Goal: Task Accomplishment & Management: Use online tool/utility

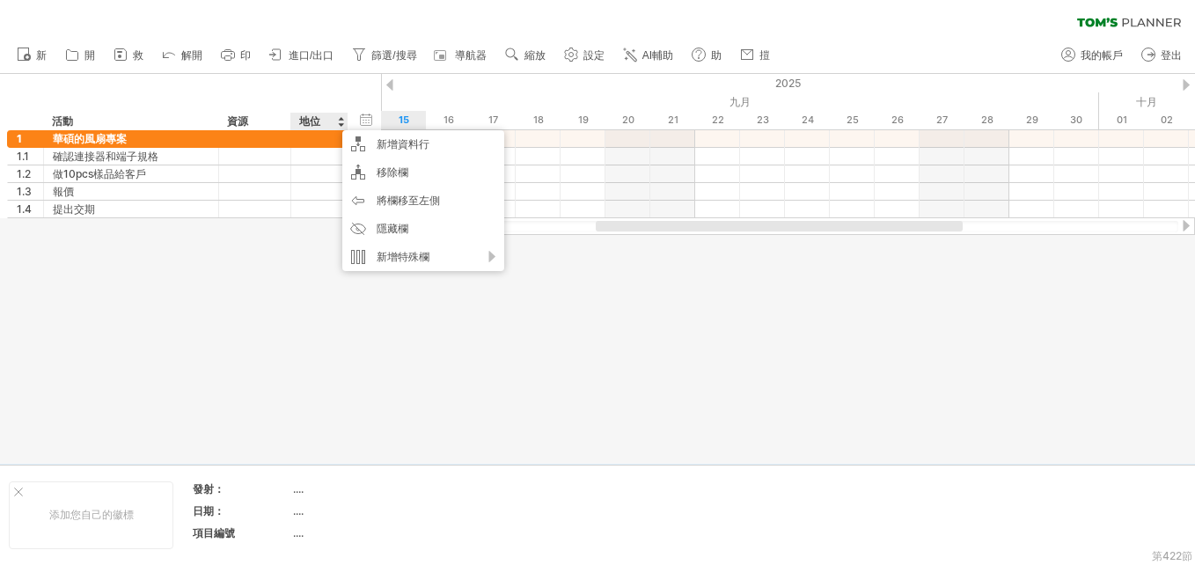
click at [287, 245] on div at bounding box center [597, 269] width 1195 height 390
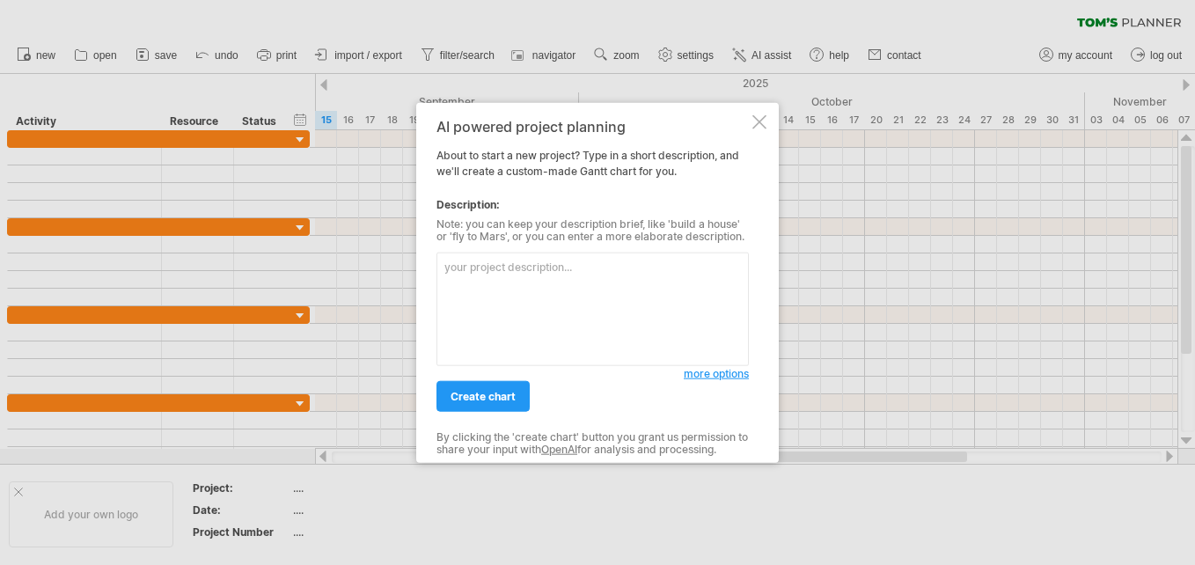
click at [494, 281] on textarea at bounding box center [592, 308] width 312 height 113
type textarea "j"
type textarea "我要建立一個風扇專案，客戶是華碩，豐山需要加裝connector"
click at [721, 377] on span "more options" at bounding box center [715, 373] width 65 height 13
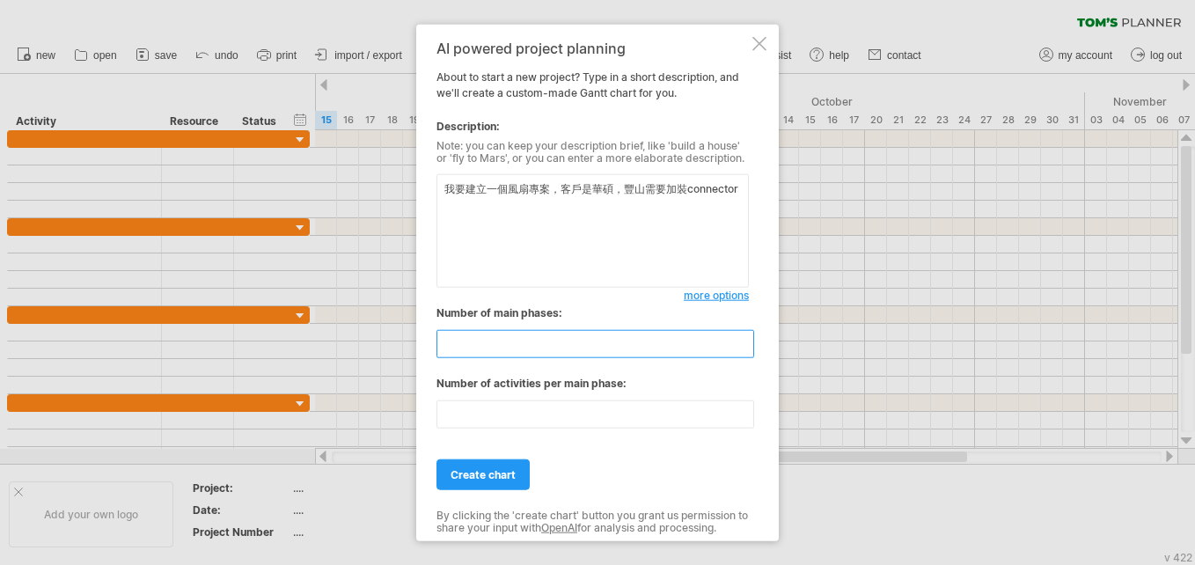
click at [493, 343] on input "**" at bounding box center [595, 344] width 318 height 28
type input "*"
click at [510, 414] on input "**" at bounding box center [595, 414] width 318 height 28
type input "*"
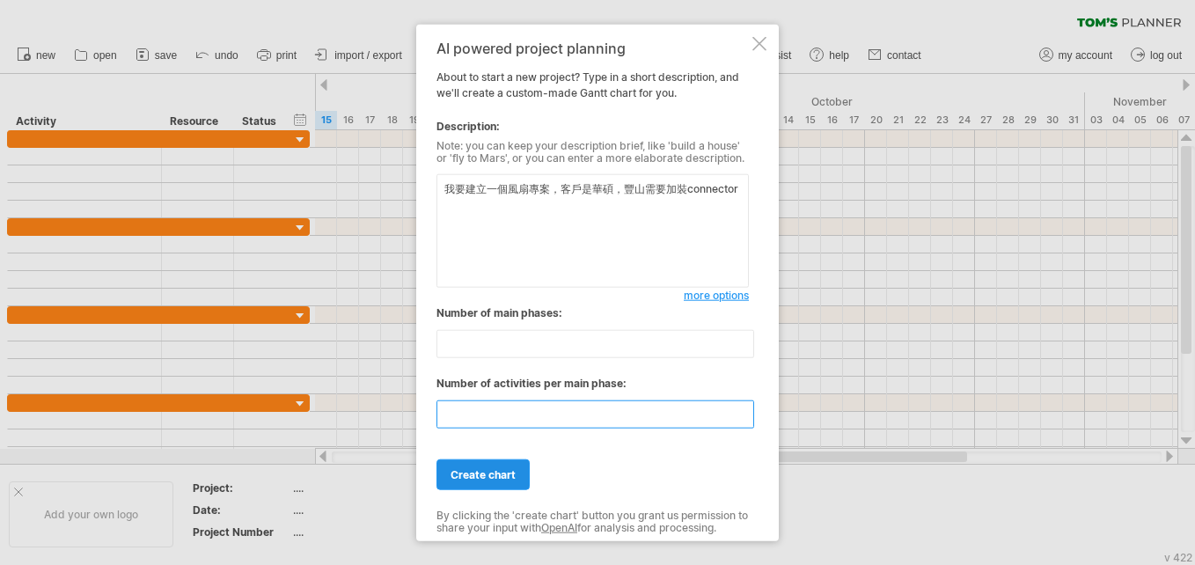
type input "*"
click at [501, 473] on span "create chart" at bounding box center [482, 474] width 65 height 13
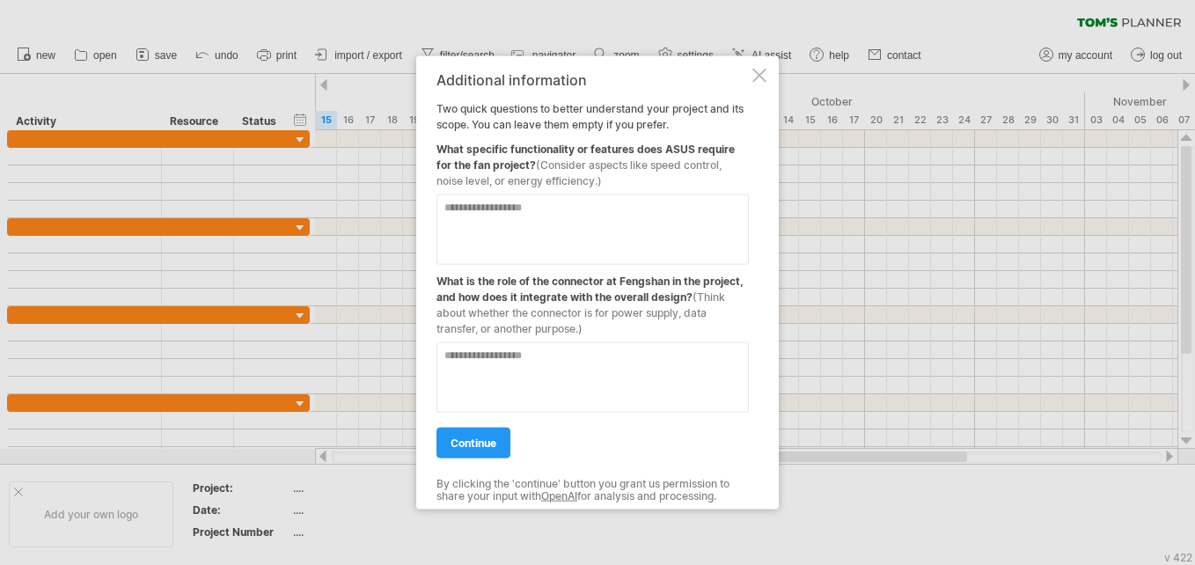
click at [765, 69] on div at bounding box center [759, 76] width 14 height 14
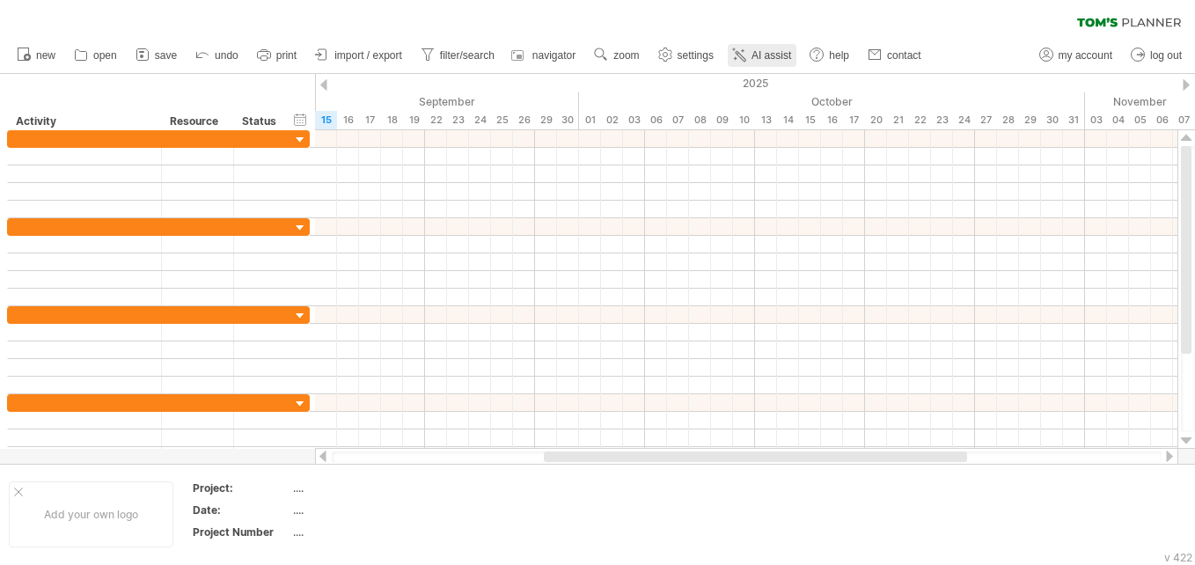
click at [764, 55] on span "AI assist" at bounding box center [771, 55] width 40 height 12
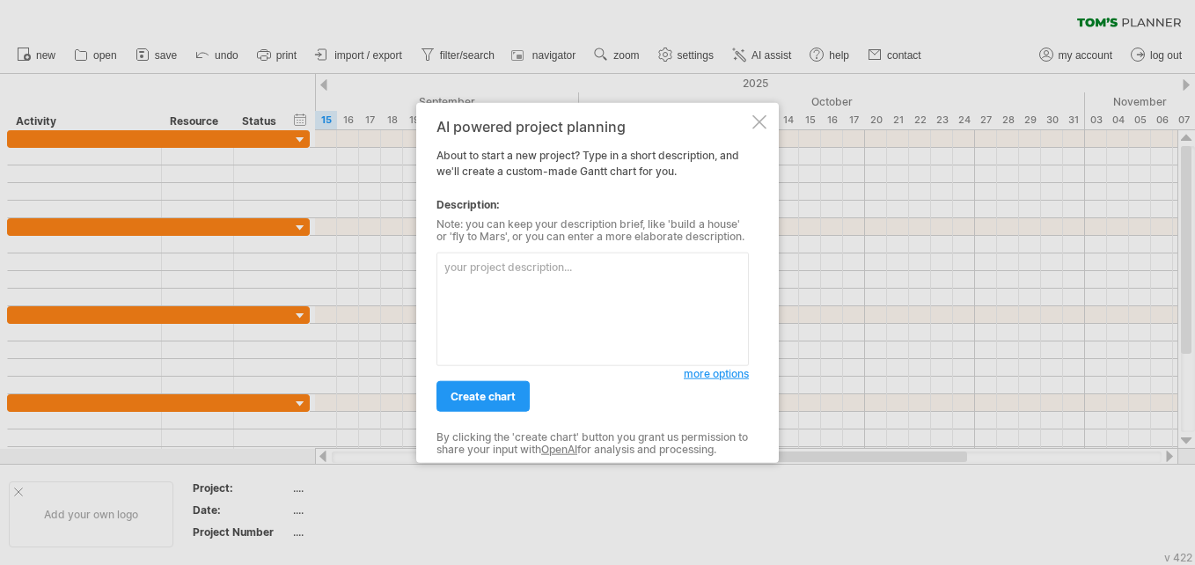
click at [479, 264] on textarea at bounding box center [592, 308] width 312 height 113
type textarea "j"
type textarea "我要建立一個風扇專案，客戶是華碩"
click at [724, 375] on span "more options" at bounding box center [715, 373] width 65 height 13
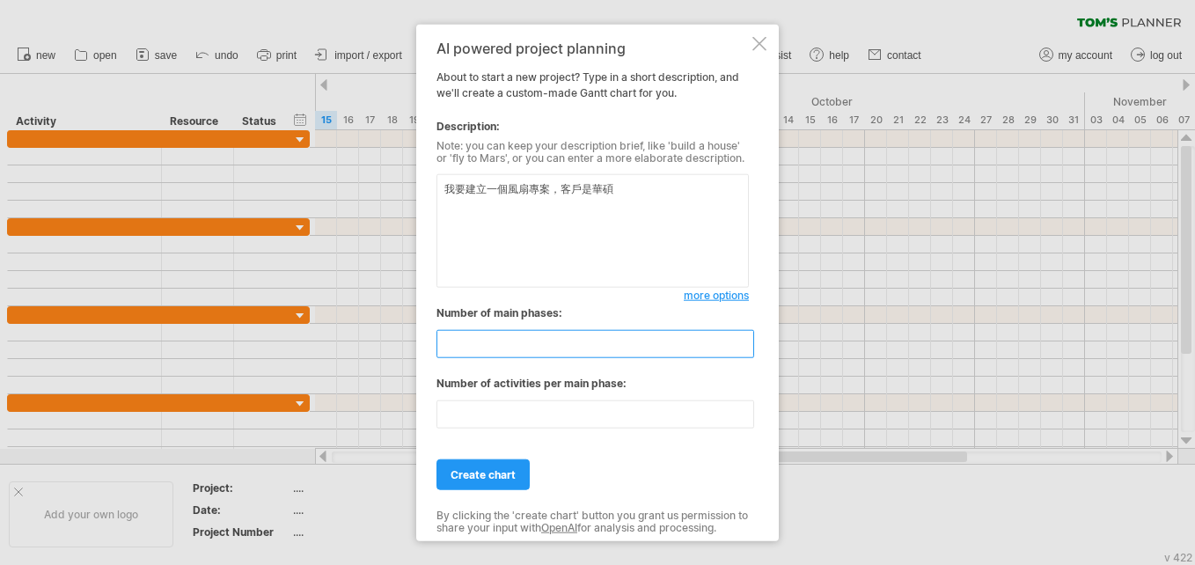
drag, startPoint x: 469, startPoint y: 342, endPoint x: 440, endPoint y: 343, distance: 29.0
click at [440, 343] on input "**" at bounding box center [595, 344] width 318 height 28
type input "*"
click at [434, 406] on div "AI powered project planning About to start a new project? Type in a short descr…" at bounding box center [597, 283] width 362 height 516
drag, startPoint x: 467, startPoint y: 418, endPoint x: 399, endPoint y: 409, distance: 68.3
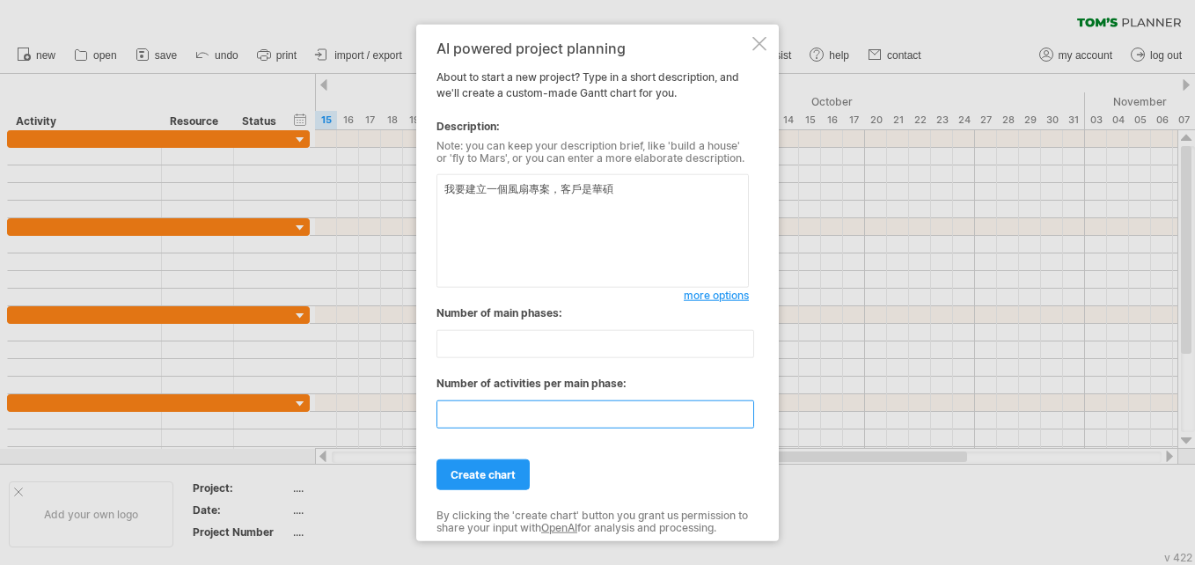
click at [399, 409] on div "Trying to reach [DOMAIN_NAME] Connected again... 0% clear filter new" at bounding box center [597, 282] width 1195 height 565
type input "*"
click at [511, 474] on span "create chart" at bounding box center [482, 474] width 65 height 13
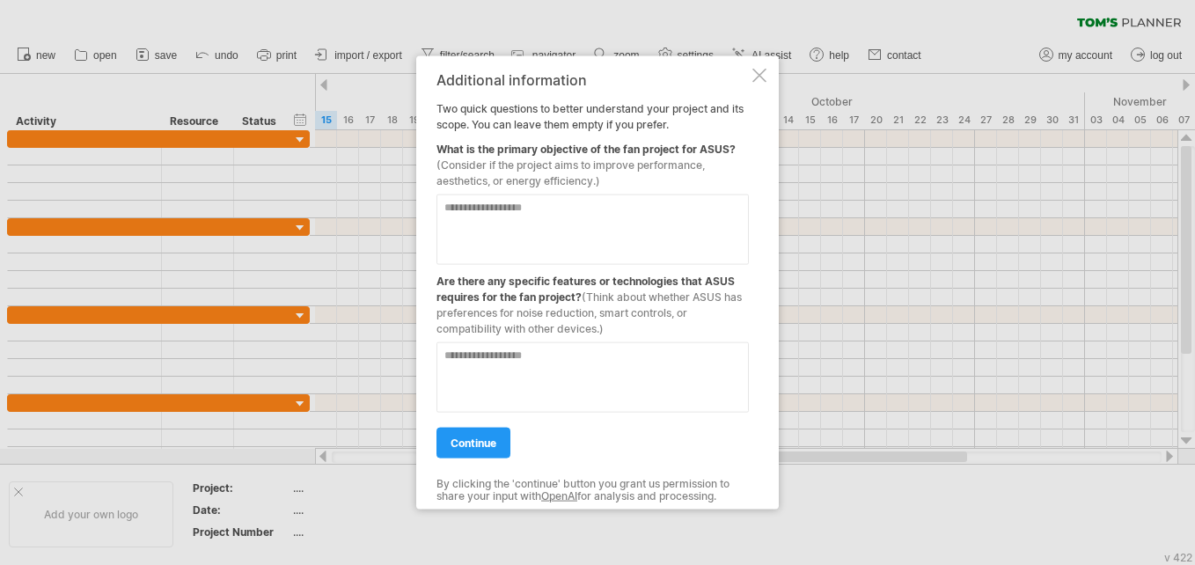
click at [595, 298] on span "(Think about whether ASUS has preferences for noise reduction, smart controls, …" at bounding box center [588, 312] width 305 height 45
drag, startPoint x: 593, startPoint y: 297, endPoint x: 682, endPoint y: 310, distance: 89.7
click at [682, 310] on span "(Think about whether ASUS has preferences for noise reduction, smart controls, …" at bounding box center [588, 312] width 305 height 45
click at [471, 369] on textarea at bounding box center [592, 377] width 312 height 70
type textarea "**********"
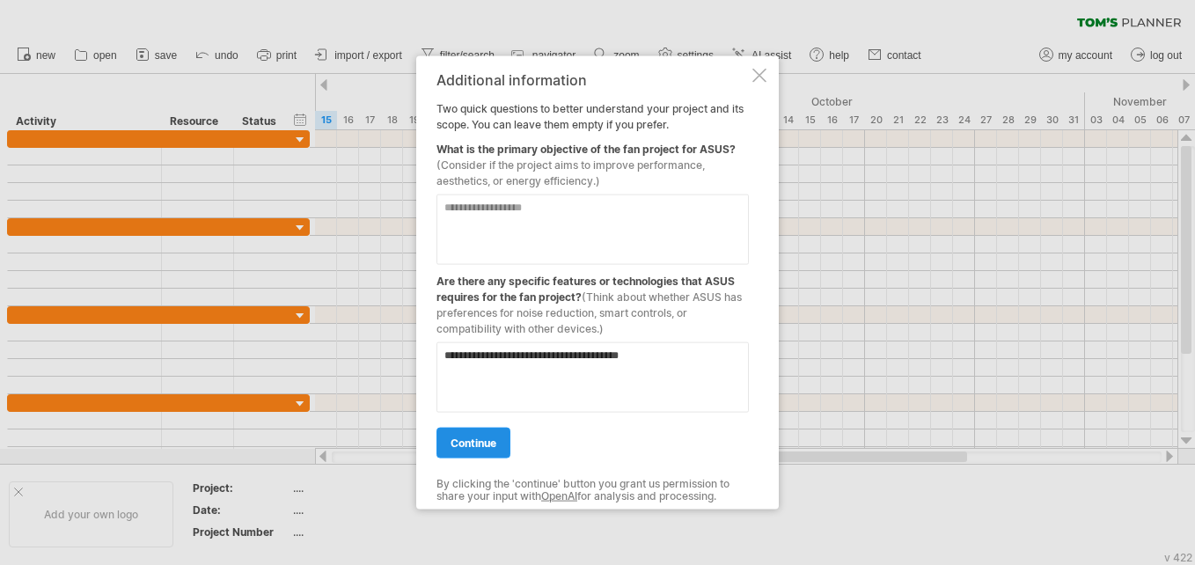
click at [475, 446] on span "continue" at bounding box center [473, 442] width 46 height 13
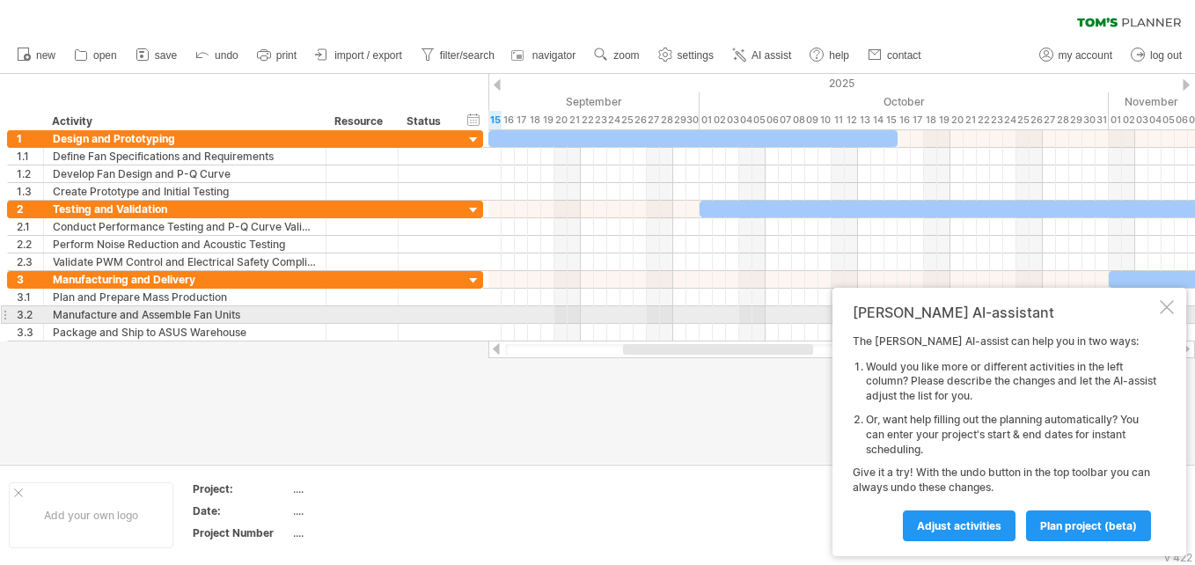
click at [1163, 306] on div at bounding box center [1166, 307] width 14 height 14
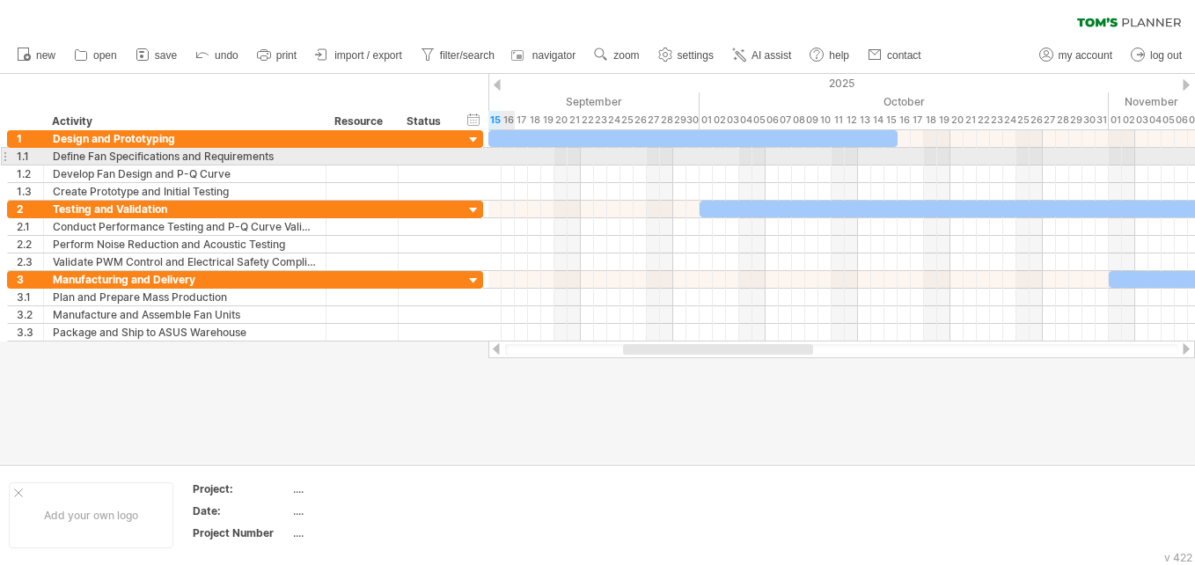
click at [507, 155] on div at bounding box center [841, 157] width 706 height 18
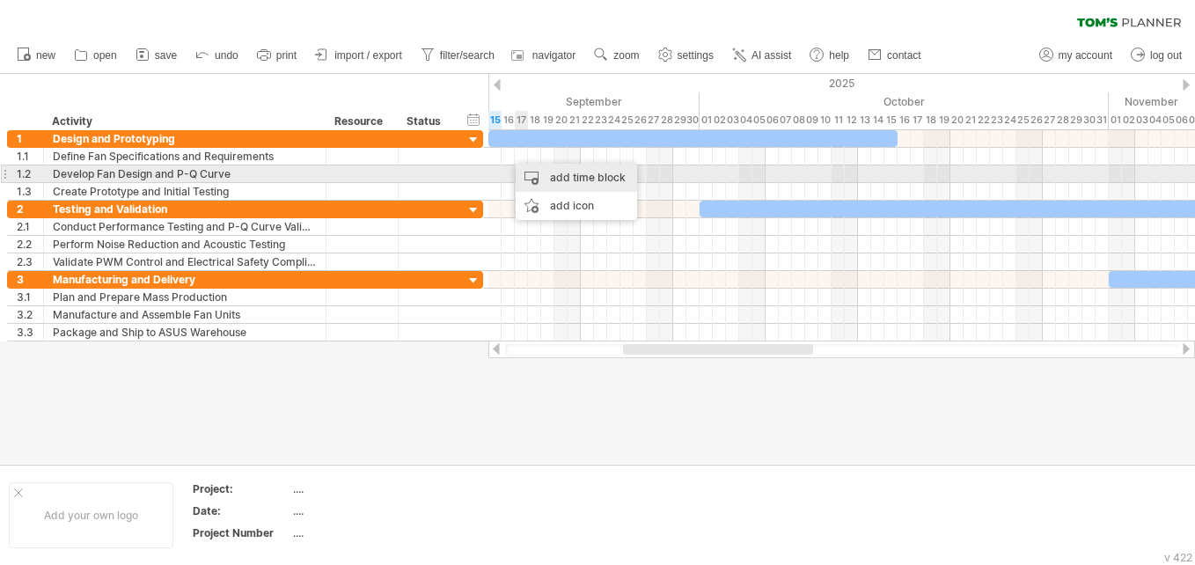
click at [552, 174] on div "add time block" at bounding box center [575, 178] width 121 height 28
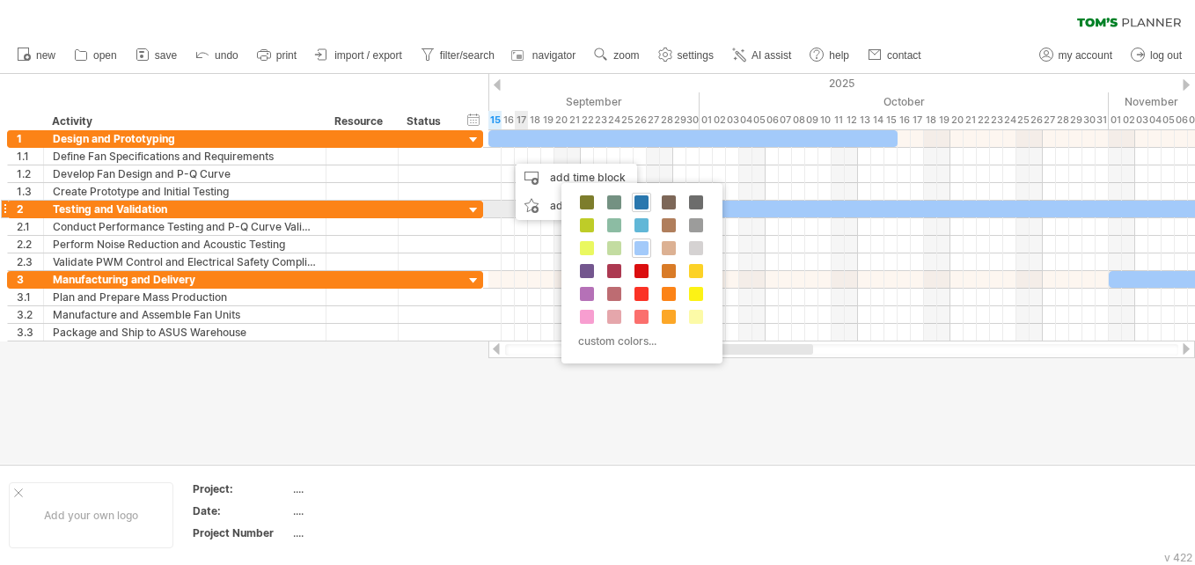
click at [638, 203] on span at bounding box center [641, 202] width 14 height 14
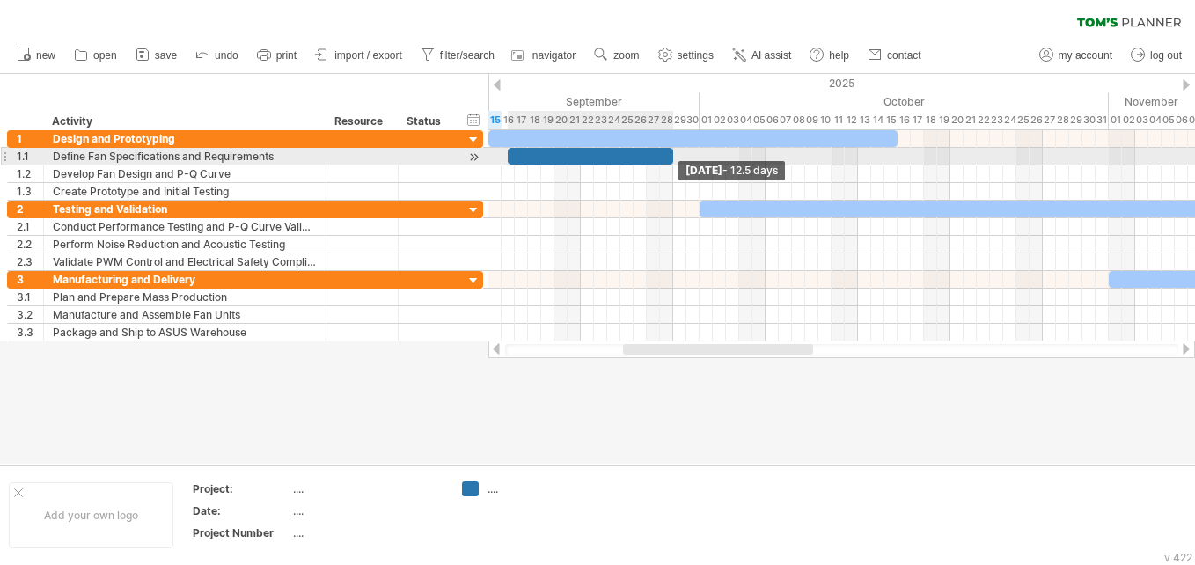
drag, startPoint x: 517, startPoint y: 157, endPoint x: 672, endPoint y: 155, distance: 154.8
click at [672, 155] on span at bounding box center [672, 156] width 7 height 17
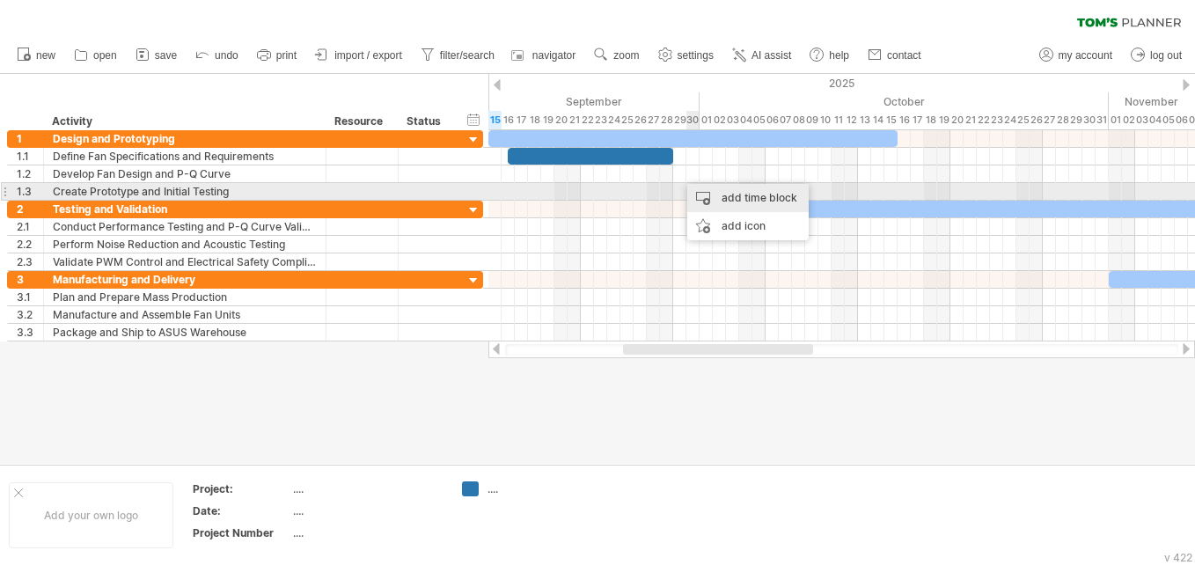
click at [729, 196] on div "add time block" at bounding box center [747, 198] width 121 height 28
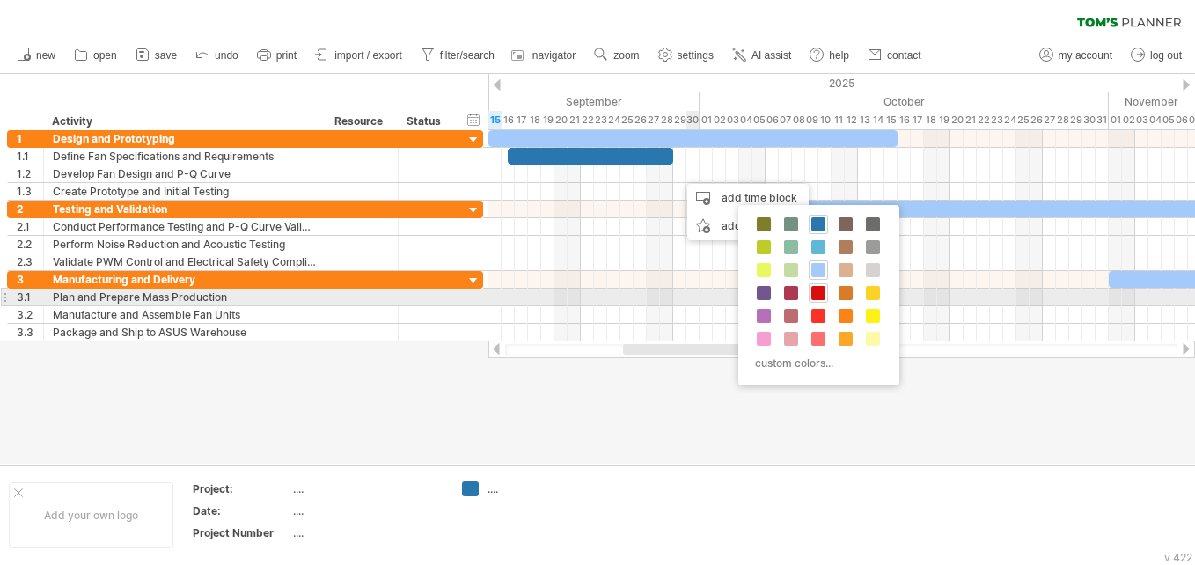
click at [814, 290] on span at bounding box center [818, 293] width 14 height 14
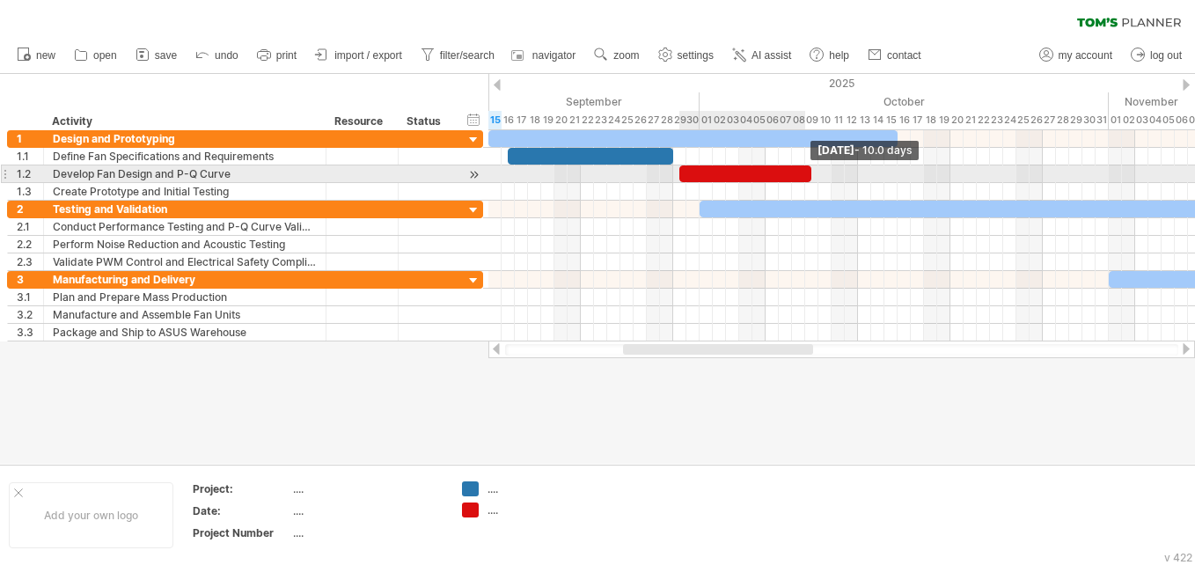
drag, startPoint x: 691, startPoint y: 170, endPoint x: 826, endPoint y: 174, distance: 135.5
click at [811, 174] on div at bounding box center [745, 173] width 132 height 17
drag, startPoint x: 685, startPoint y: 175, endPoint x: 644, endPoint y: 176, distance: 41.4
click at [644, 176] on div at bounding box center [715, 173] width 152 height 17
drag, startPoint x: 647, startPoint y: 173, endPoint x: 678, endPoint y: 172, distance: 30.8
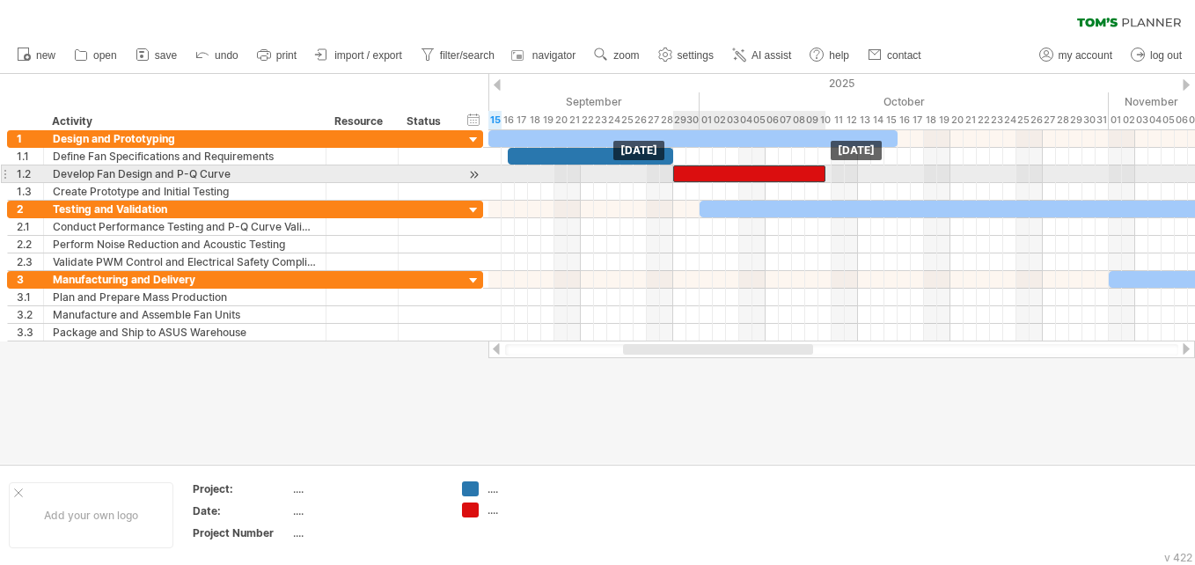
click at [678, 172] on div at bounding box center [749, 173] width 152 height 17
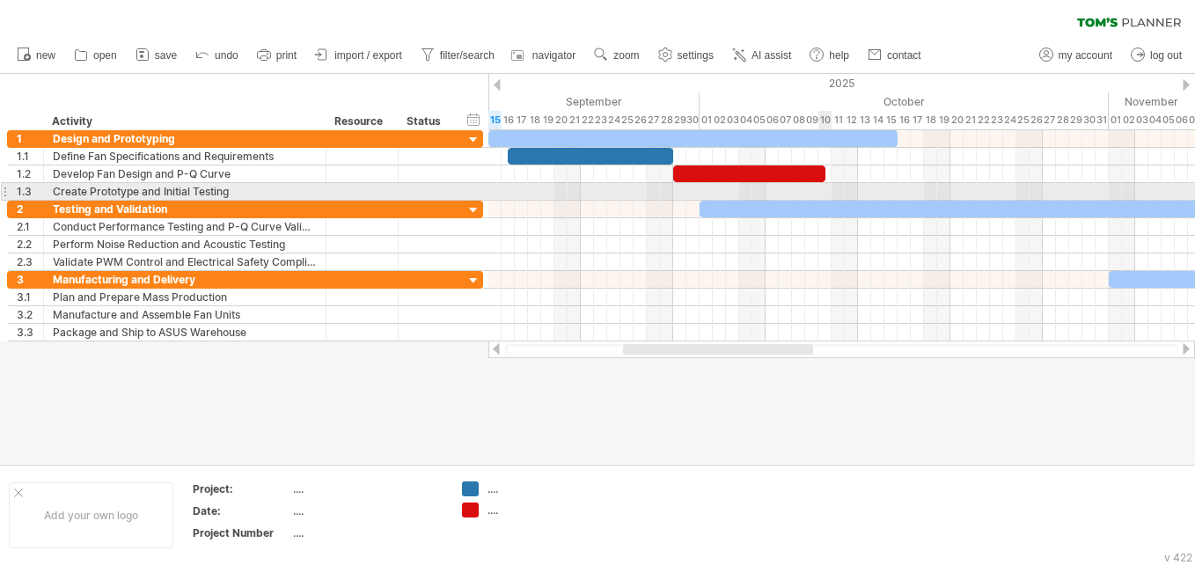
click at [827, 191] on div at bounding box center [841, 192] width 706 height 18
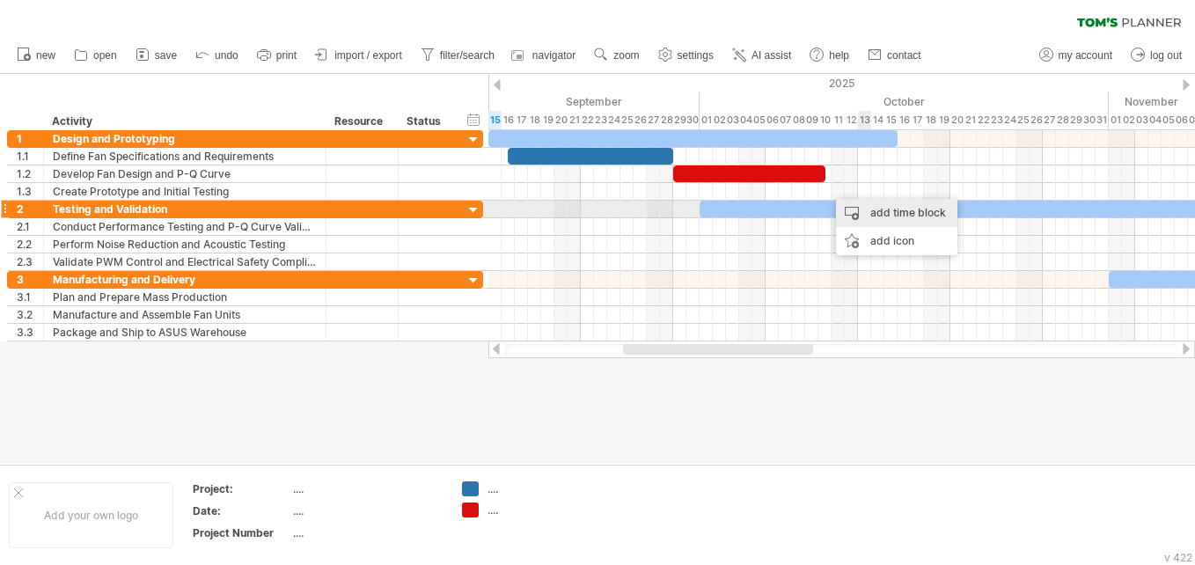
click at [881, 208] on div "add time block" at bounding box center [896, 213] width 121 height 28
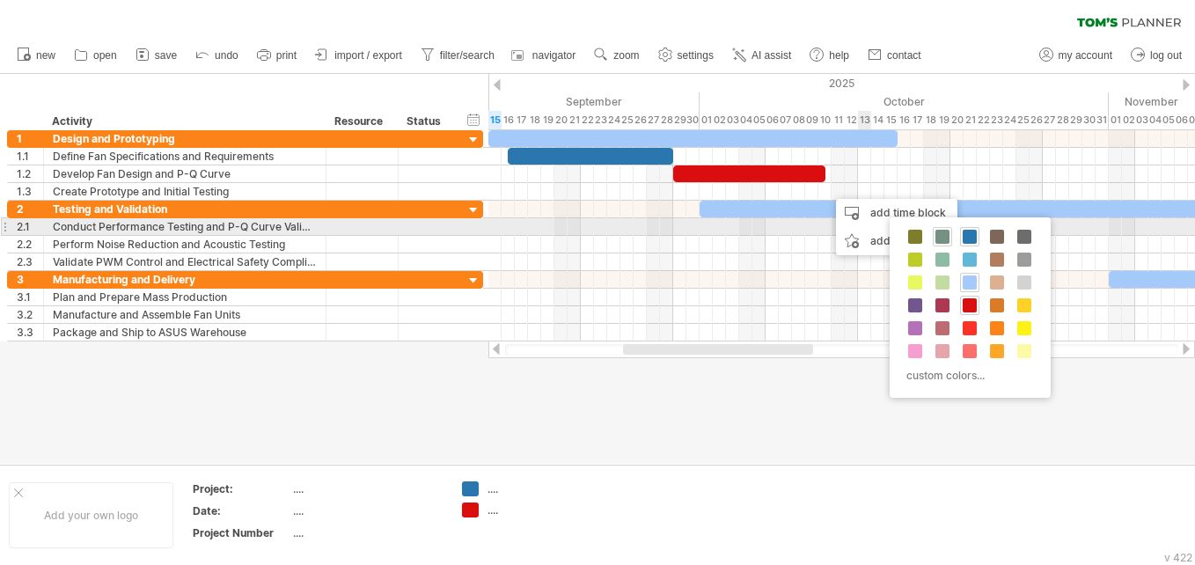
click at [945, 234] on span at bounding box center [942, 237] width 14 height 14
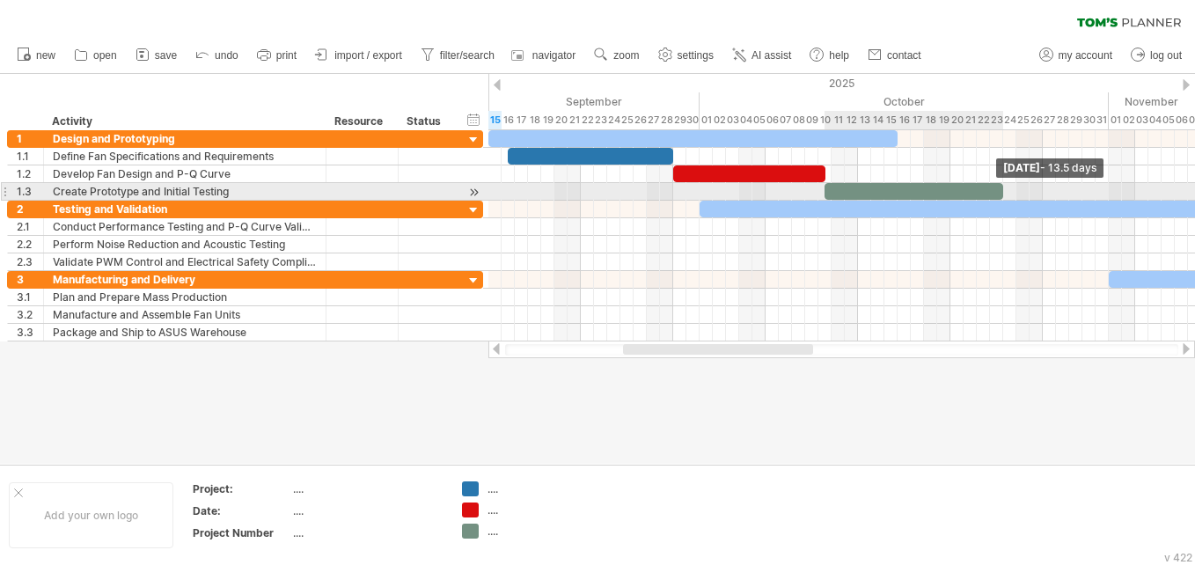
drag, startPoint x: 840, startPoint y: 192, endPoint x: 1005, endPoint y: 193, distance: 165.4
click at [1005, 193] on span at bounding box center [1002, 191] width 7 height 17
click at [839, 191] on div at bounding box center [913, 191] width 179 height 17
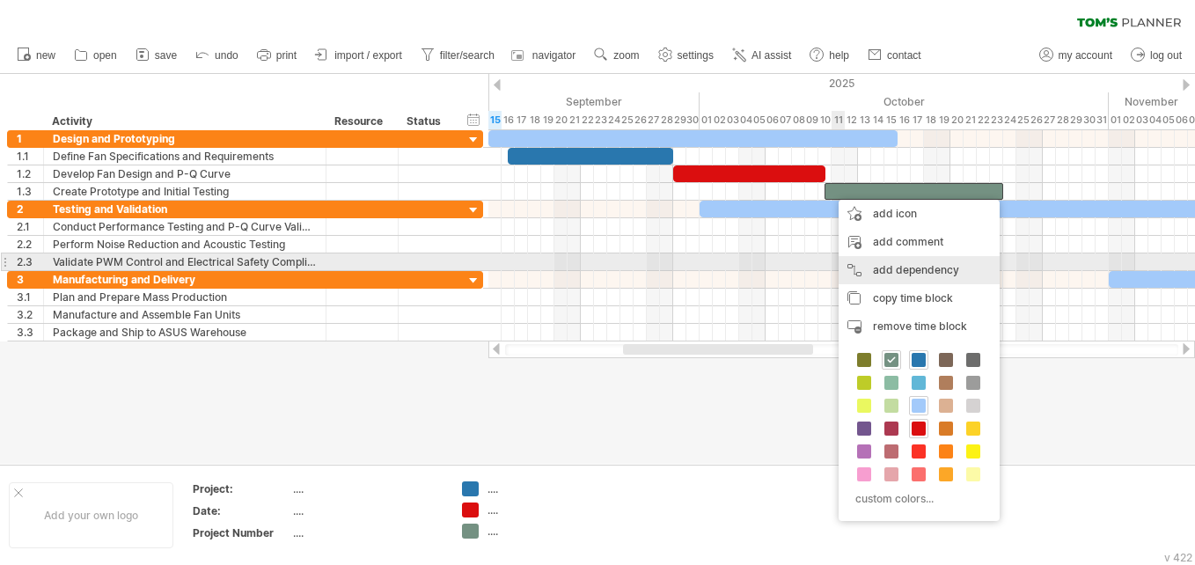
click at [871, 270] on div "add dependency You can use dependencies when you require tasks to be done in a …" at bounding box center [918, 270] width 161 height 28
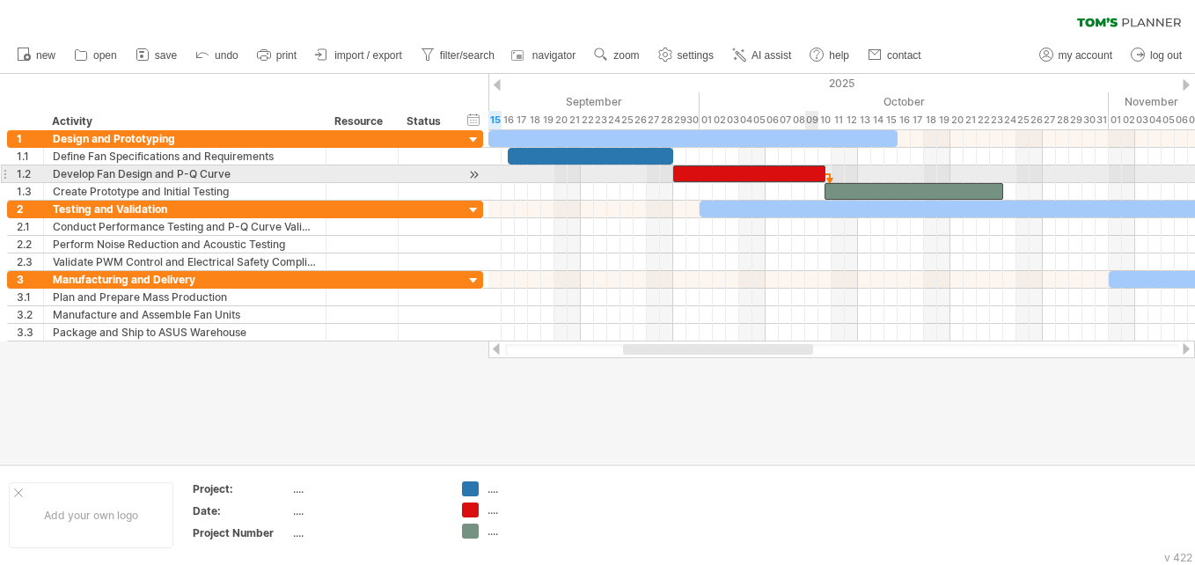
click at [815, 175] on div at bounding box center [749, 173] width 152 height 17
click at [687, 171] on div at bounding box center [749, 173] width 152 height 17
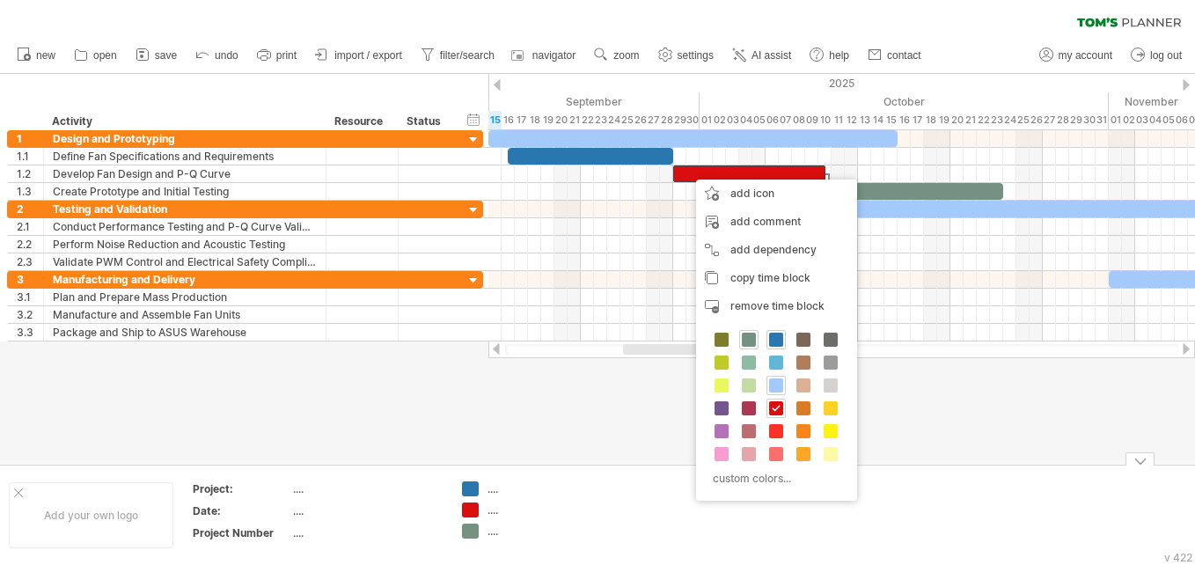
click at [935, 444] on div at bounding box center [597, 269] width 1195 height 390
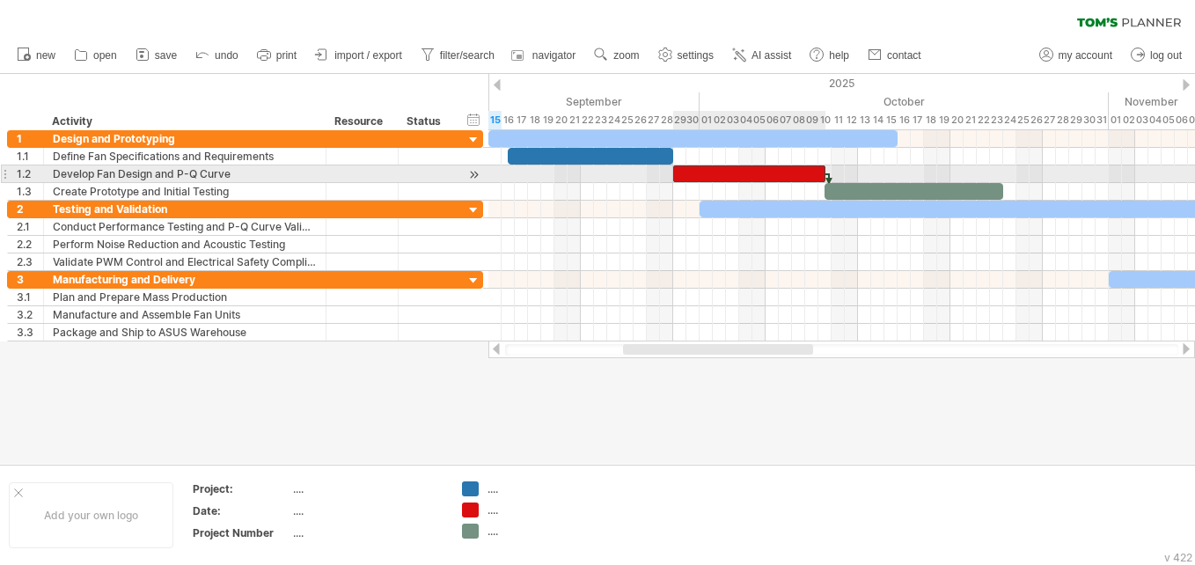
click at [683, 173] on div at bounding box center [749, 173] width 152 height 17
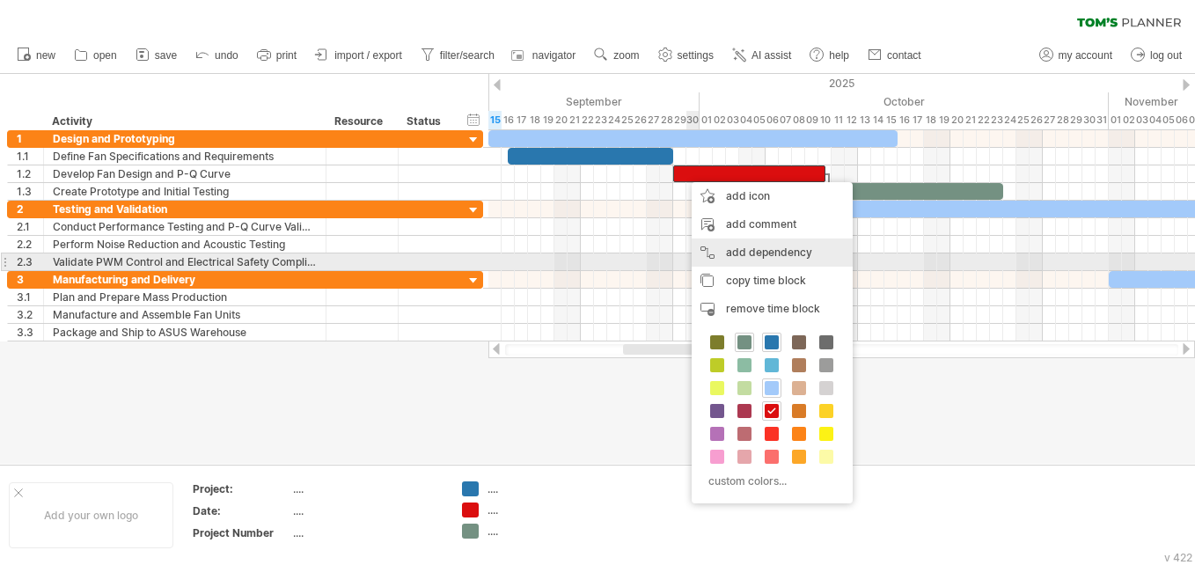
click at [730, 254] on div "add dependency You can use dependencies when you require tasks to be done in a …" at bounding box center [771, 252] width 161 height 28
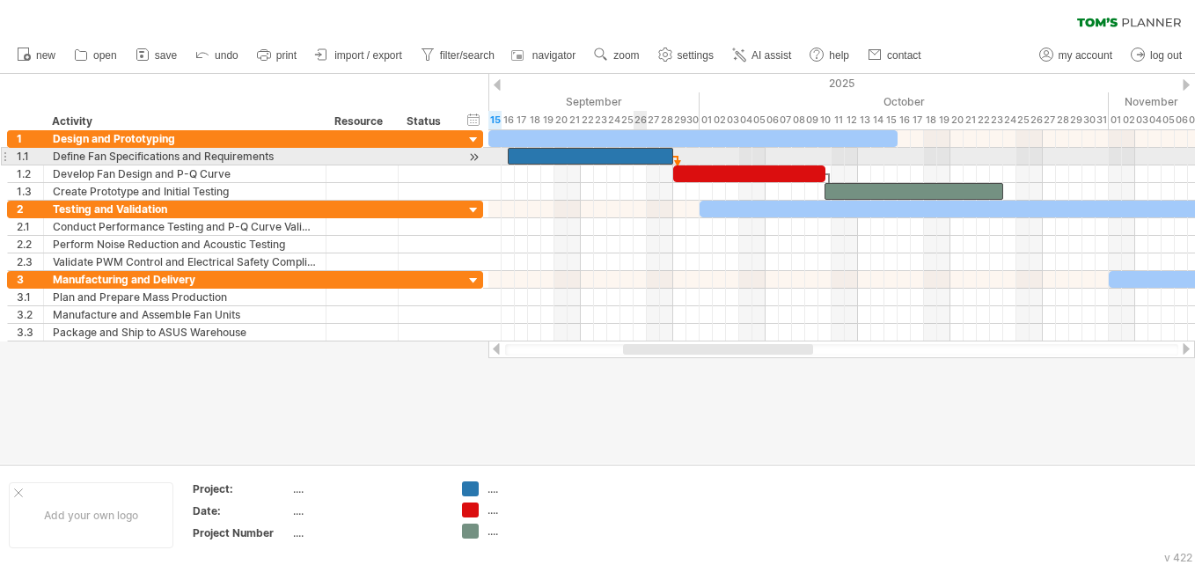
click at [640, 157] on div at bounding box center [590, 156] width 165 height 17
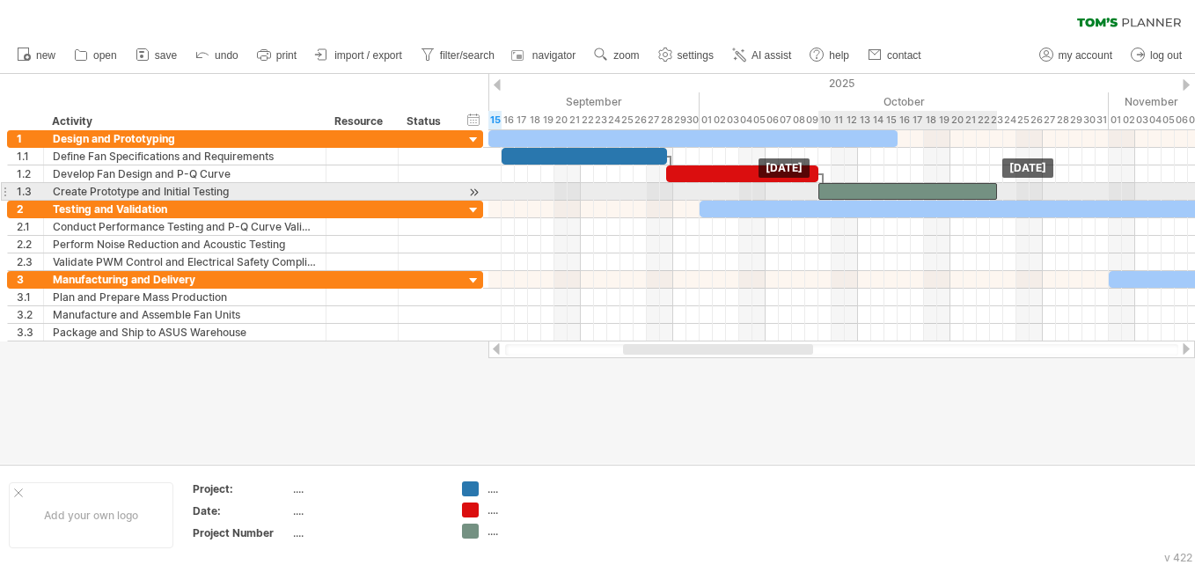
click at [833, 194] on div at bounding box center [907, 191] width 179 height 17
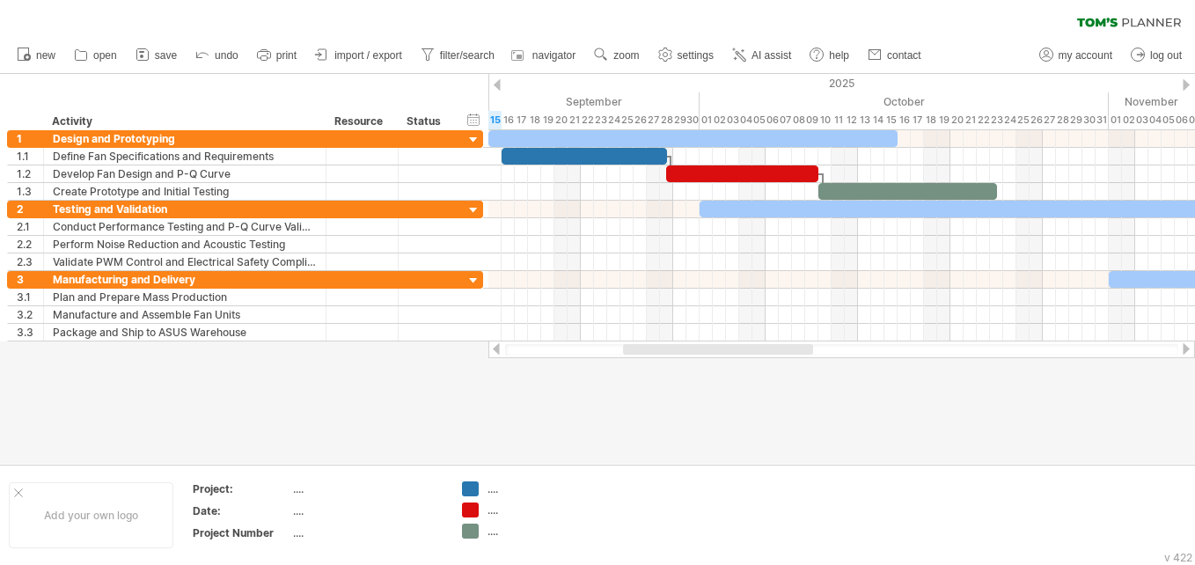
click at [726, 430] on div at bounding box center [597, 269] width 1195 height 390
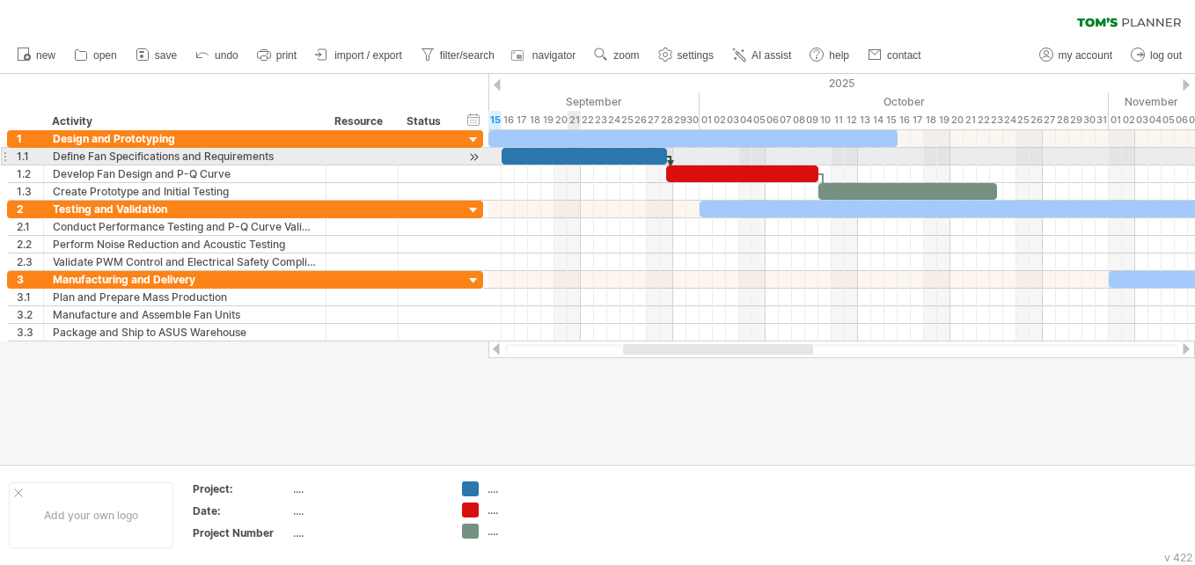
click at [574, 152] on div at bounding box center [583, 156] width 165 height 17
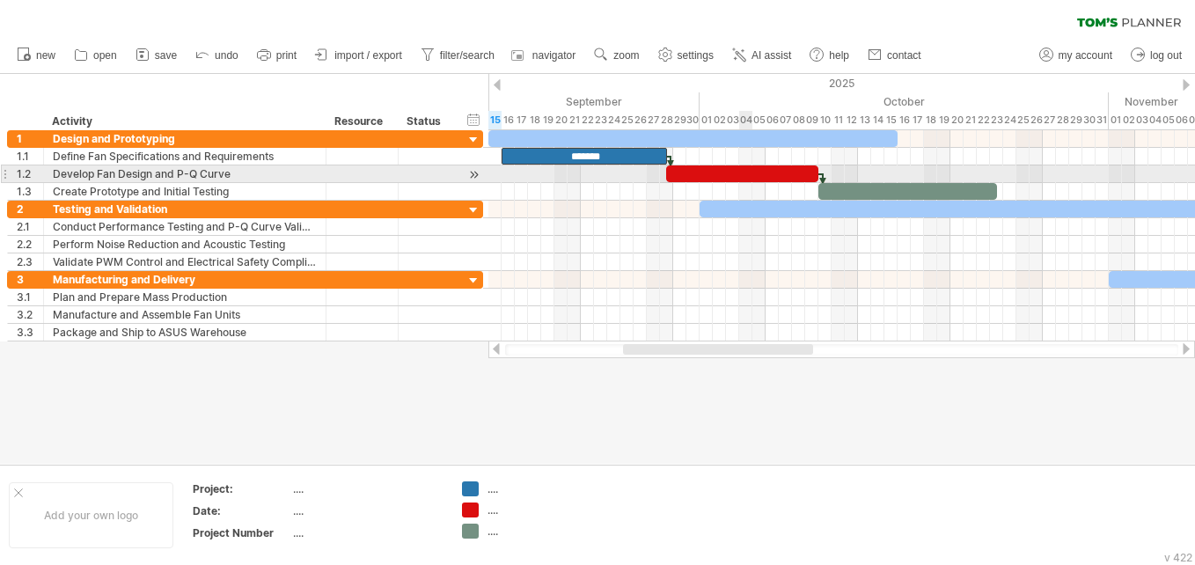
click at [746, 171] on div at bounding box center [742, 173] width 152 height 17
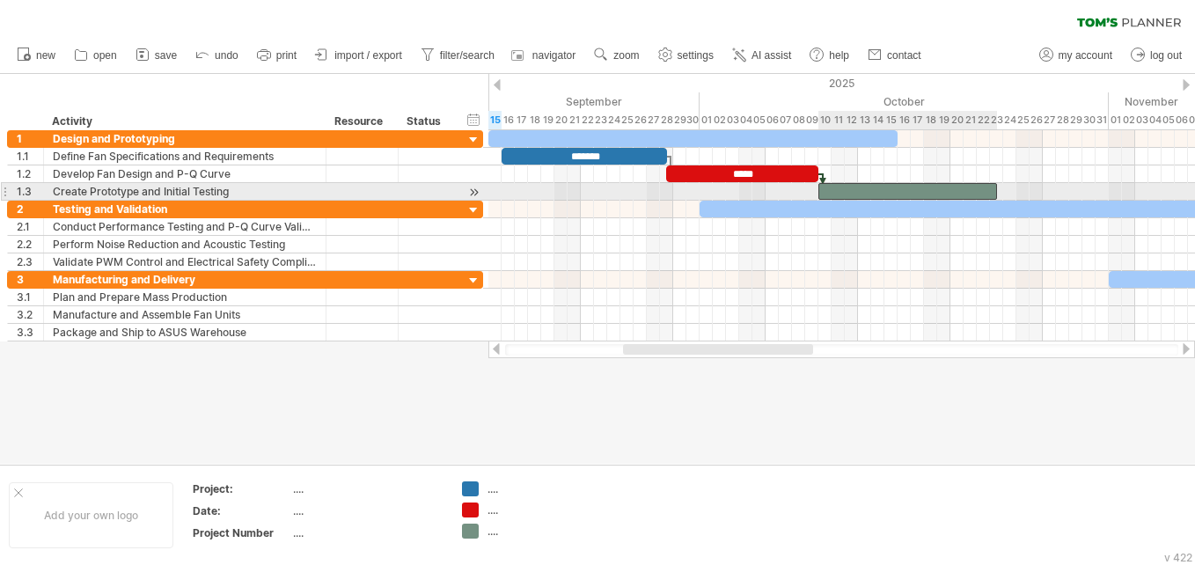
click at [904, 190] on div at bounding box center [907, 191] width 179 height 17
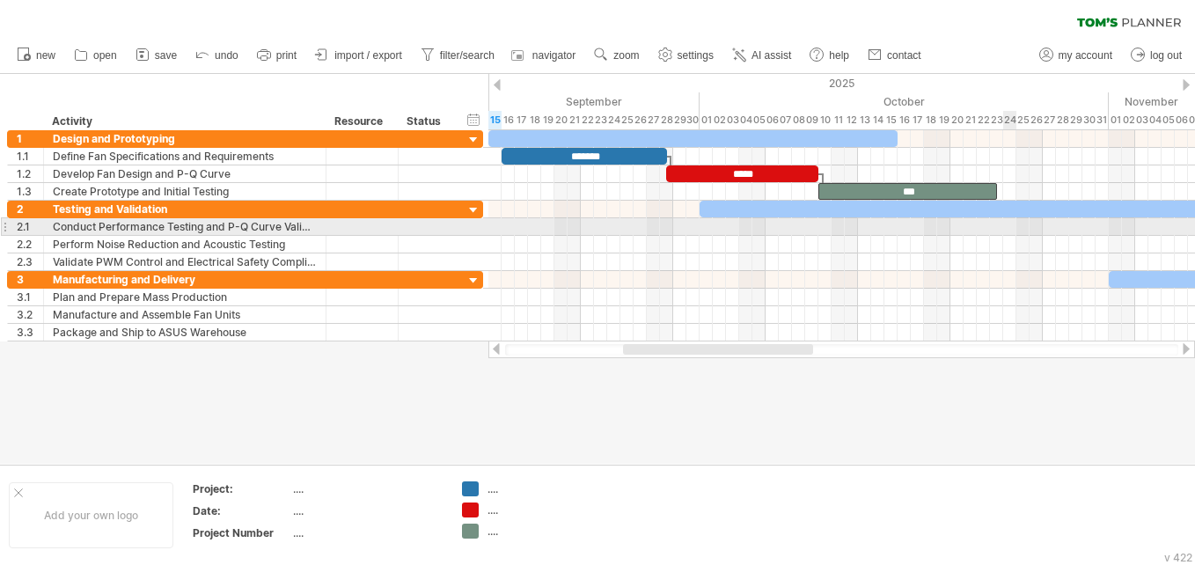
click at [1009, 223] on div at bounding box center [841, 227] width 706 height 18
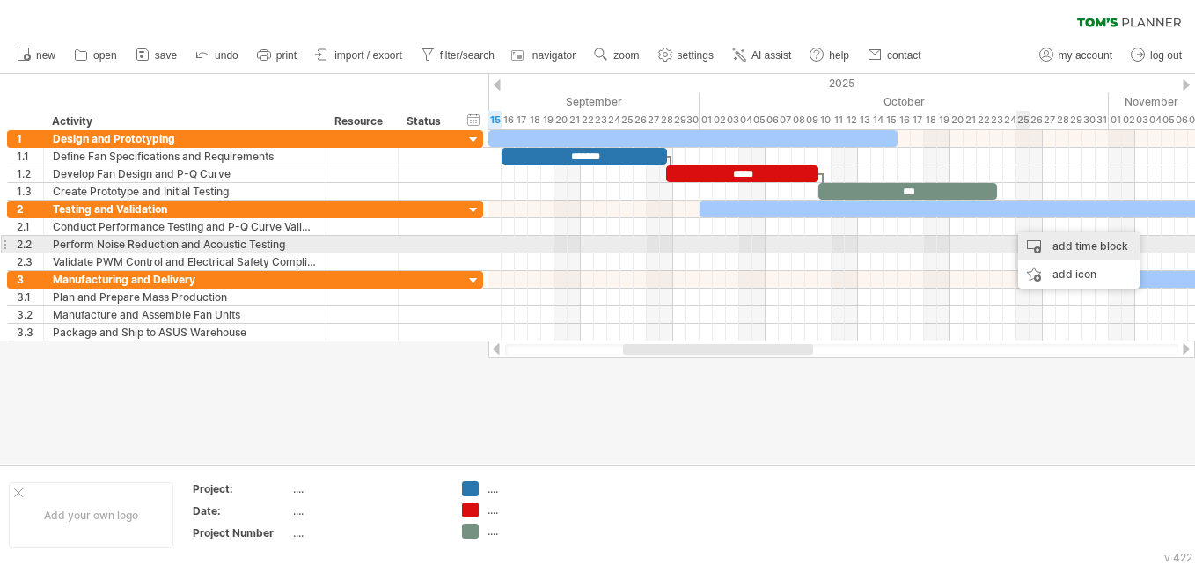
click at [1049, 243] on div "add time block" at bounding box center [1078, 246] width 121 height 28
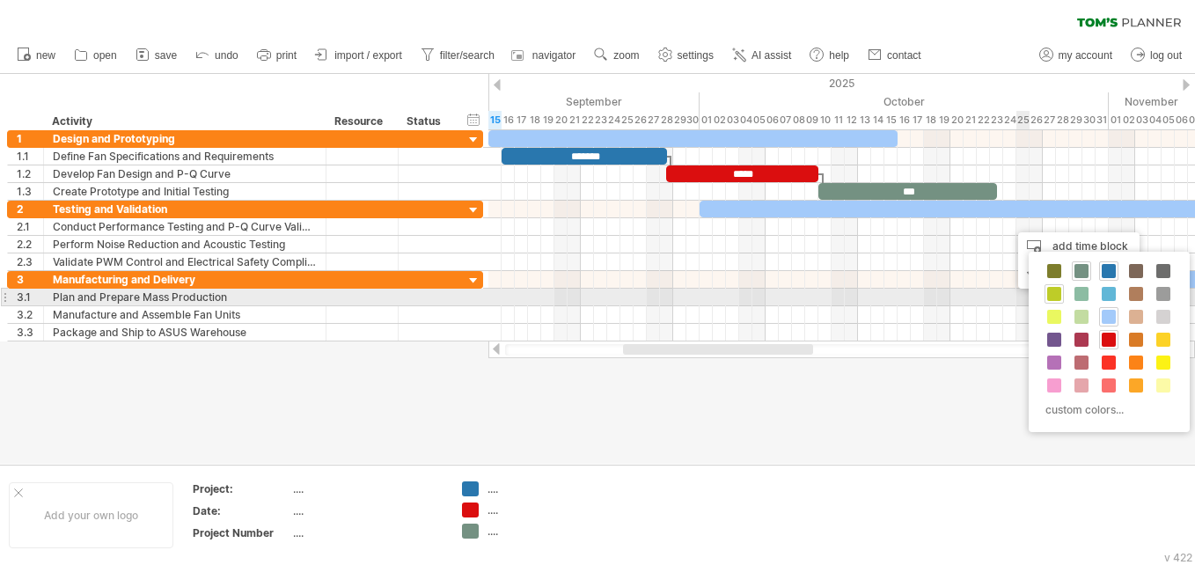
click at [1057, 290] on span at bounding box center [1054, 294] width 14 height 14
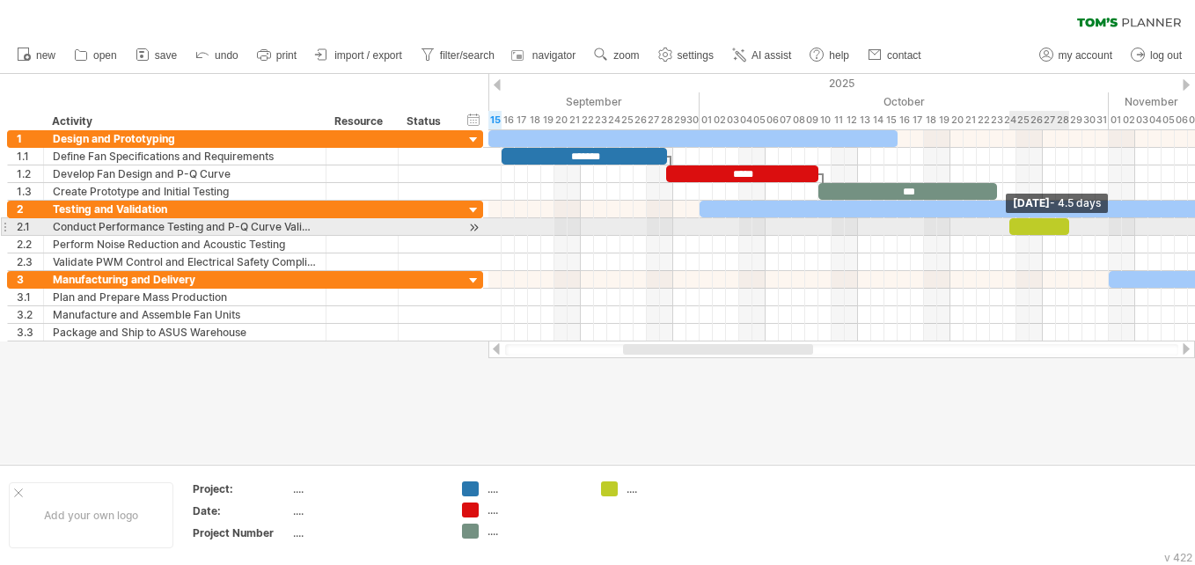
drag, startPoint x: 1022, startPoint y: 223, endPoint x: 1067, endPoint y: 223, distance: 44.9
click at [1067, 223] on span at bounding box center [1068, 226] width 7 height 17
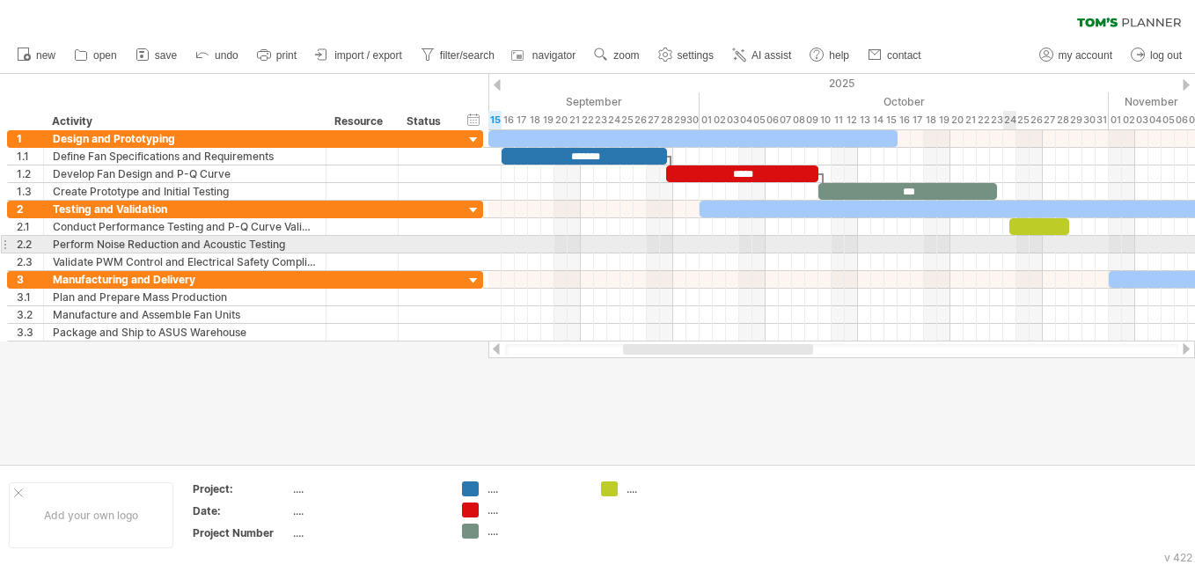
click at [1012, 240] on div at bounding box center [841, 245] width 706 height 18
click at [1018, 242] on div at bounding box center [841, 245] width 706 height 18
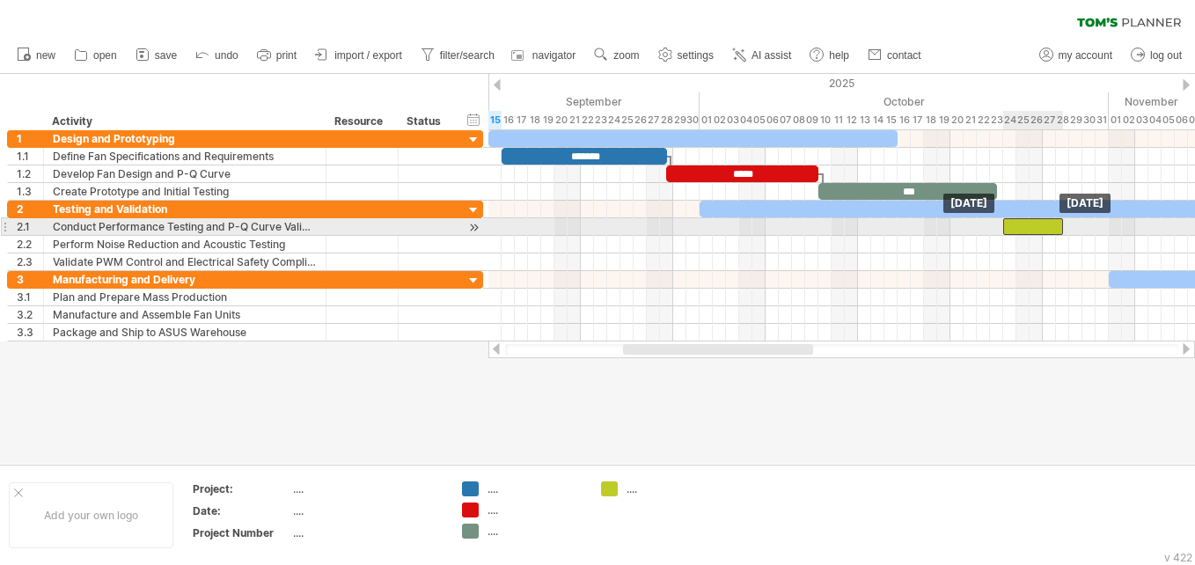
drag, startPoint x: 1015, startPoint y: 224, endPoint x: 1005, endPoint y: 224, distance: 9.7
click at [1005, 224] on div at bounding box center [1033, 226] width 60 height 17
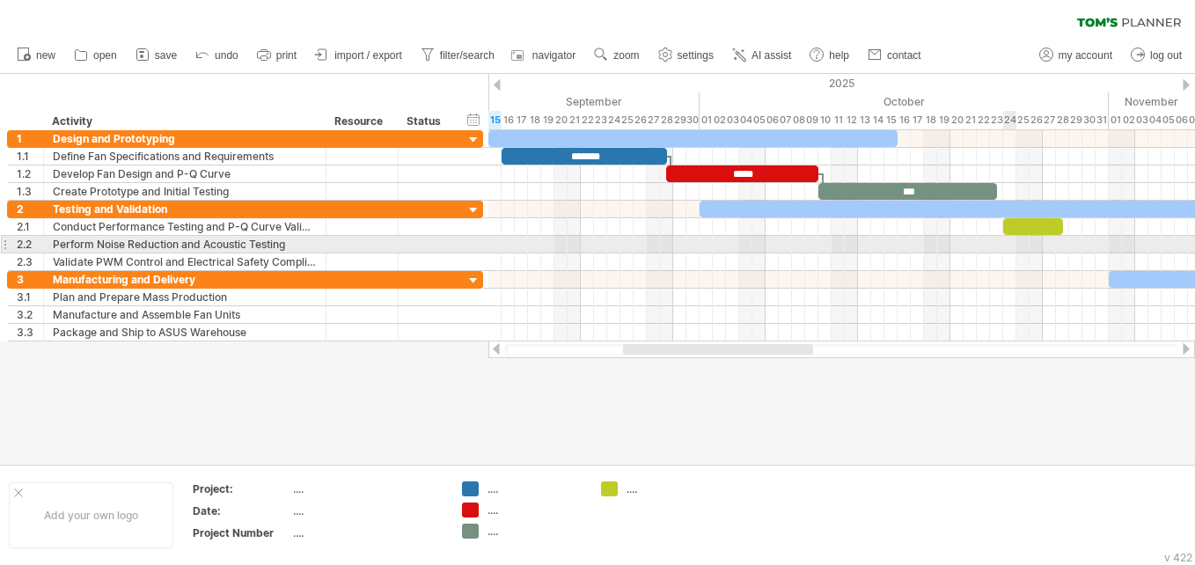
click at [1005, 246] on div at bounding box center [841, 245] width 706 height 18
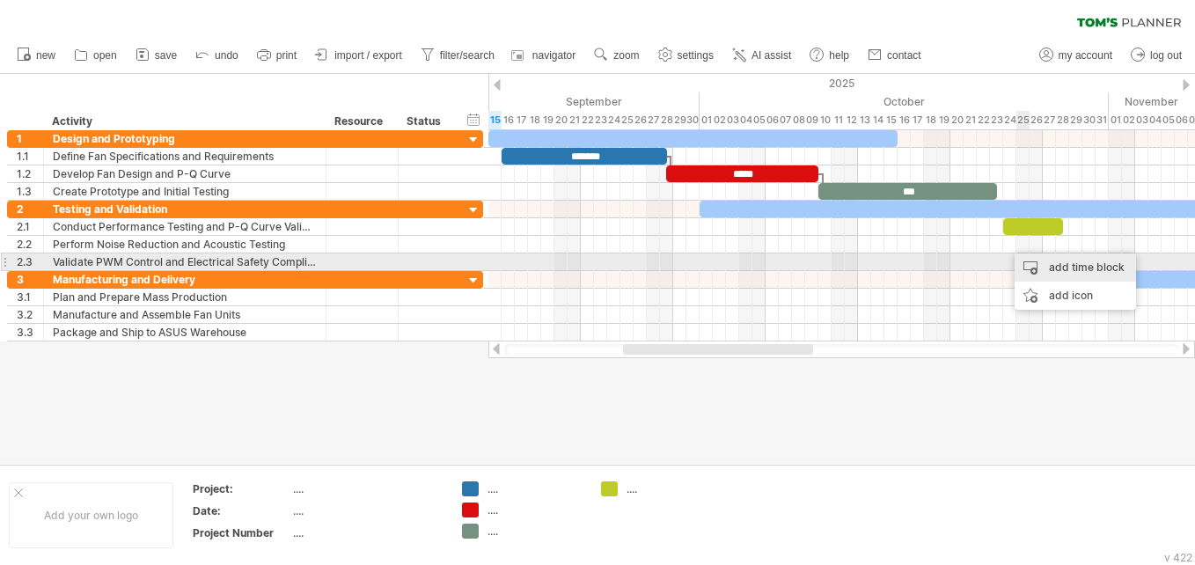
click at [1044, 264] on div "add time block" at bounding box center [1074, 267] width 121 height 28
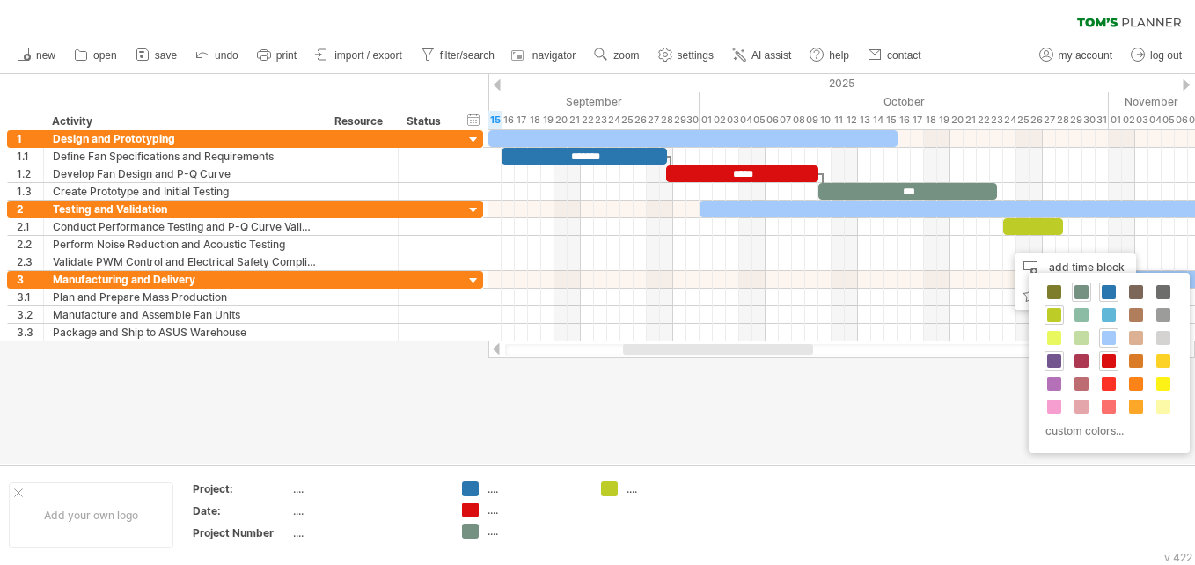
click at [1049, 355] on span at bounding box center [1054, 361] width 14 height 14
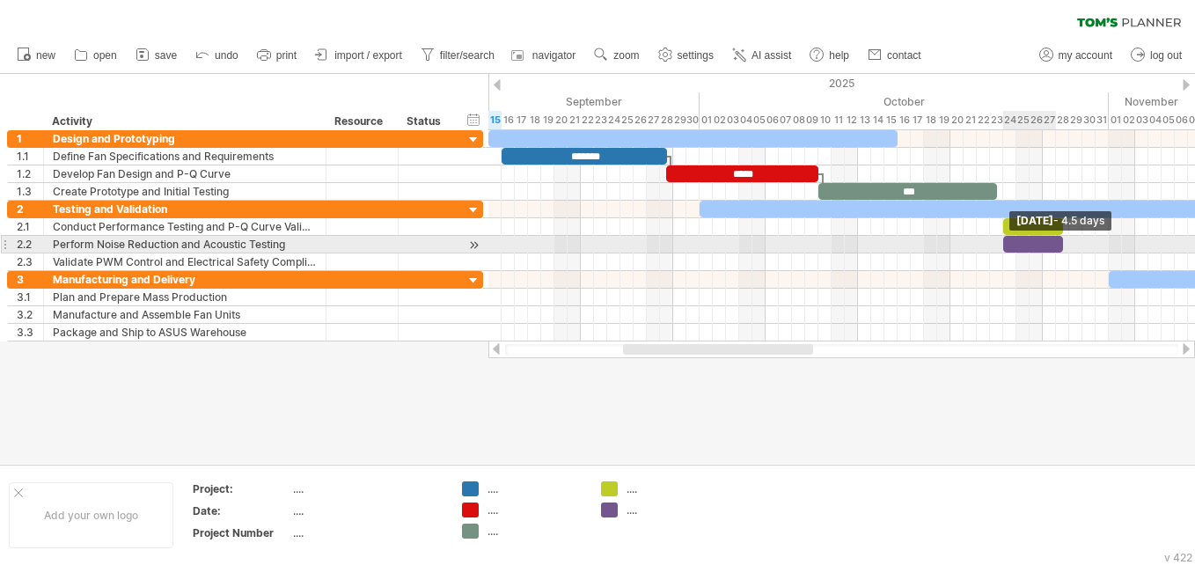
drag, startPoint x: 1013, startPoint y: 243, endPoint x: 1056, endPoint y: 246, distance: 43.2
click at [1056, 246] on div at bounding box center [1033, 244] width 60 height 17
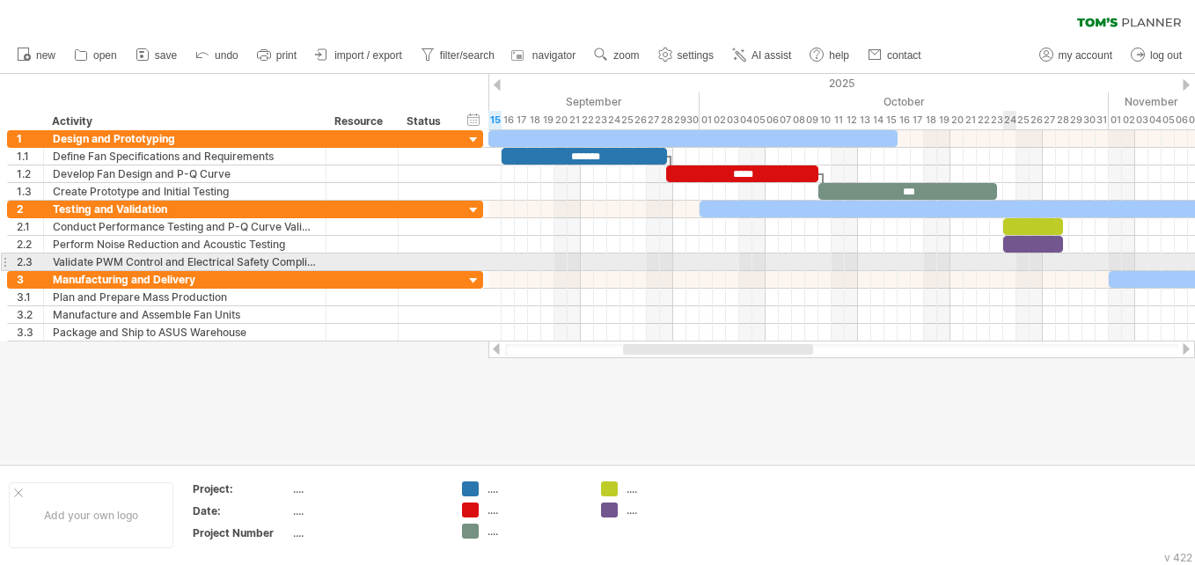
click at [1008, 257] on div at bounding box center [841, 262] width 706 height 18
click at [1008, 262] on div at bounding box center [841, 262] width 706 height 18
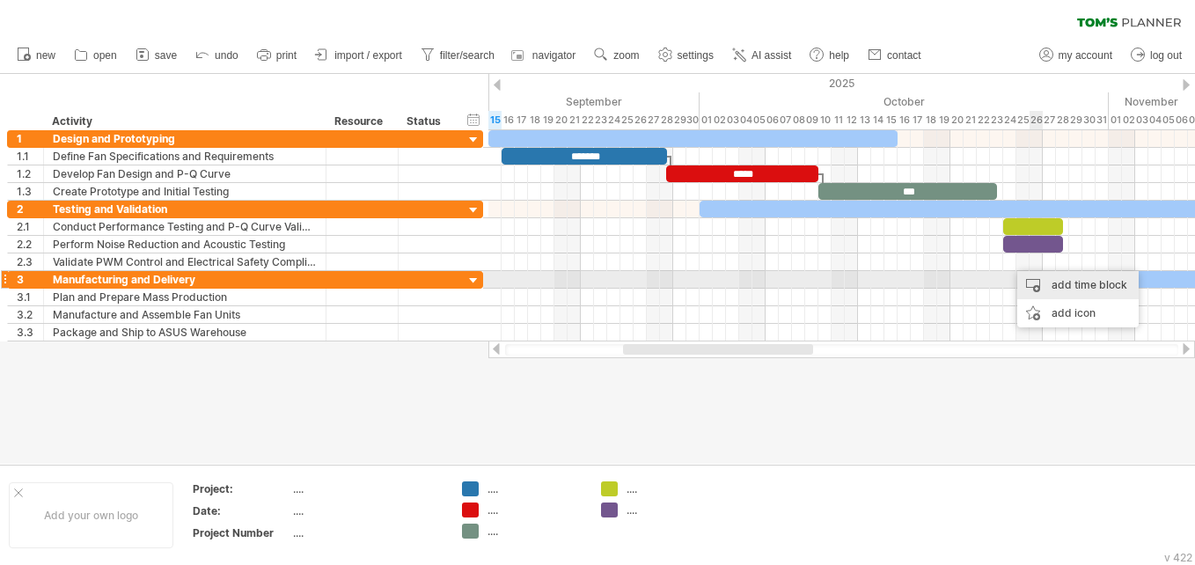
click at [1064, 283] on div "add time block" at bounding box center [1077, 285] width 121 height 28
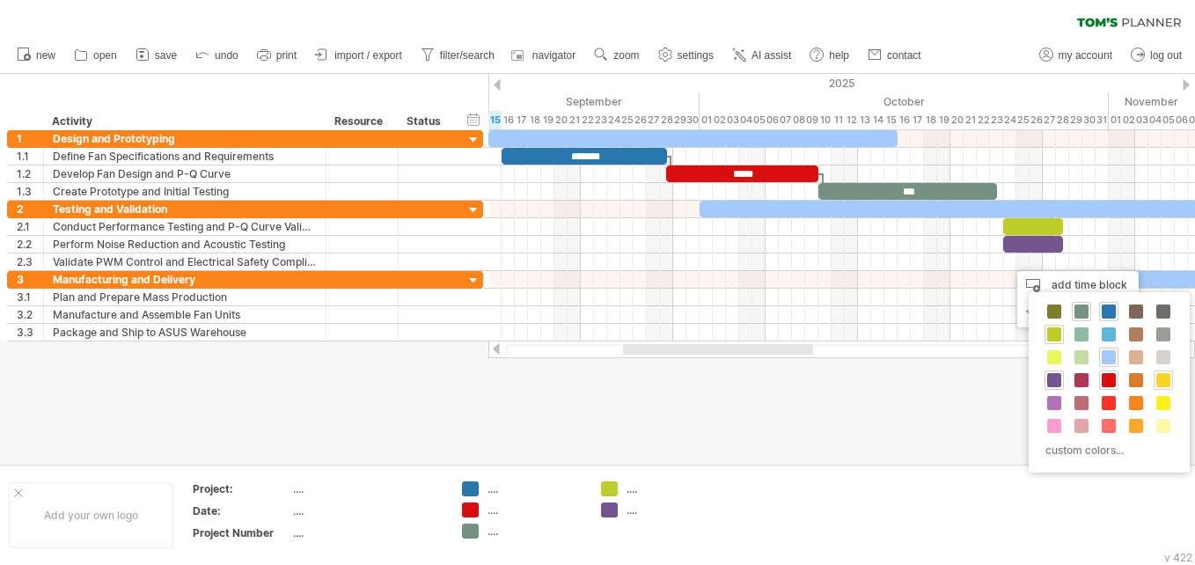
click at [1160, 377] on span at bounding box center [1163, 380] width 14 height 14
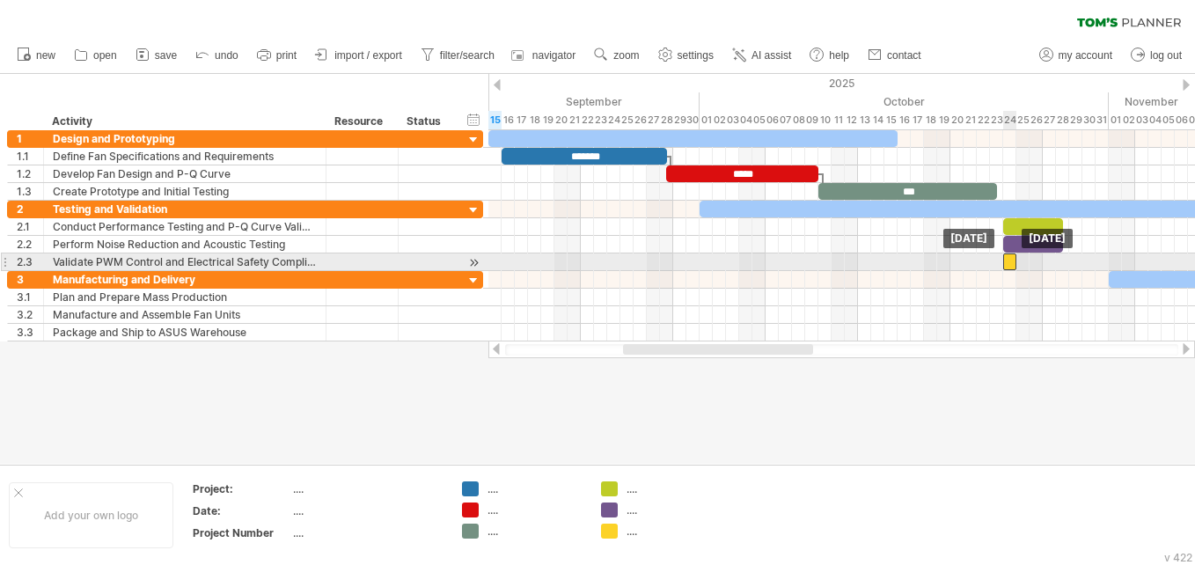
click at [1012, 266] on div at bounding box center [1009, 261] width 13 height 17
drag, startPoint x: 1016, startPoint y: 262, endPoint x: 1060, endPoint y: 260, distance: 44.0
click at [1060, 260] on span at bounding box center [1062, 261] width 7 height 17
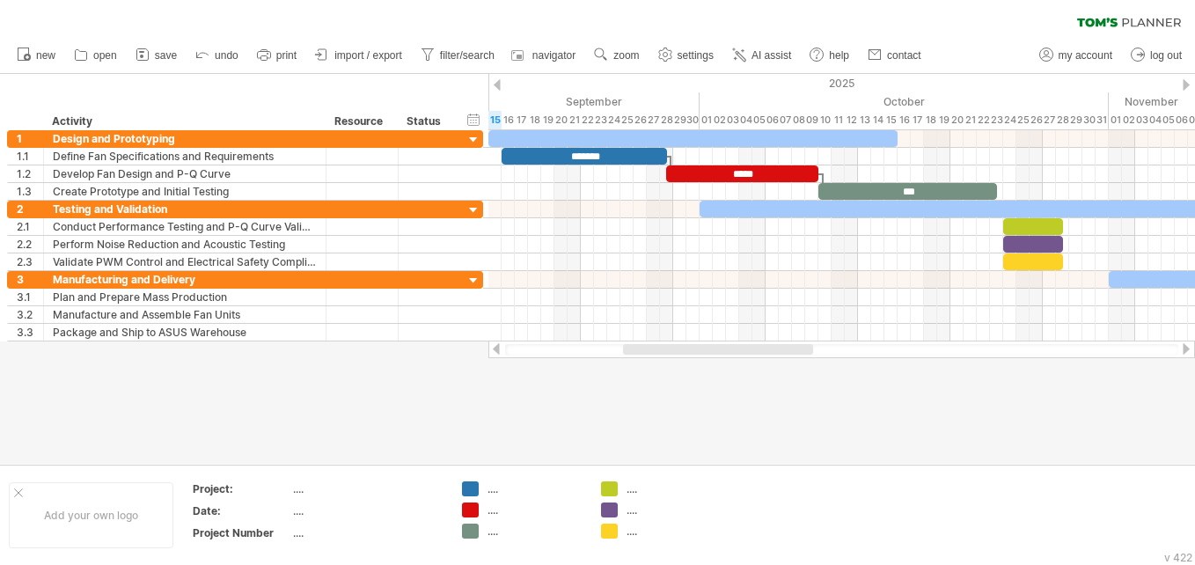
click at [940, 368] on div at bounding box center [597, 269] width 1195 height 390
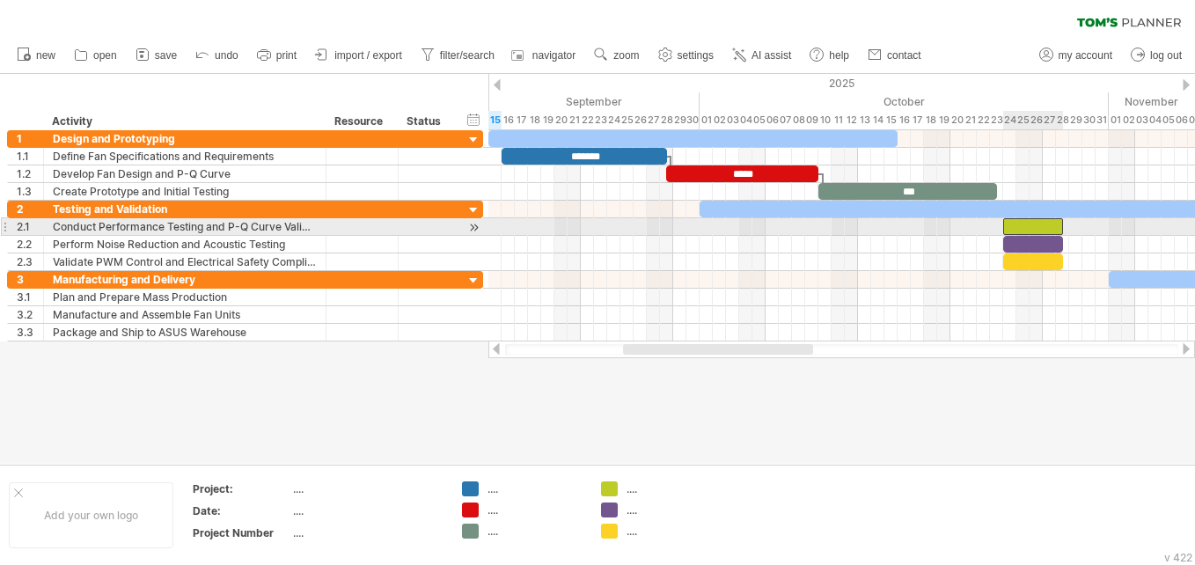
click at [1031, 223] on div at bounding box center [1033, 226] width 60 height 17
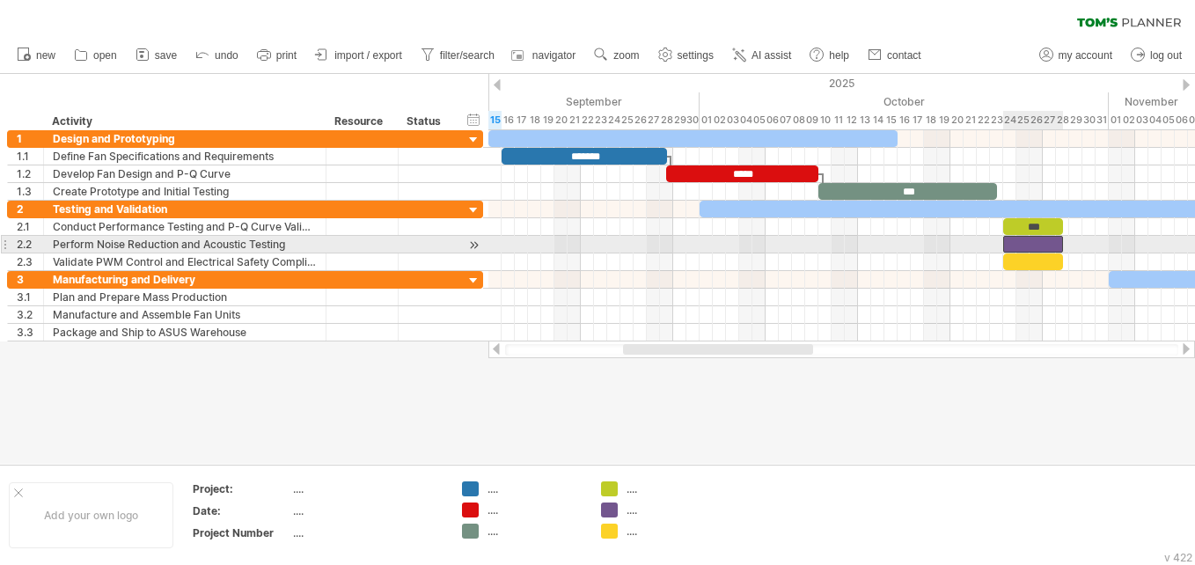
click at [1028, 240] on div at bounding box center [1033, 244] width 60 height 17
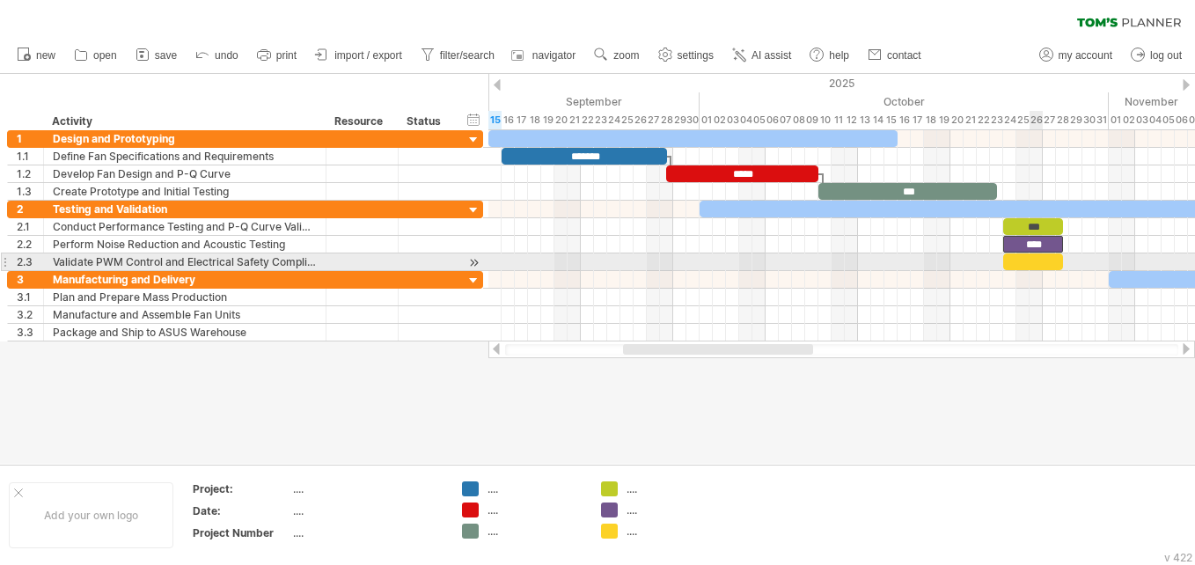
click at [1033, 262] on div at bounding box center [1033, 261] width 60 height 17
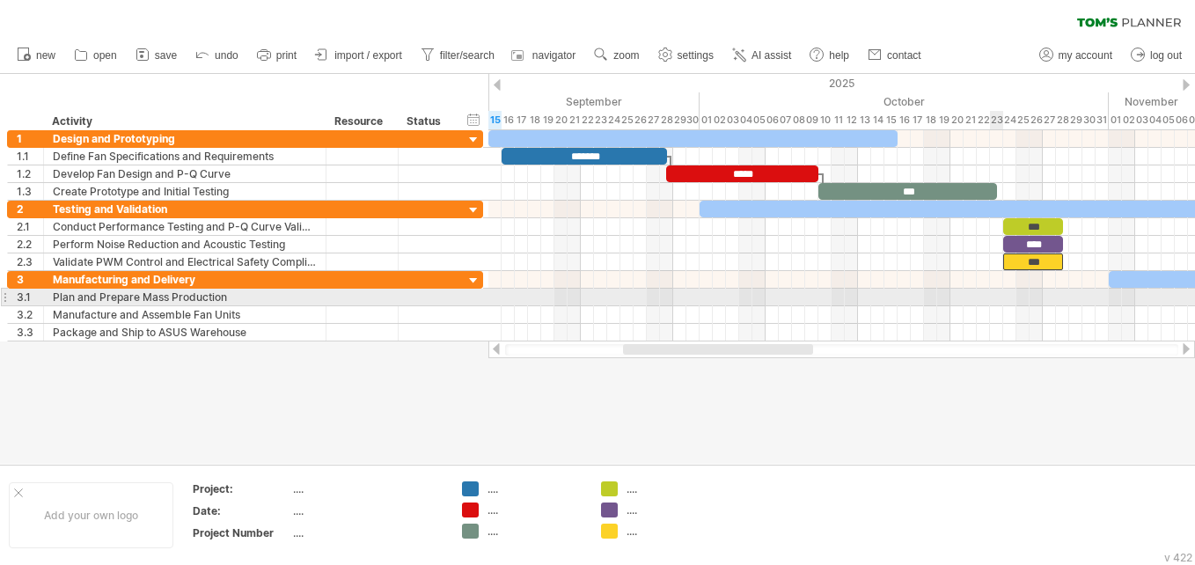
click at [1000, 304] on div at bounding box center [841, 298] width 706 height 18
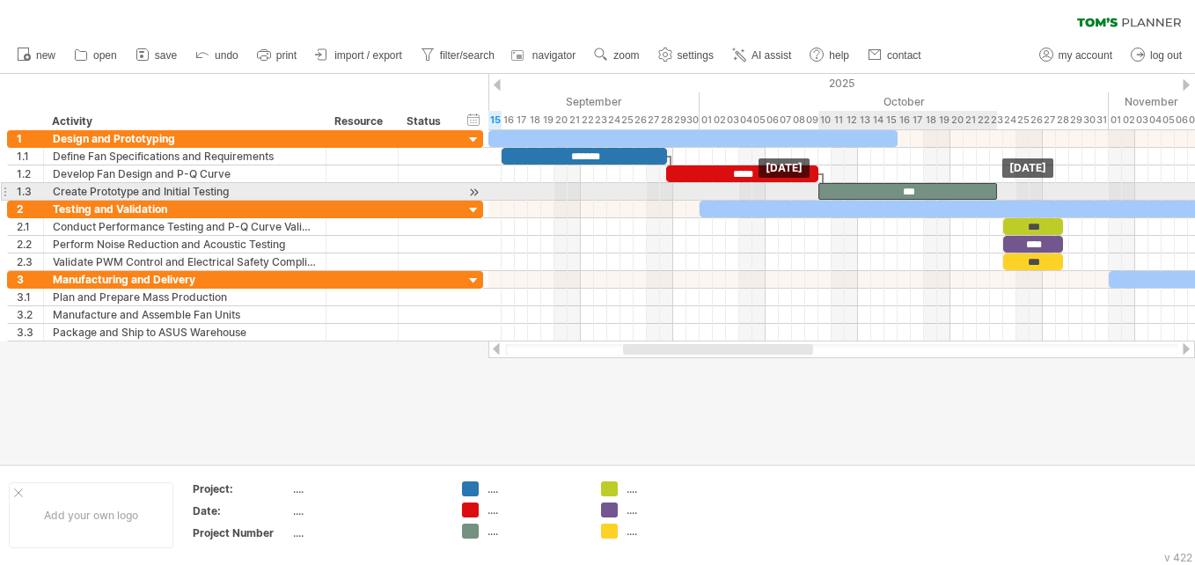
click at [990, 186] on div "***" at bounding box center [907, 191] width 179 height 17
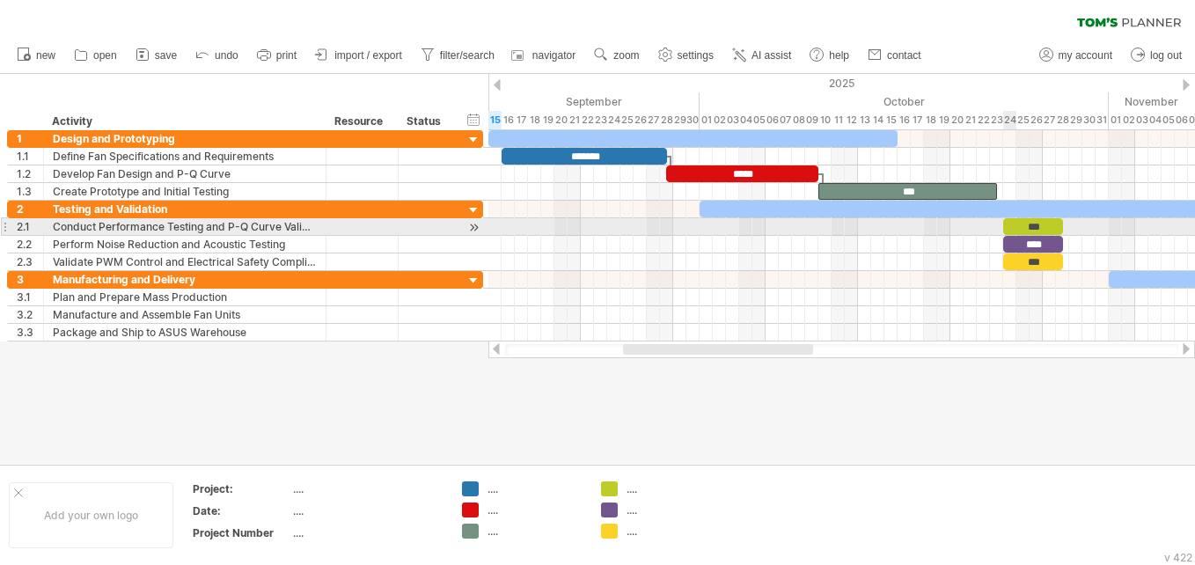
click at [1014, 223] on div "***" at bounding box center [1033, 226] width 60 height 17
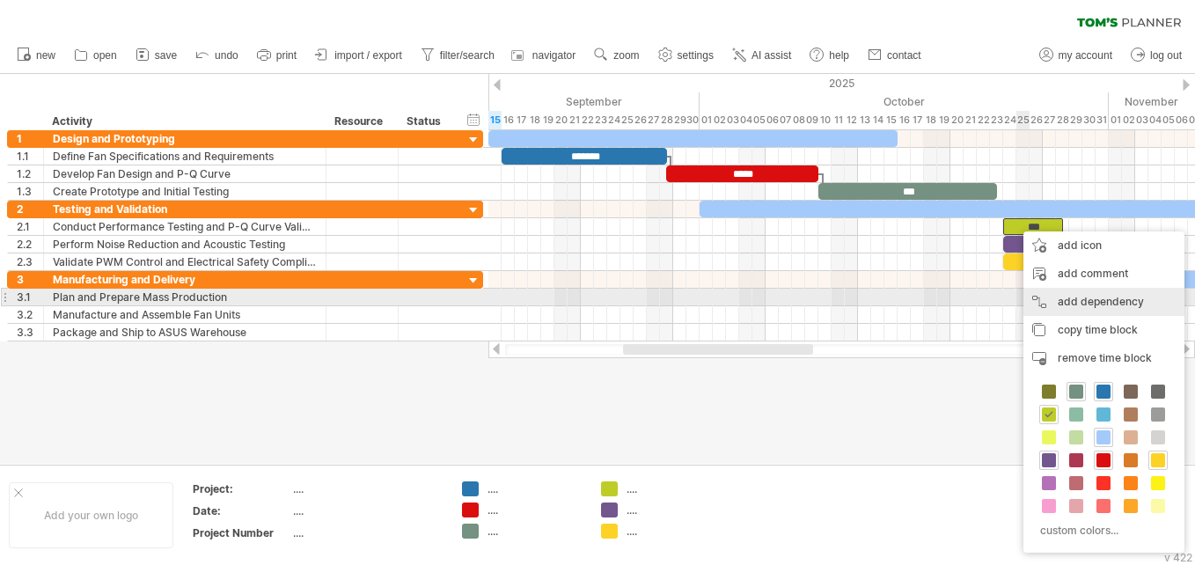
click at [1070, 303] on div "add dependency You can use dependencies when you require tasks to be done in a …" at bounding box center [1103, 302] width 161 height 28
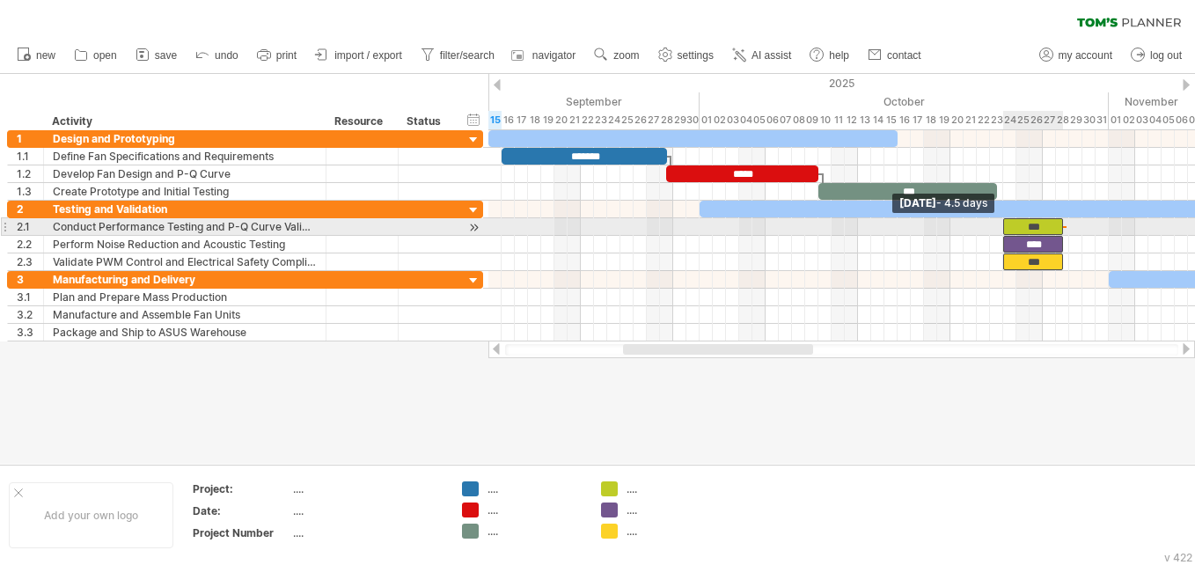
click at [1005, 222] on span at bounding box center [1002, 226] width 7 height 17
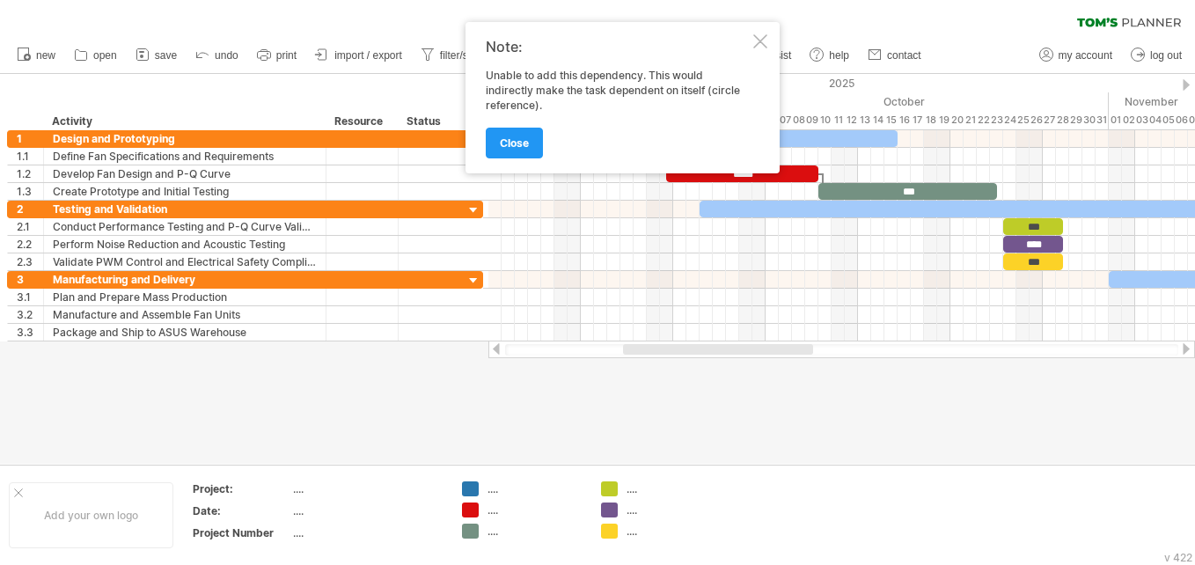
click at [759, 40] on div at bounding box center [760, 41] width 14 height 14
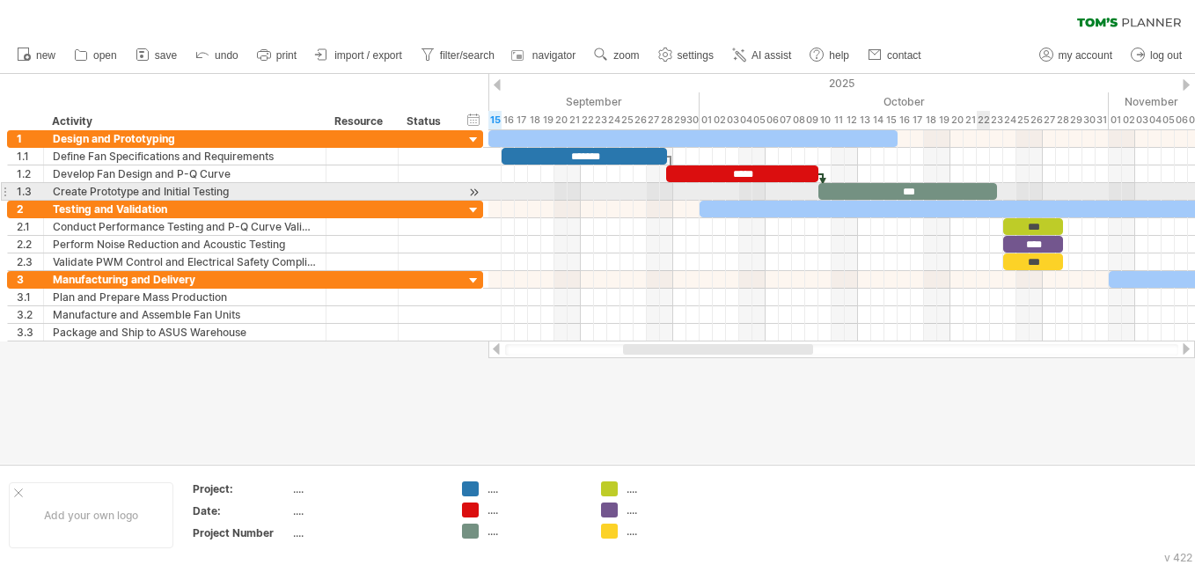
click at [986, 190] on div "***" at bounding box center [907, 191] width 179 height 17
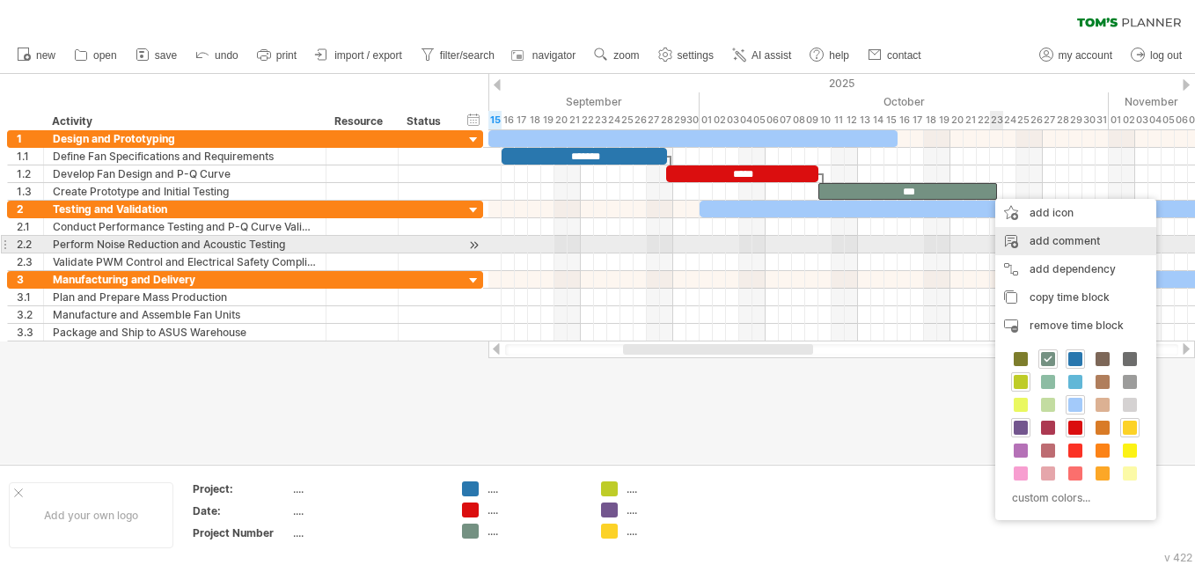
click at [1033, 241] on div "add comment" at bounding box center [1075, 241] width 161 height 28
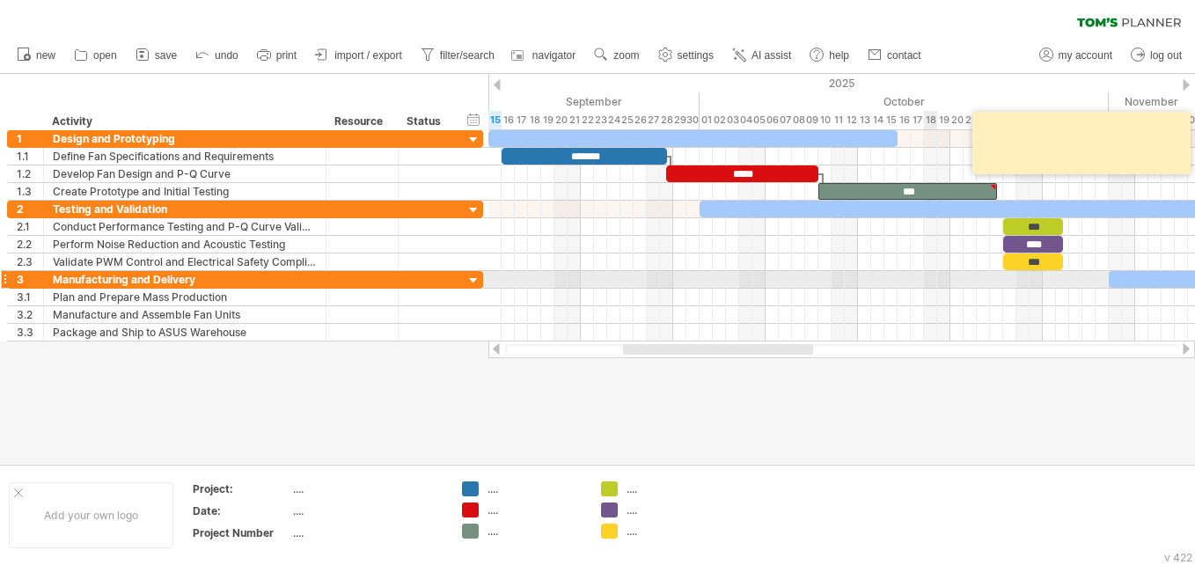
click at [932, 277] on div at bounding box center [841, 280] width 706 height 18
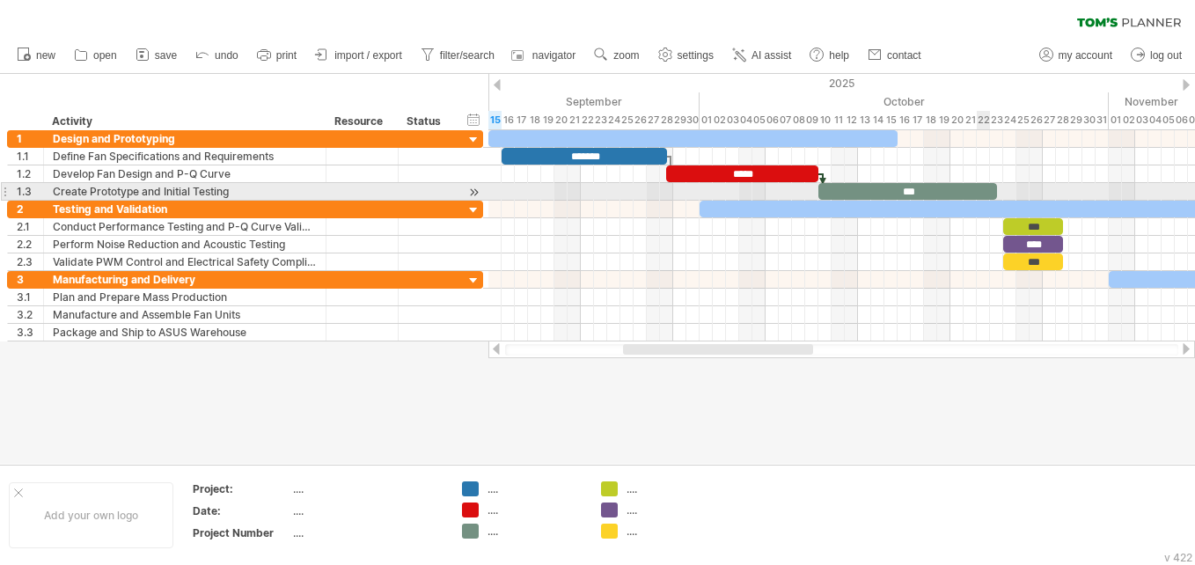
click at [985, 189] on div "***" at bounding box center [907, 191] width 179 height 17
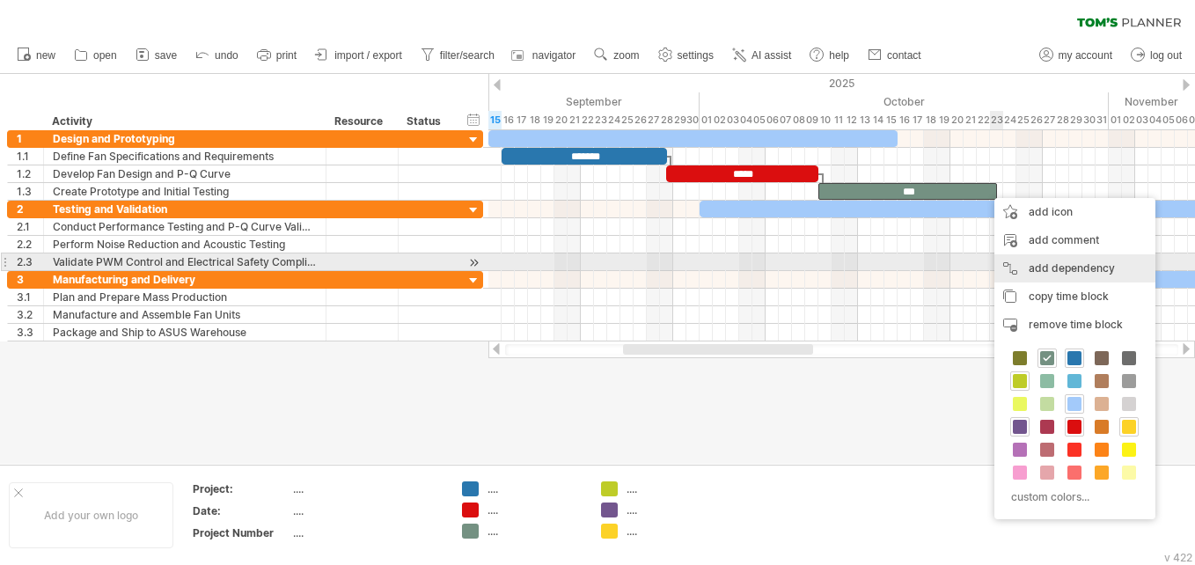
click at [1035, 264] on div "add dependency You can use dependencies when you require tasks to be done in a …" at bounding box center [1074, 268] width 161 height 28
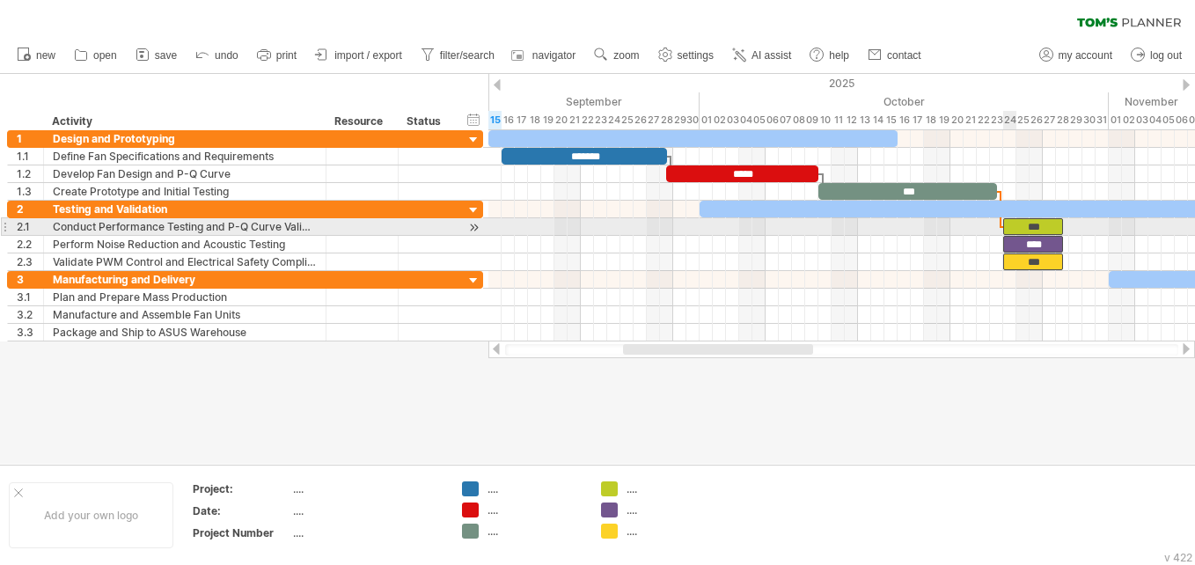
click at [1003, 224] on span at bounding box center [1002, 226] width 7 height 17
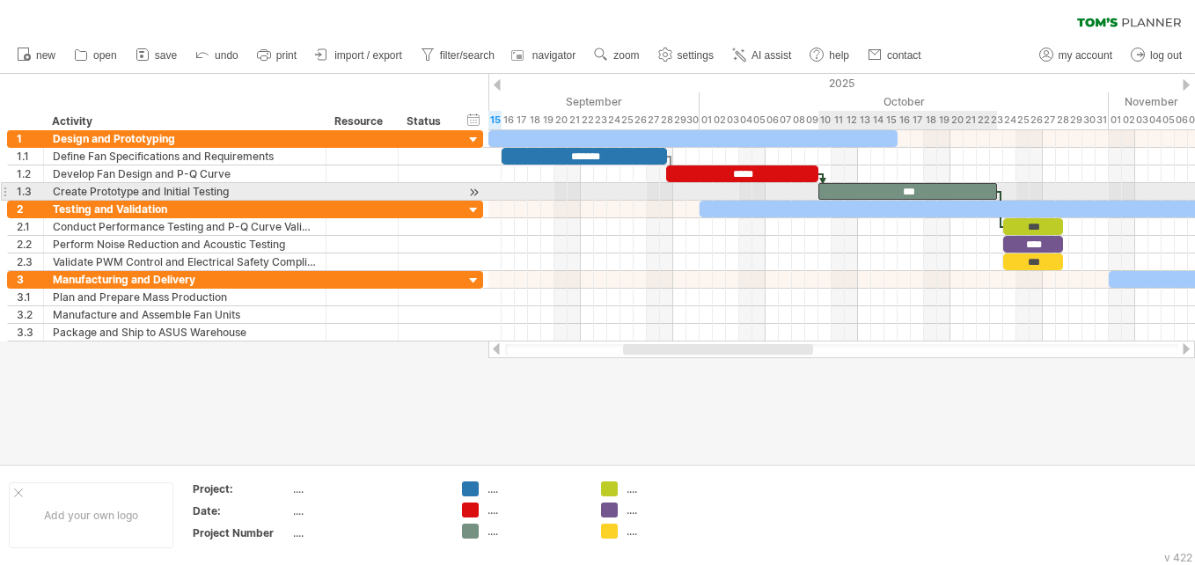
click at [980, 192] on div "***" at bounding box center [907, 191] width 179 height 17
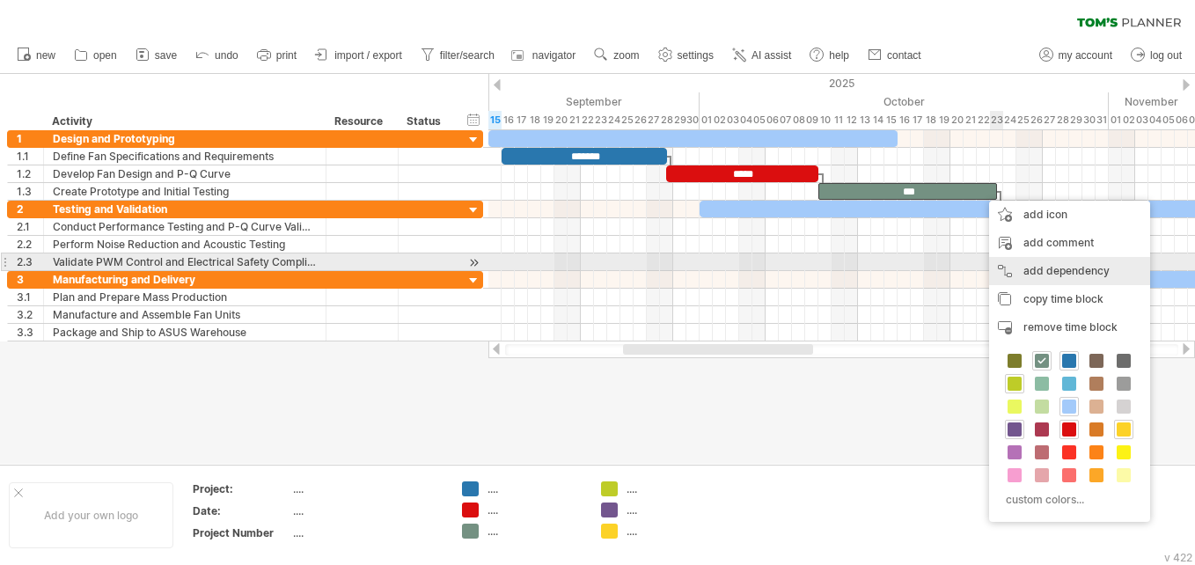
click at [1029, 265] on div "add dependency You can use dependencies when you require tasks to be done in a …" at bounding box center [1069, 271] width 161 height 28
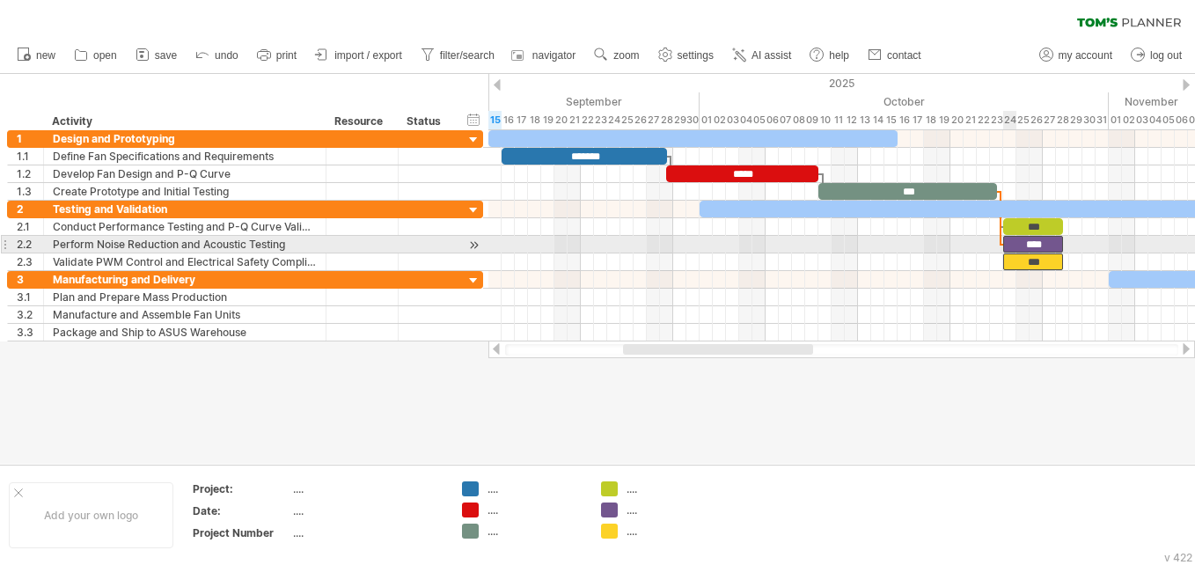
click at [1006, 248] on div "****" at bounding box center [1033, 244] width 60 height 17
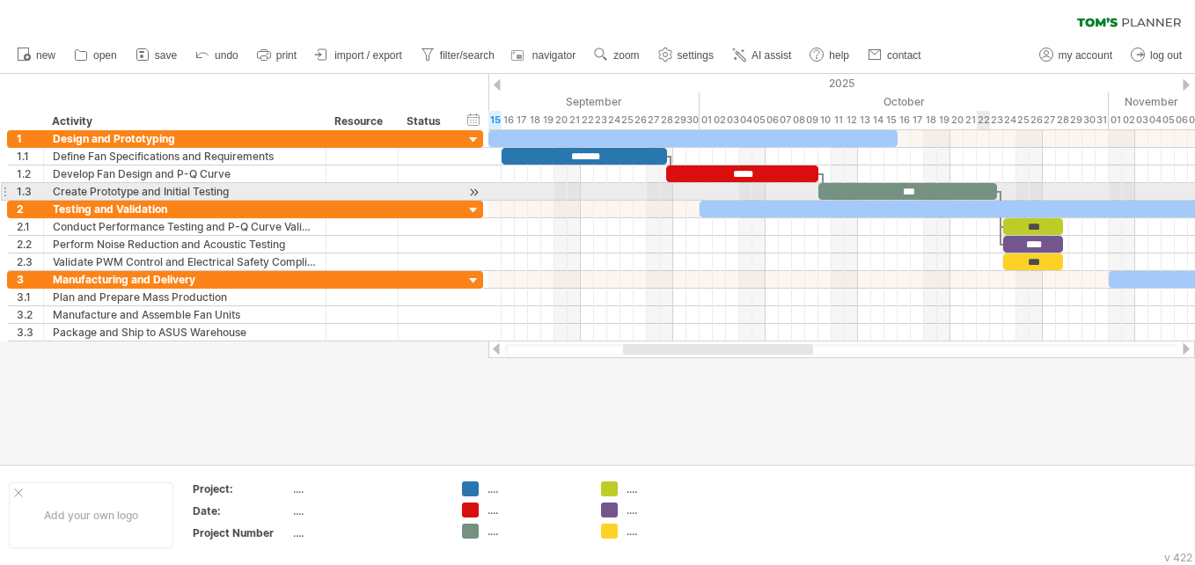
click at [980, 194] on div "***" at bounding box center [907, 191] width 179 height 17
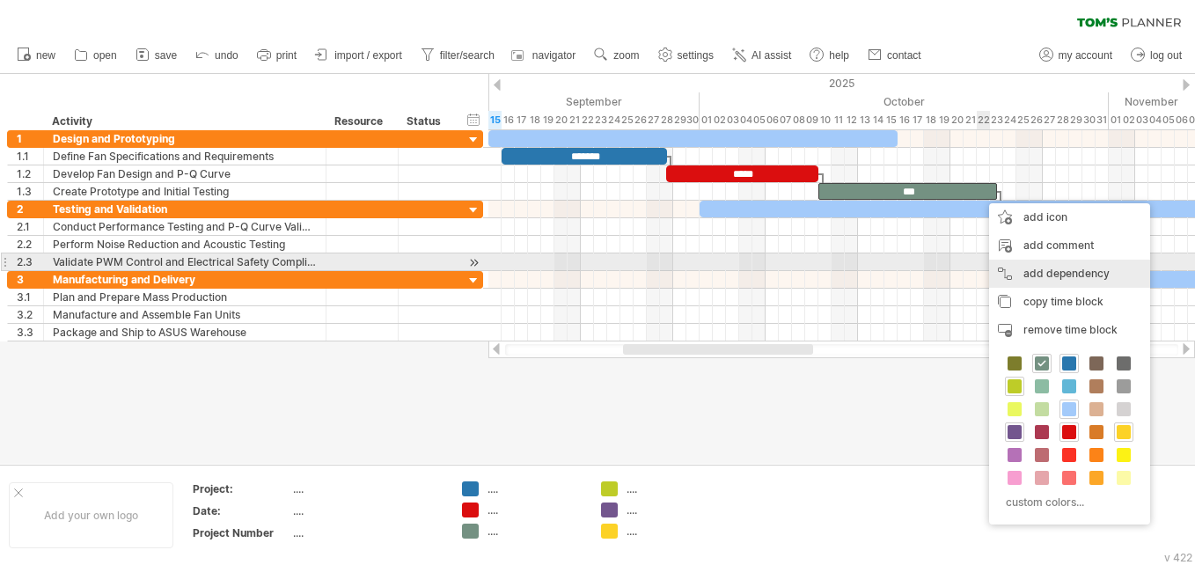
click at [1028, 271] on div "add dependency You can use dependencies when you require tasks to be done in a …" at bounding box center [1069, 273] width 161 height 28
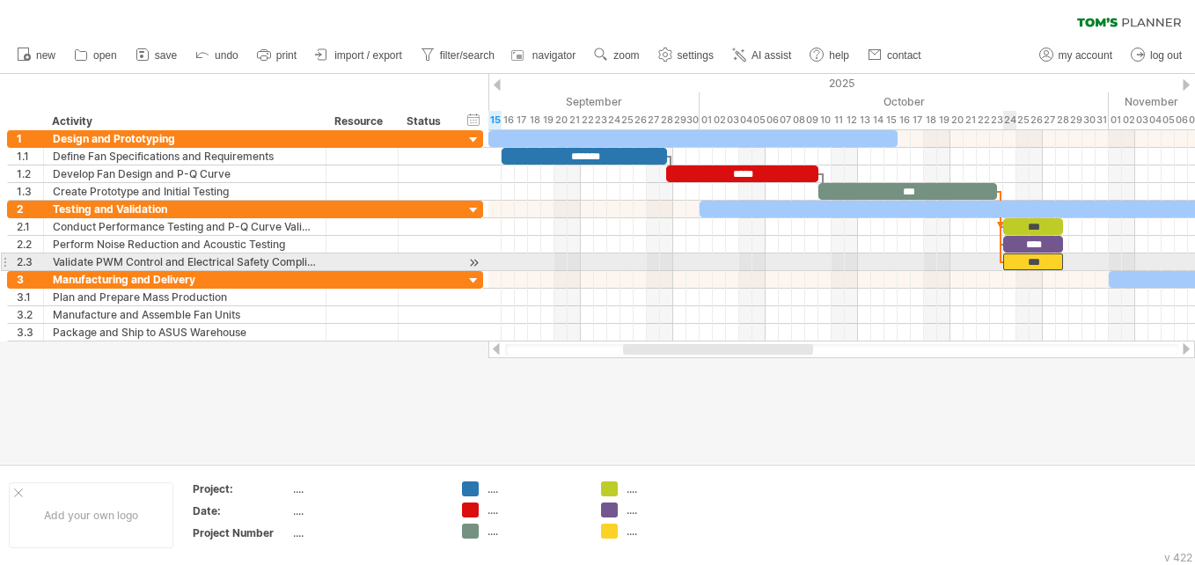
click at [1007, 260] on div "***" at bounding box center [1033, 261] width 60 height 17
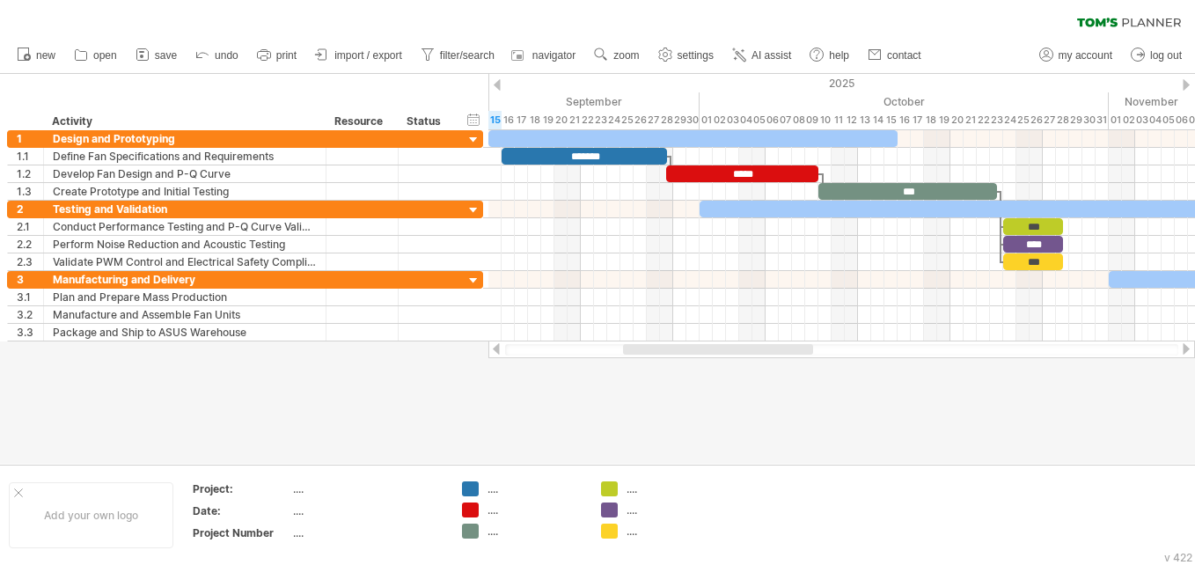
click at [1048, 402] on div at bounding box center [597, 269] width 1195 height 390
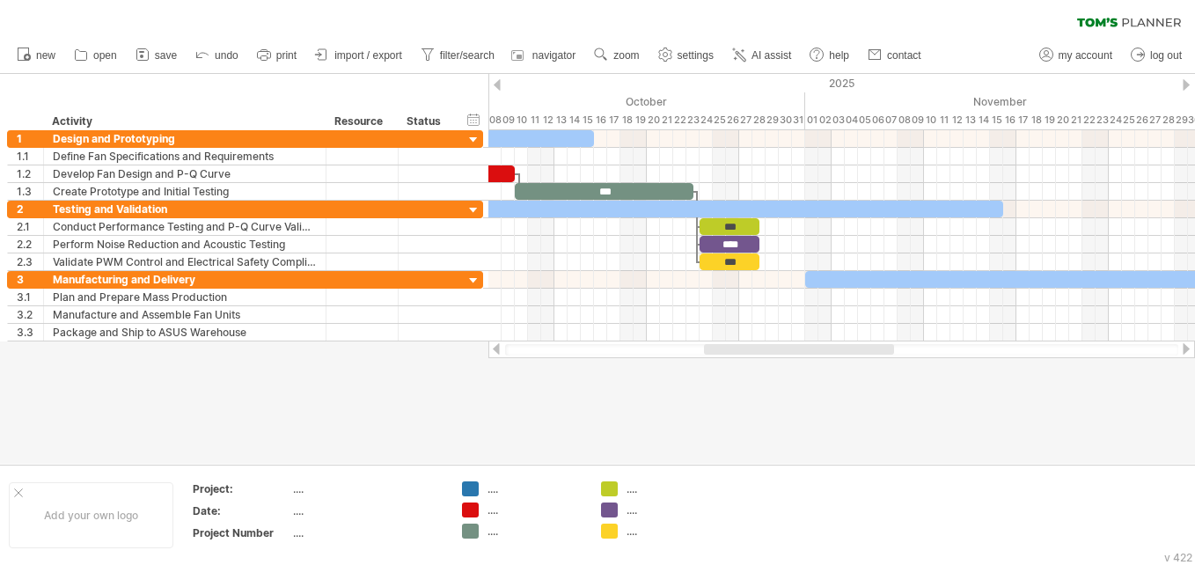
drag, startPoint x: 707, startPoint y: 350, endPoint x: 788, endPoint y: 351, distance: 80.9
click at [788, 351] on div at bounding box center [799, 349] width 190 height 11
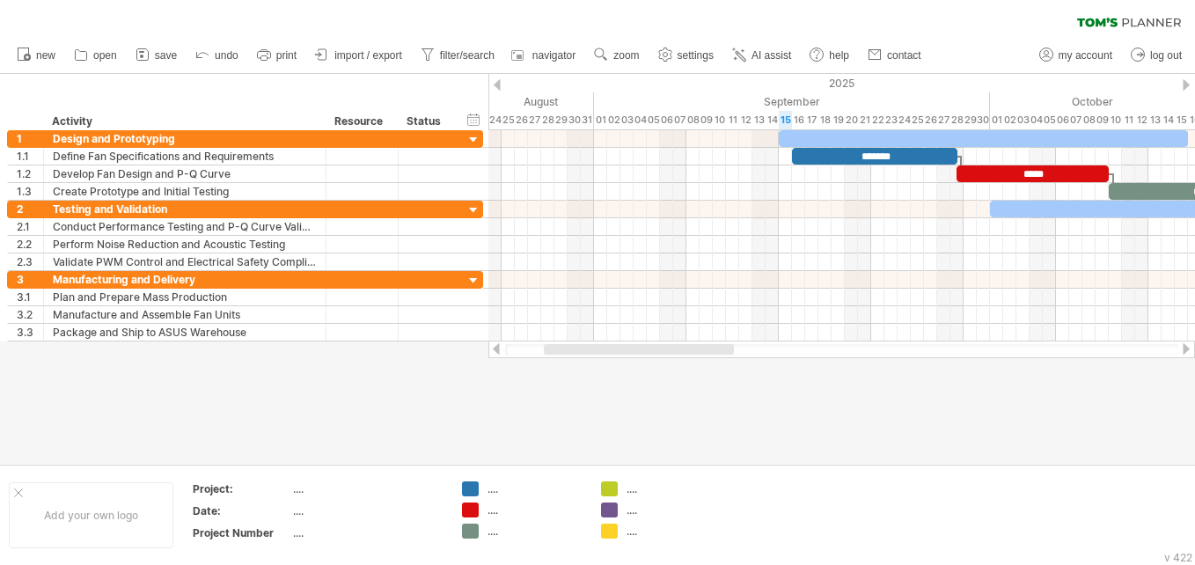
drag, startPoint x: 788, startPoint y: 351, endPoint x: 627, endPoint y: 349, distance: 161.0
click at [627, 349] on div at bounding box center [639, 349] width 190 height 11
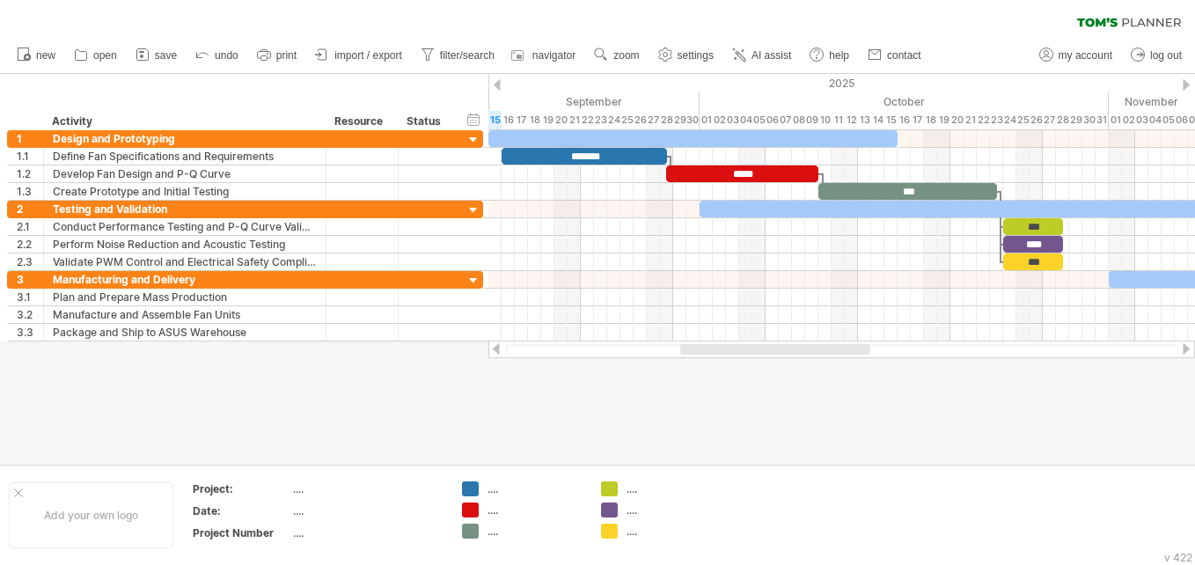
drag, startPoint x: 627, startPoint y: 349, endPoint x: 697, endPoint y: 348, distance: 69.5
click at [697, 348] on div at bounding box center [775, 349] width 190 height 11
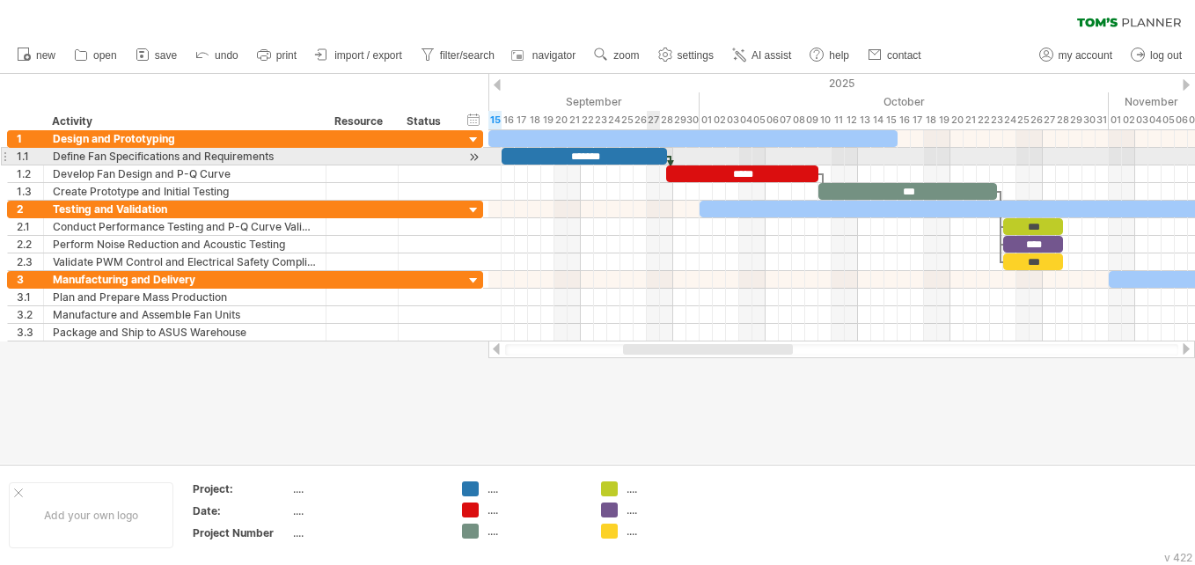
click at [654, 158] on div "*******" at bounding box center [583, 156] width 165 height 17
drag, startPoint x: 666, startPoint y: 155, endPoint x: 627, endPoint y: 157, distance: 38.8
click at [627, 157] on span at bounding box center [627, 156] width 7 height 17
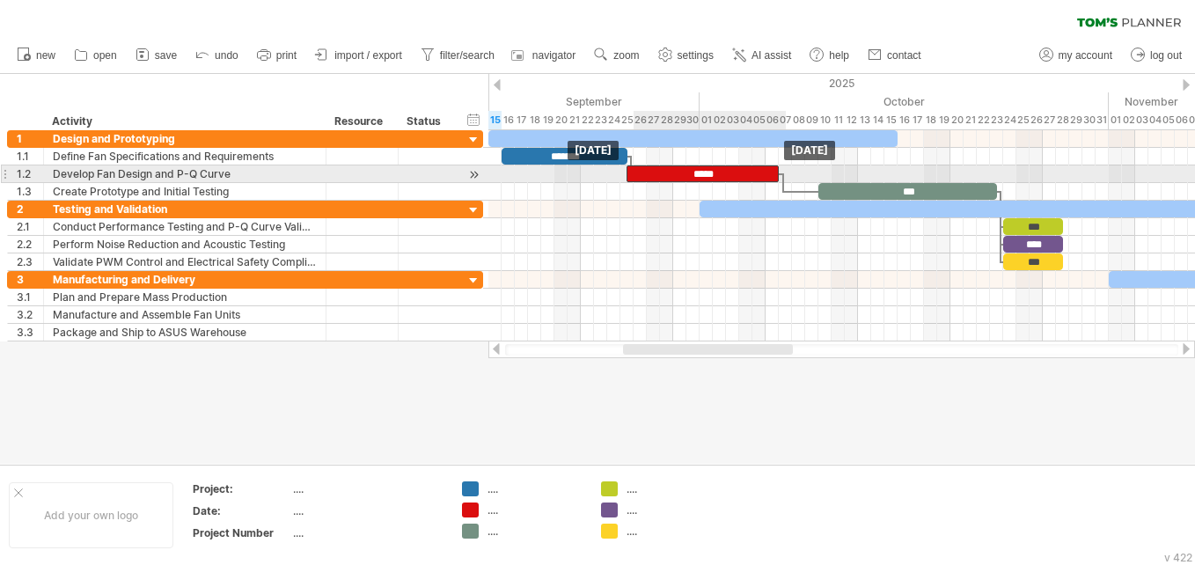
drag, startPoint x: 671, startPoint y: 174, endPoint x: 634, endPoint y: 175, distance: 37.0
click at [634, 175] on div "*****" at bounding box center [702, 173] width 152 height 17
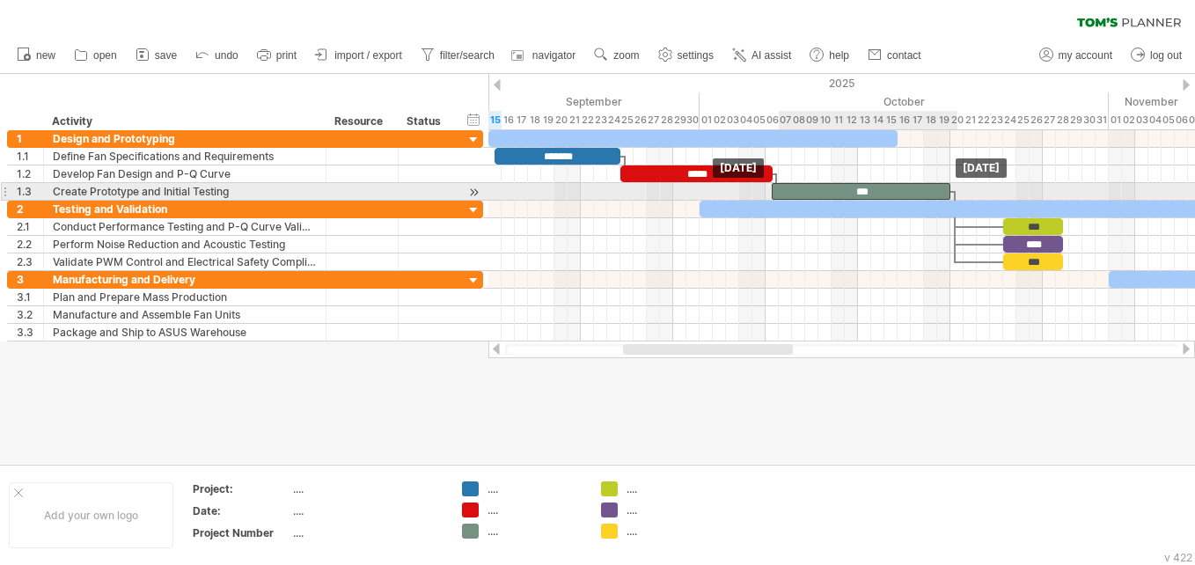
drag, startPoint x: 834, startPoint y: 191, endPoint x: 791, endPoint y: 193, distance: 43.1
click at [791, 193] on div "***" at bounding box center [860, 191] width 179 height 17
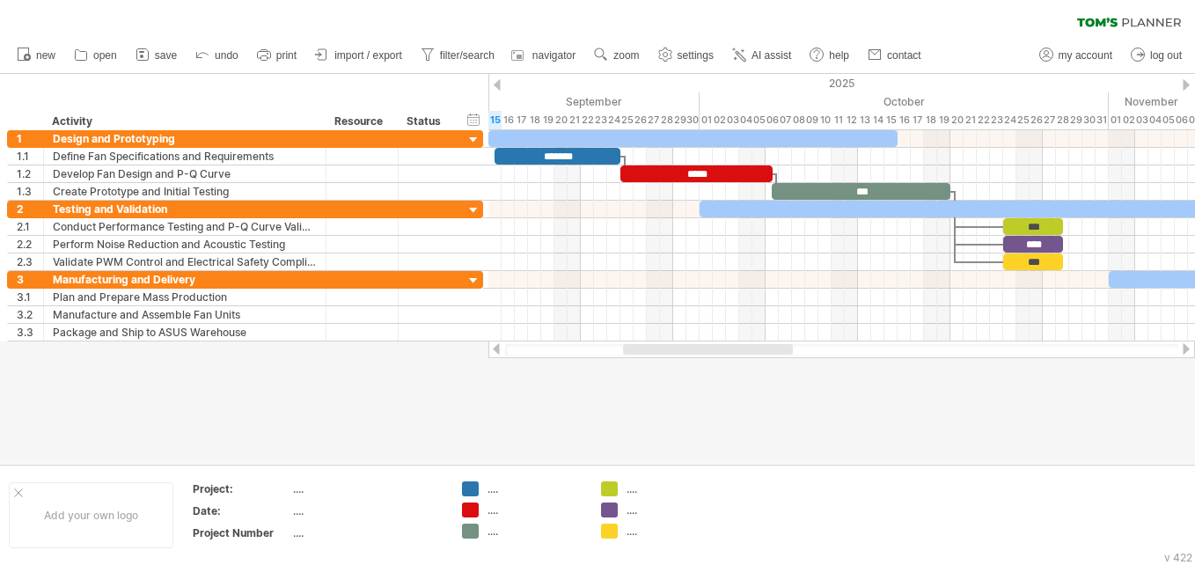
click at [750, 449] on div at bounding box center [597, 269] width 1195 height 390
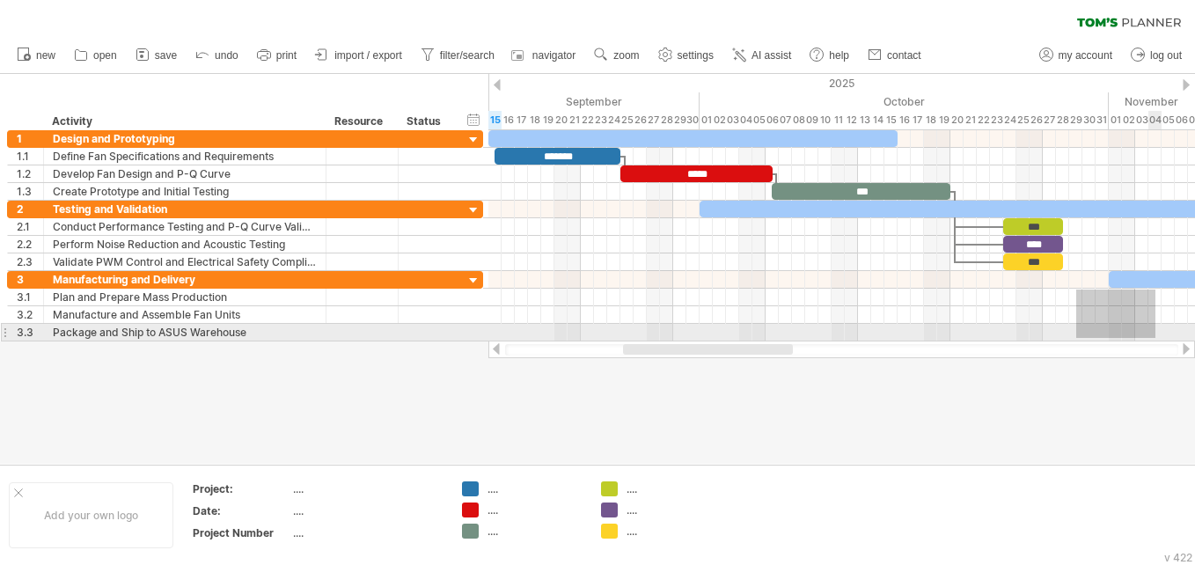
drag, startPoint x: 1076, startPoint y: 289, endPoint x: 1155, endPoint y: 338, distance: 92.8
click at [1155, 338] on div at bounding box center [841, 306] width 706 height 70
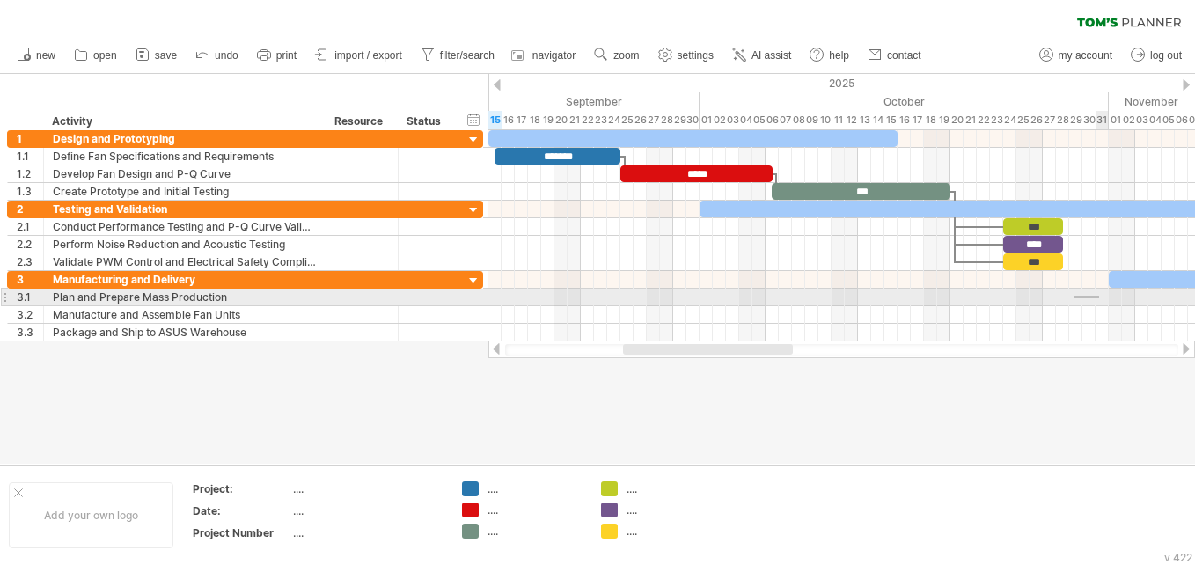
drag, startPoint x: 1074, startPoint y: 296, endPoint x: 1099, endPoint y: 298, distance: 24.8
click at [1099, 298] on div at bounding box center [841, 298] width 706 height 18
click at [1072, 297] on div at bounding box center [841, 298] width 706 height 18
click at [1076, 296] on div at bounding box center [841, 298] width 706 height 18
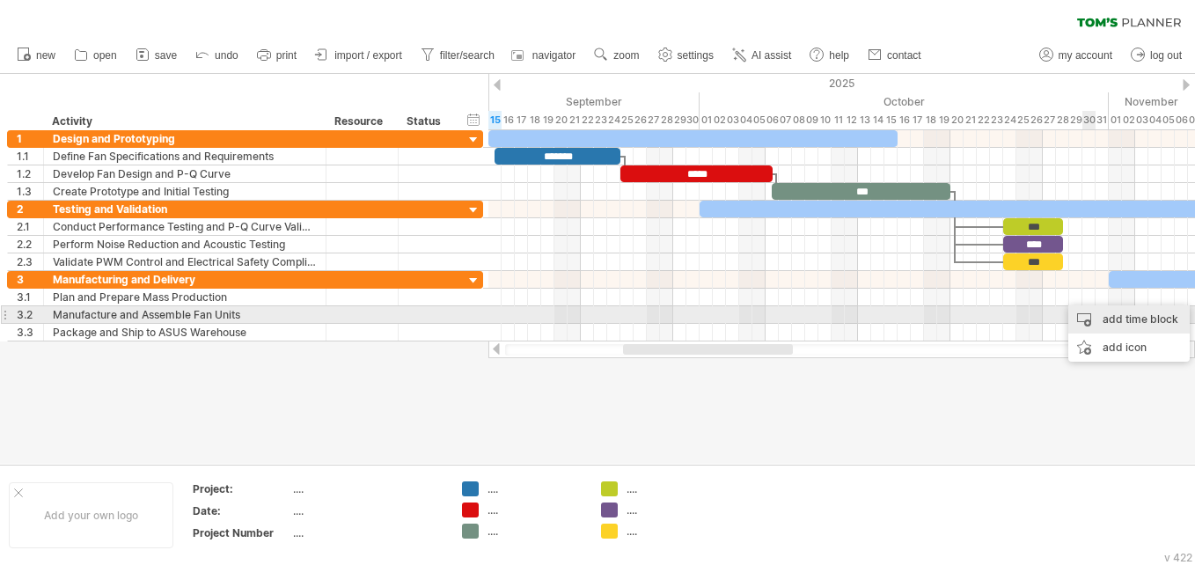
click at [1103, 320] on div "add time block" at bounding box center [1128, 319] width 121 height 28
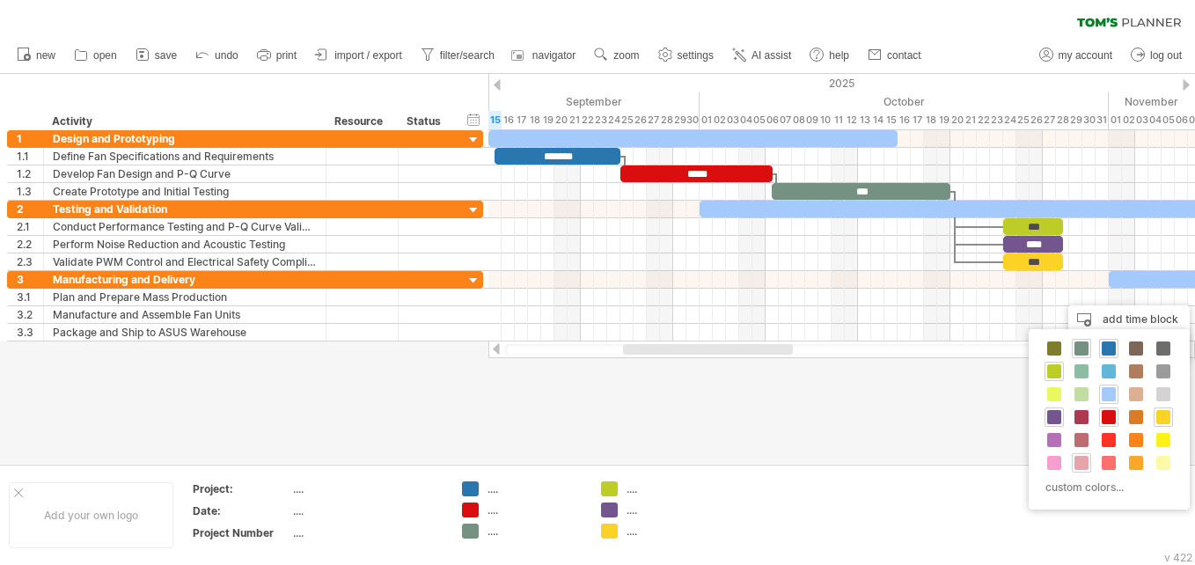
click at [1081, 464] on span at bounding box center [1081, 463] width 14 height 14
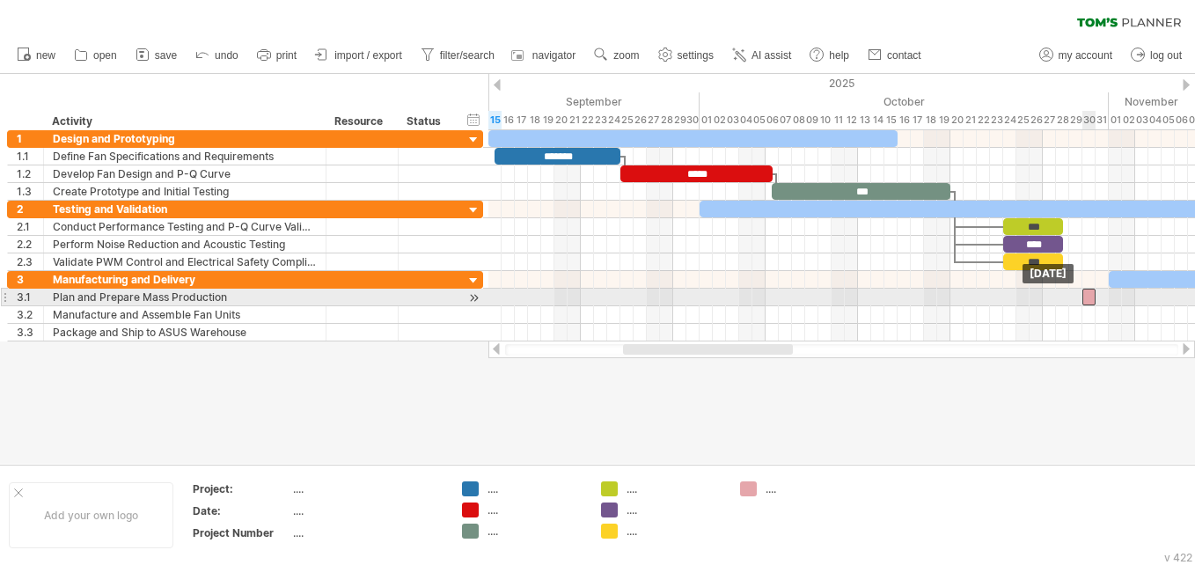
click at [1087, 300] on div at bounding box center [1088, 297] width 13 height 17
drag, startPoint x: 1096, startPoint y: 297, endPoint x: 1156, endPoint y: 298, distance: 59.8
click at [1156, 298] on span at bounding box center [1154, 297] width 7 height 17
click at [1108, 299] on div at bounding box center [1118, 297] width 73 height 17
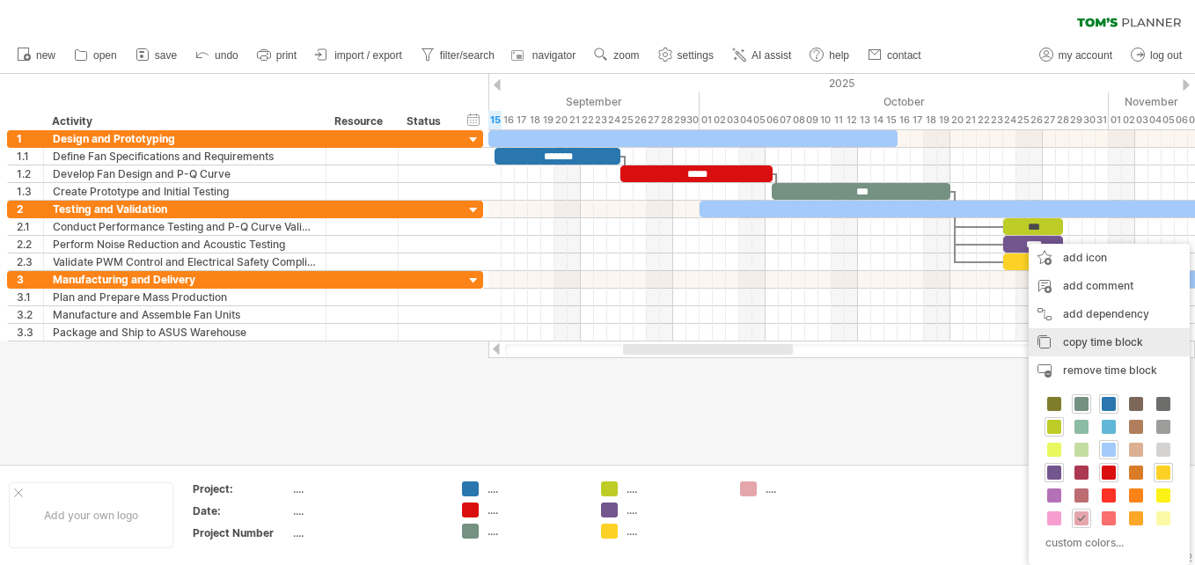
click at [1111, 344] on span "copy time block" at bounding box center [1103, 341] width 80 height 13
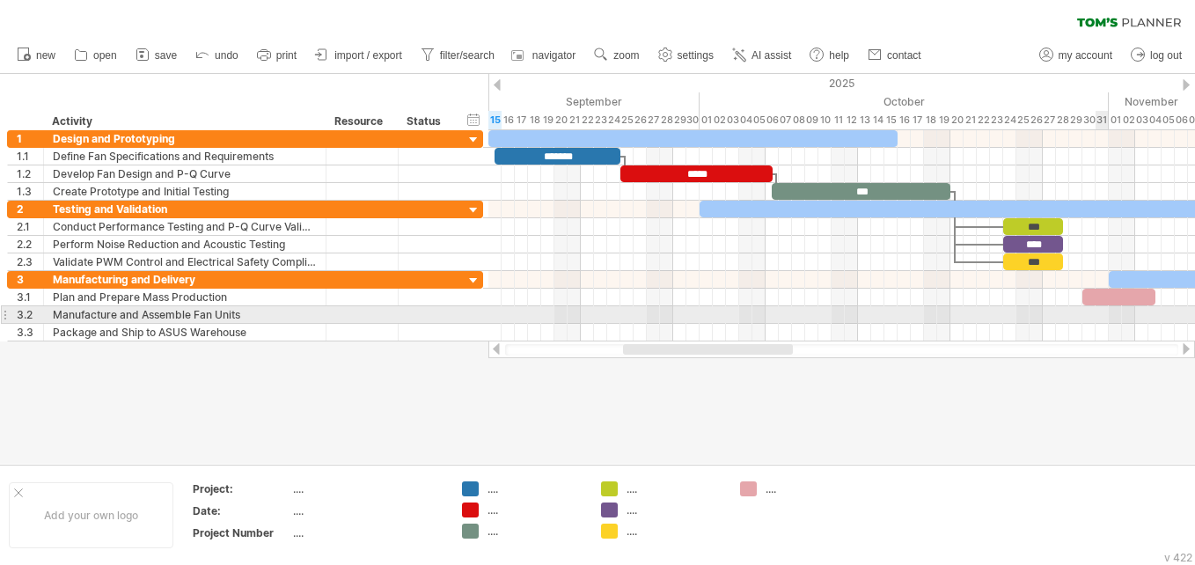
click at [1106, 313] on div at bounding box center [841, 315] width 706 height 18
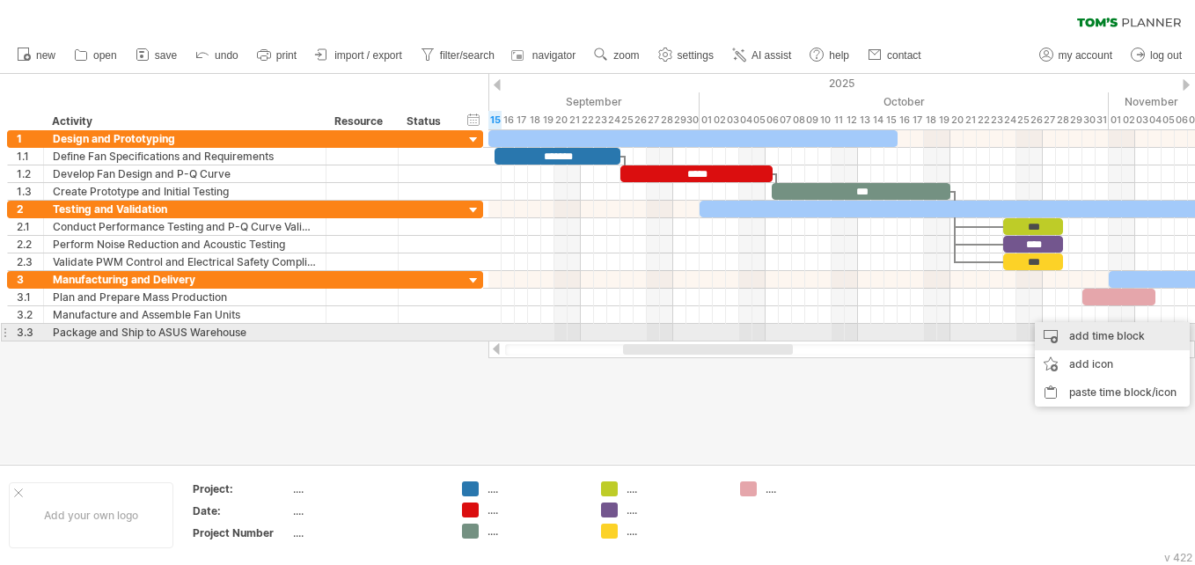
click at [1092, 337] on div "add time block" at bounding box center [1111, 336] width 155 height 28
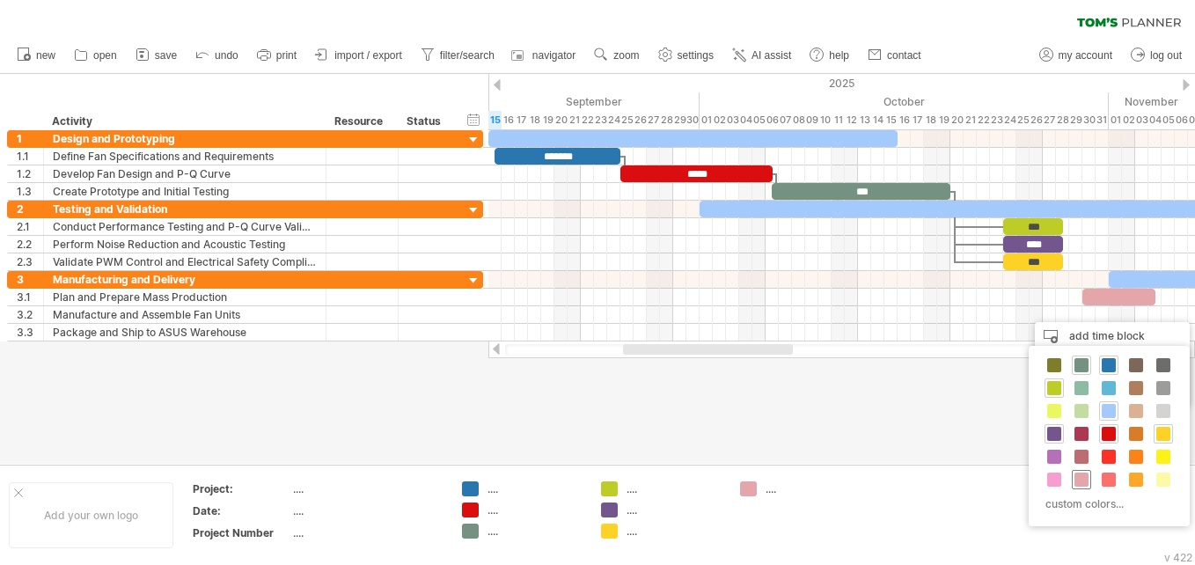
click at [1078, 478] on span at bounding box center [1081, 479] width 14 height 14
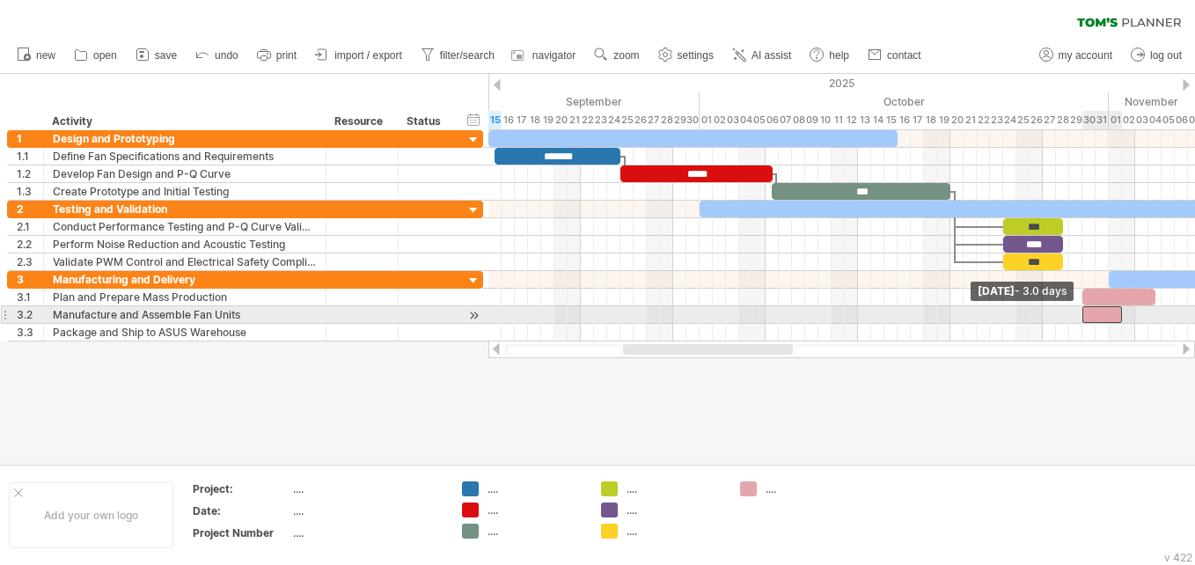
drag, startPoint x: 1111, startPoint y: 317, endPoint x: 1086, endPoint y: 318, distance: 24.7
click at [1086, 318] on div at bounding box center [1102, 314] width 40 height 17
drag, startPoint x: 1122, startPoint y: 318, endPoint x: 1155, endPoint y: 318, distance: 33.4
click at [1155, 318] on span at bounding box center [1154, 314] width 7 height 17
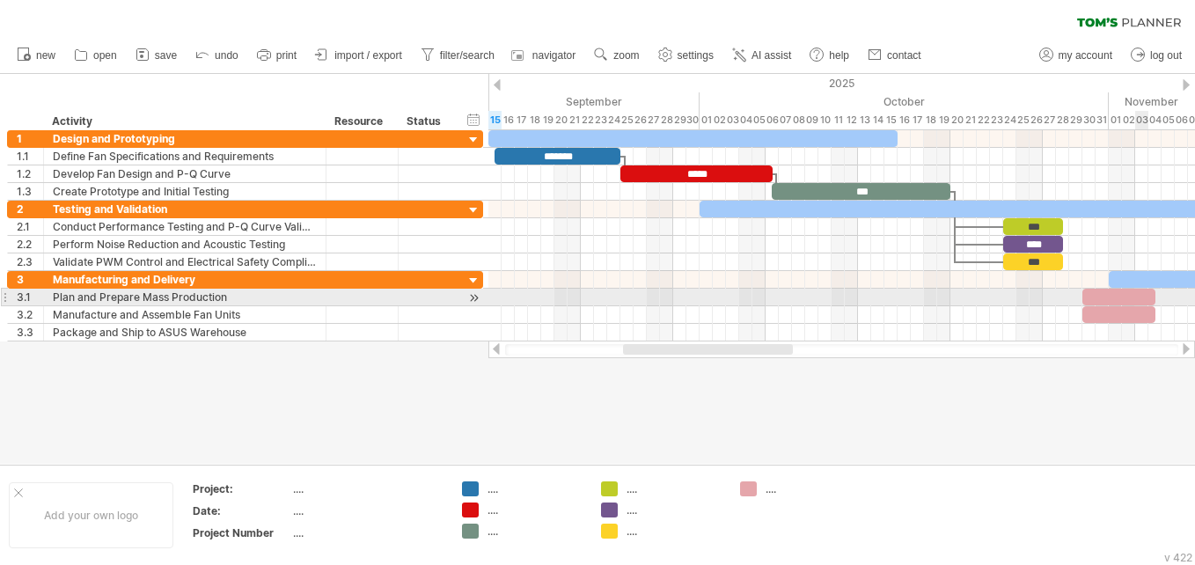
click at [1145, 296] on div at bounding box center [1118, 297] width 73 height 17
drag, startPoint x: 1156, startPoint y: 296, endPoint x: 1101, endPoint y: 301, distance: 54.7
click at [1101, 301] on span at bounding box center [1102, 297] width 7 height 17
drag, startPoint x: 1091, startPoint y: 298, endPoint x: 1073, endPoint y: 299, distance: 17.6
click at [1073, 299] on div at bounding box center [1072, 297] width 20 height 17
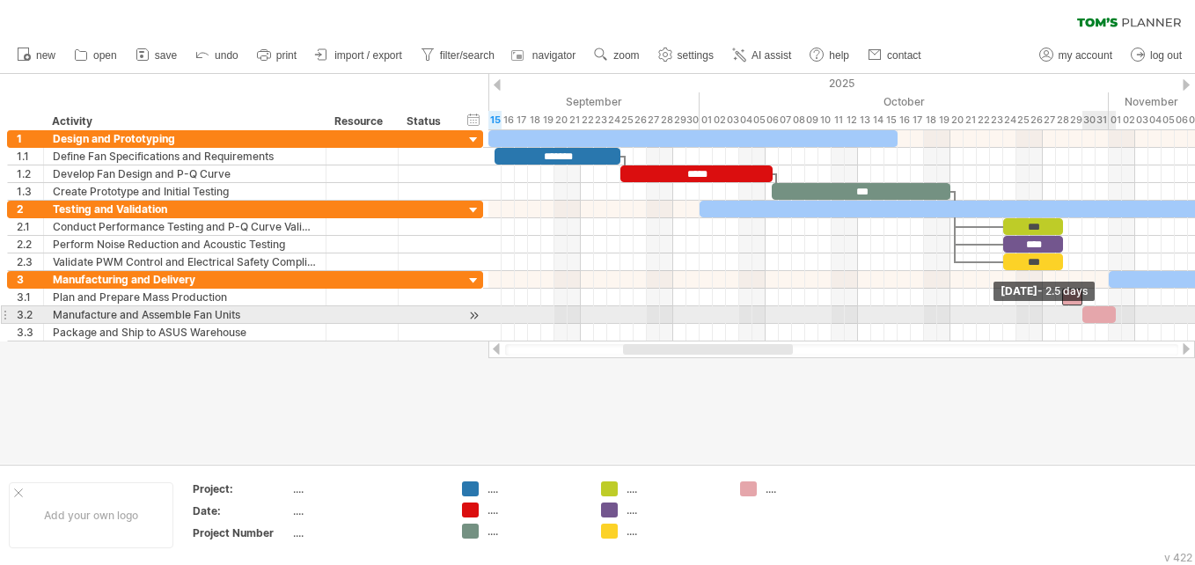
drag, startPoint x: 1152, startPoint y: 312, endPoint x: 1111, endPoint y: 316, distance: 41.5
click at [1112, 316] on span at bounding box center [1115, 314] width 7 height 17
click at [1105, 313] on div at bounding box center [1098, 314] width 33 height 17
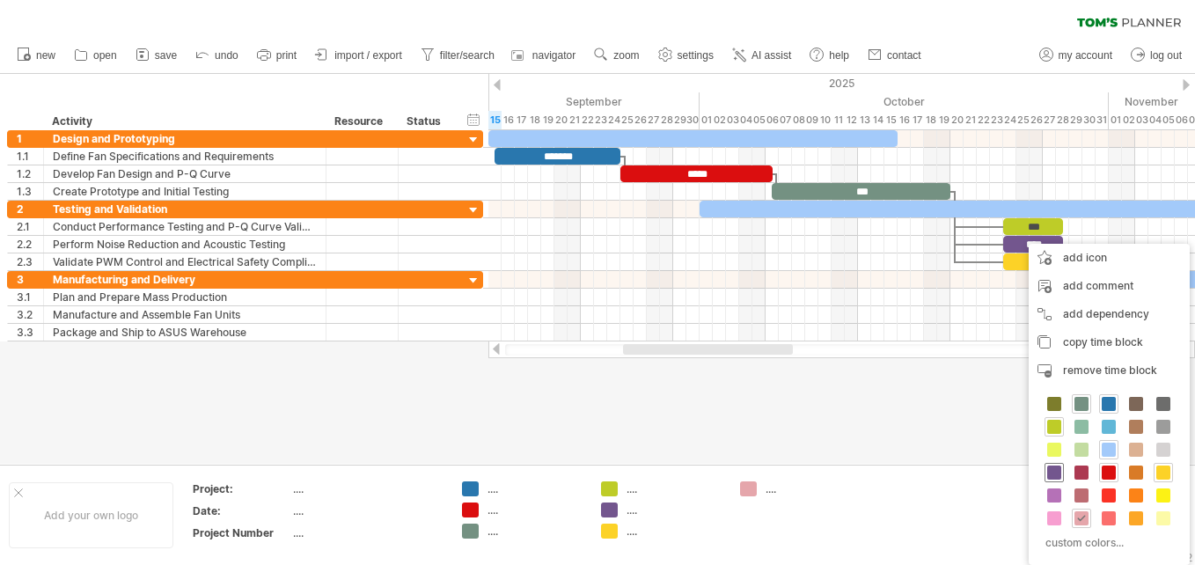
click at [1052, 472] on span at bounding box center [1054, 472] width 14 height 14
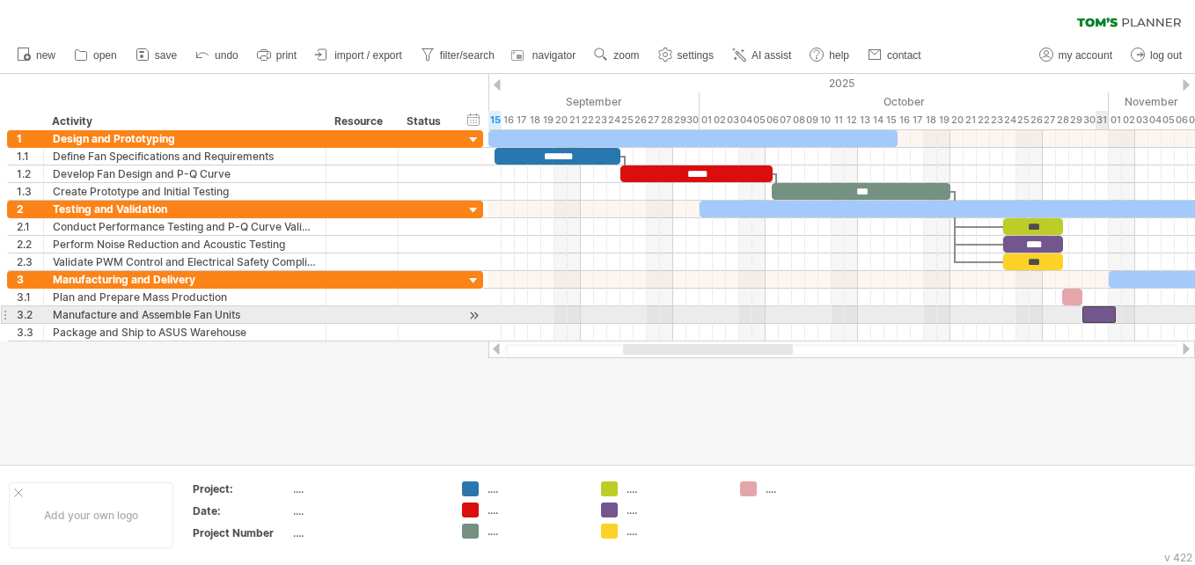
click at [1105, 317] on div at bounding box center [1098, 314] width 33 height 17
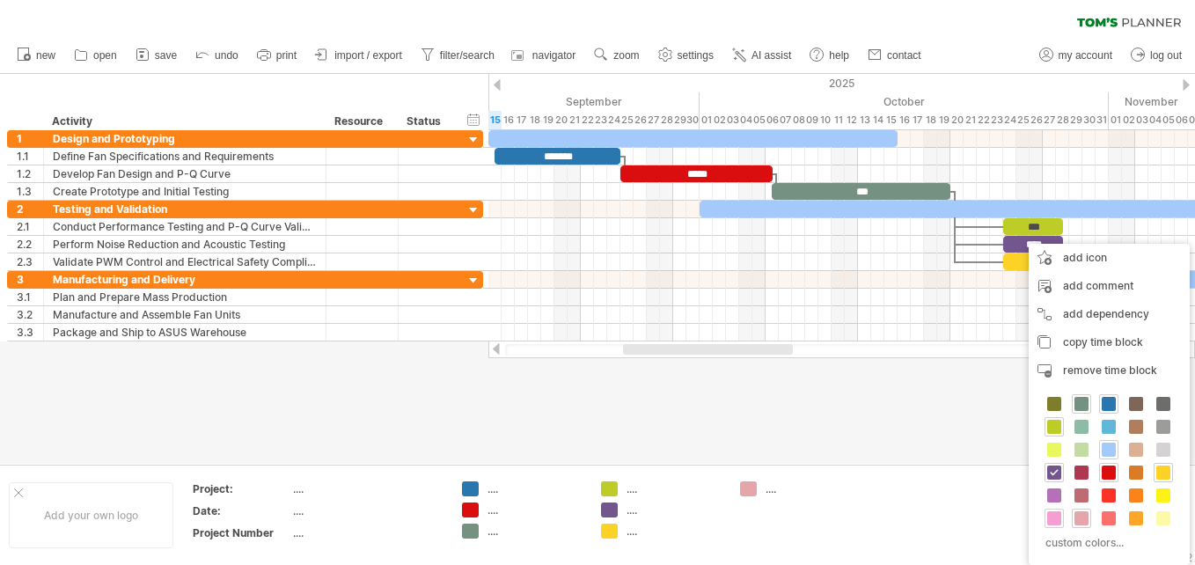
click at [1053, 515] on span at bounding box center [1054, 518] width 14 height 14
click at [1077, 421] on span at bounding box center [1081, 427] width 14 height 14
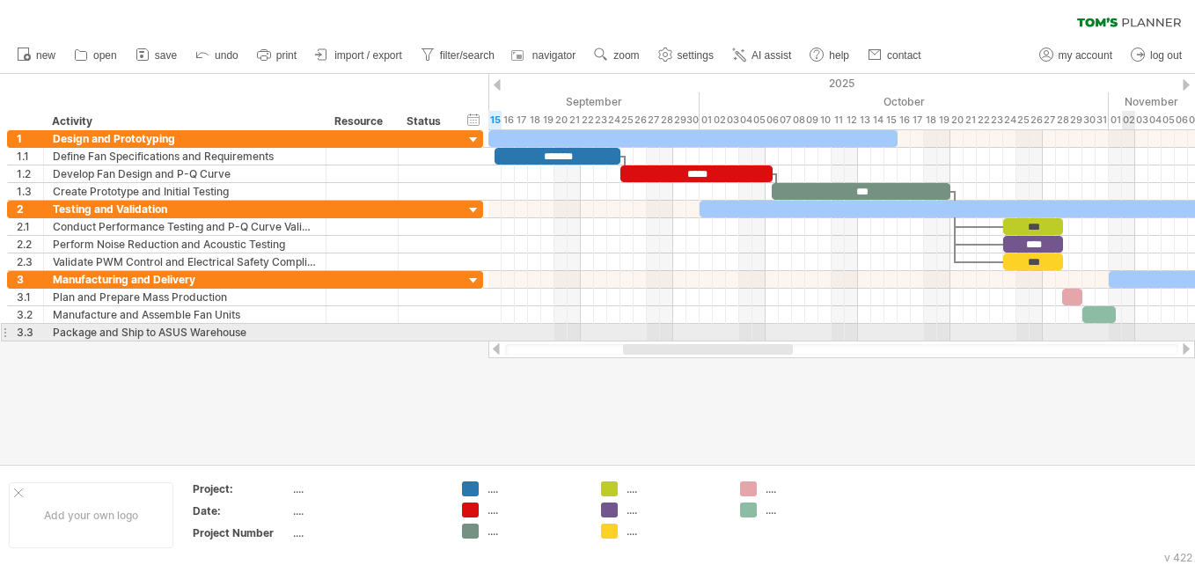
click at [1125, 333] on div at bounding box center [841, 333] width 706 height 18
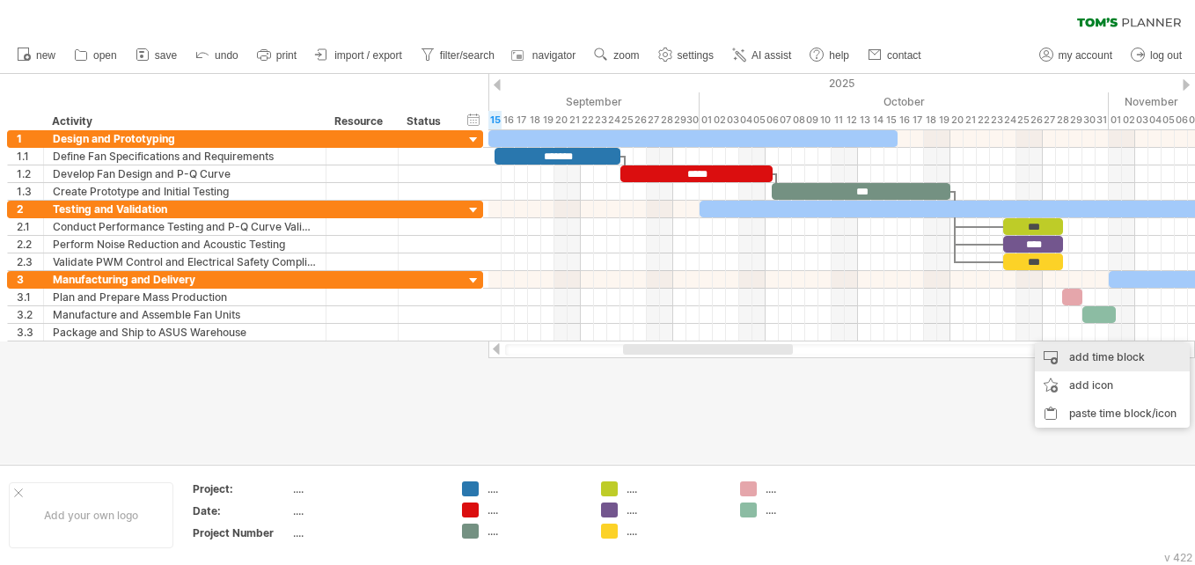
click at [1110, 359] on div "add time block" at bounding box center [1111, 357] width 155 height 28
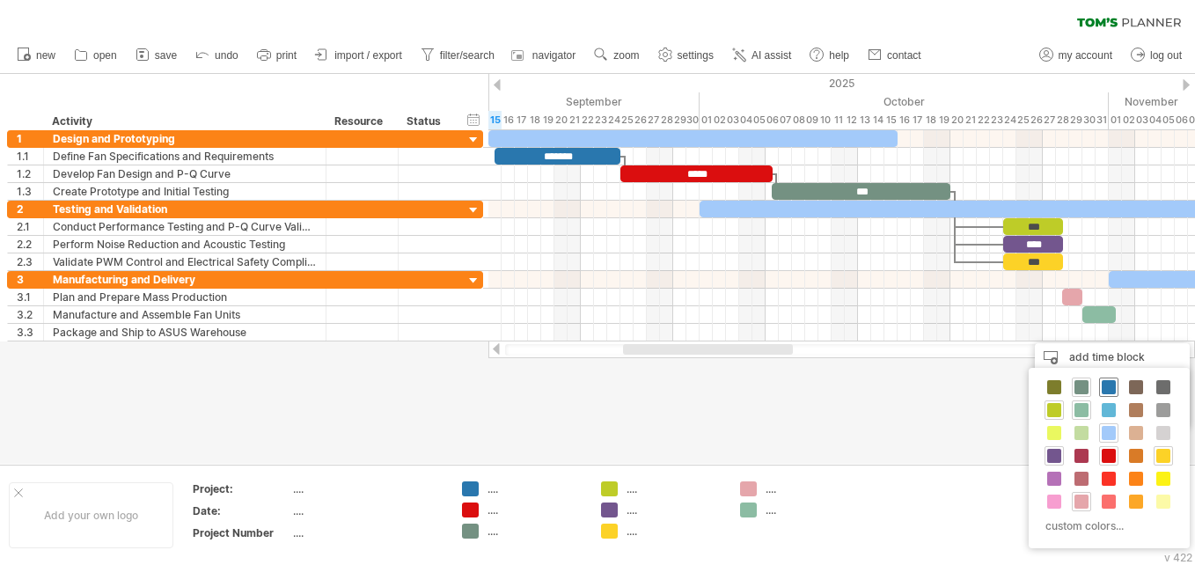
click at [1103, 386] on span at bounding box center [1108, 387] width 14 height 14
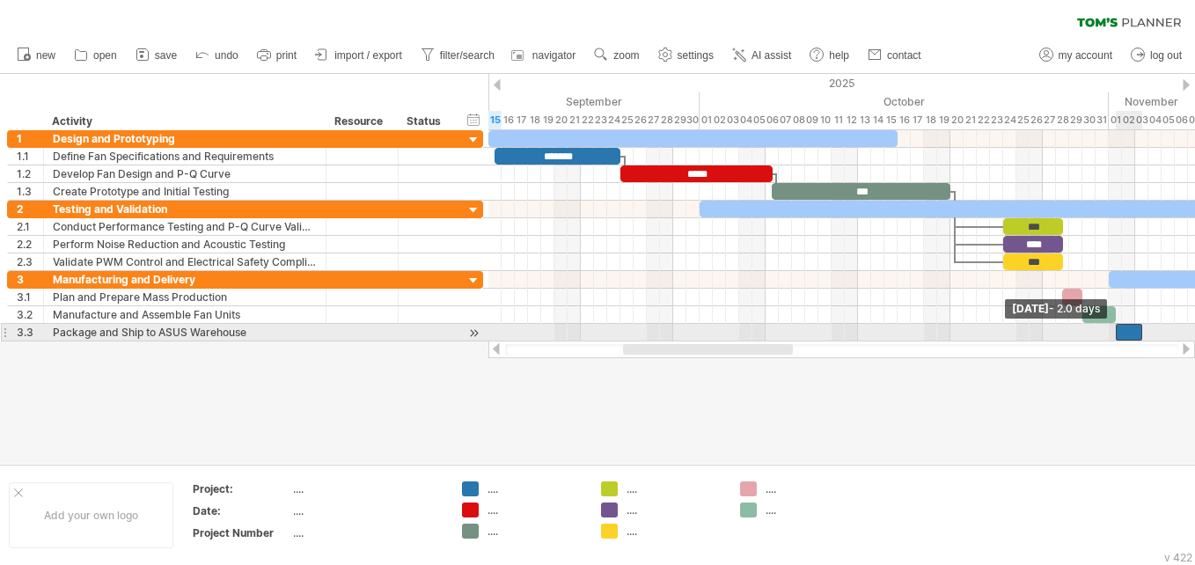
drag, startPoint x: 1130, startPoint y: 334, endPoint x: 1120, endPoint y: 336, distance: 10.7
click at [1120, 336] on div at bounding box center [1128, 332] width 26 height 17
drag, startPoint x: 1141, startPoint y: 333, endPoint x: 1173, endPoint y: 336, distance: 31.8
click at [1173, 336] on span at bounding box center [1174, 332] width 7 height 17
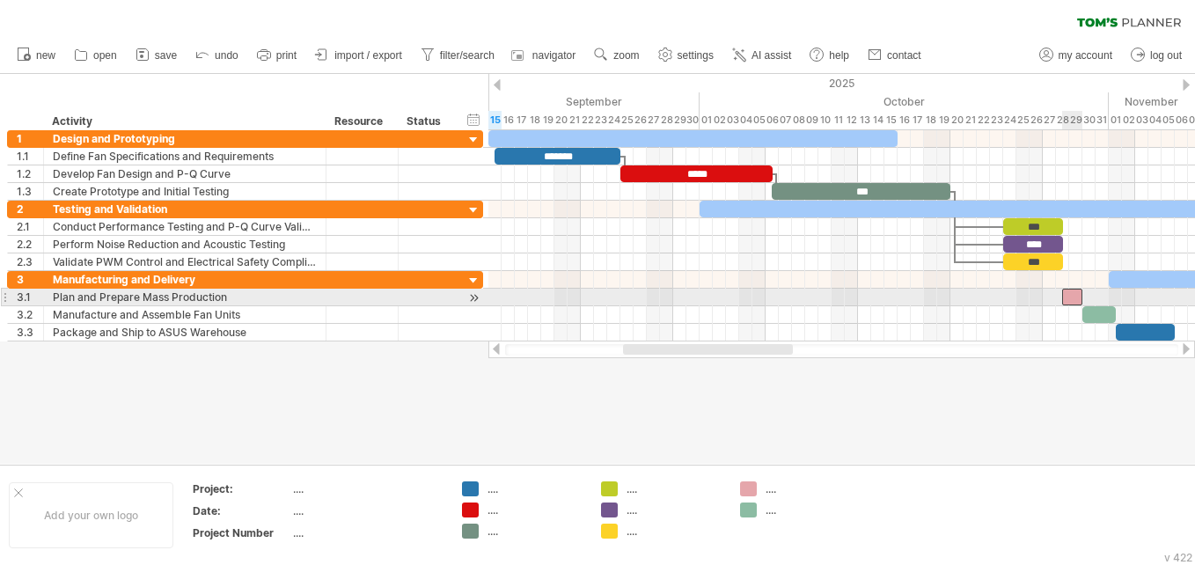
click at [1072, 296] on div at bounding box center [1072, 297] width 20 height 17
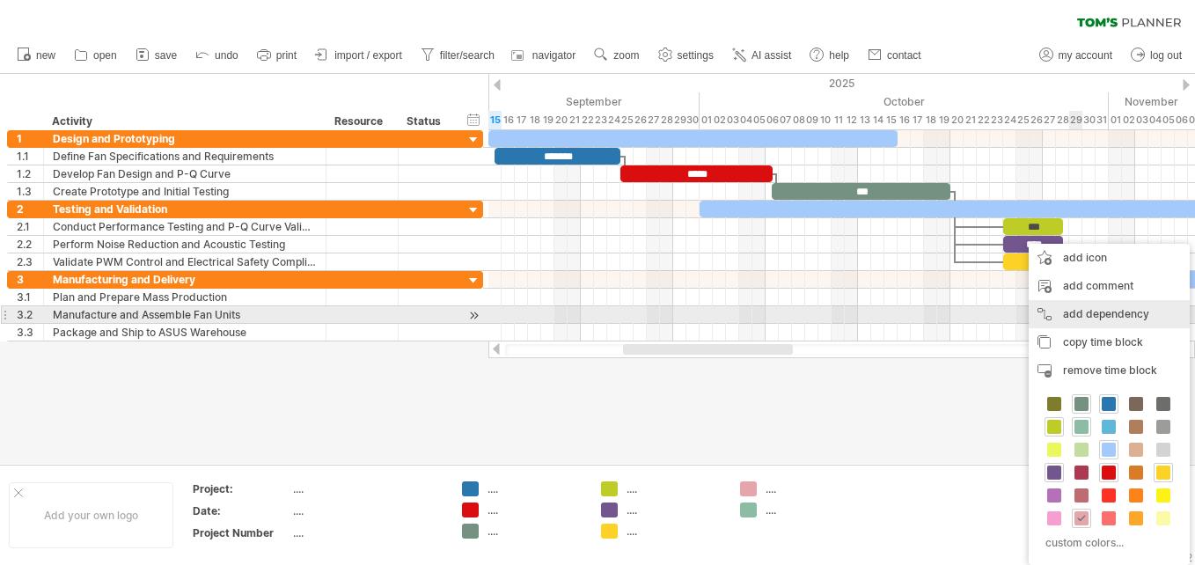
click at [1076, 311] on div "add dependency You can use dependencies when you require tasks to be done in a …" at bounding box center [1108, 314] width 161 height 28
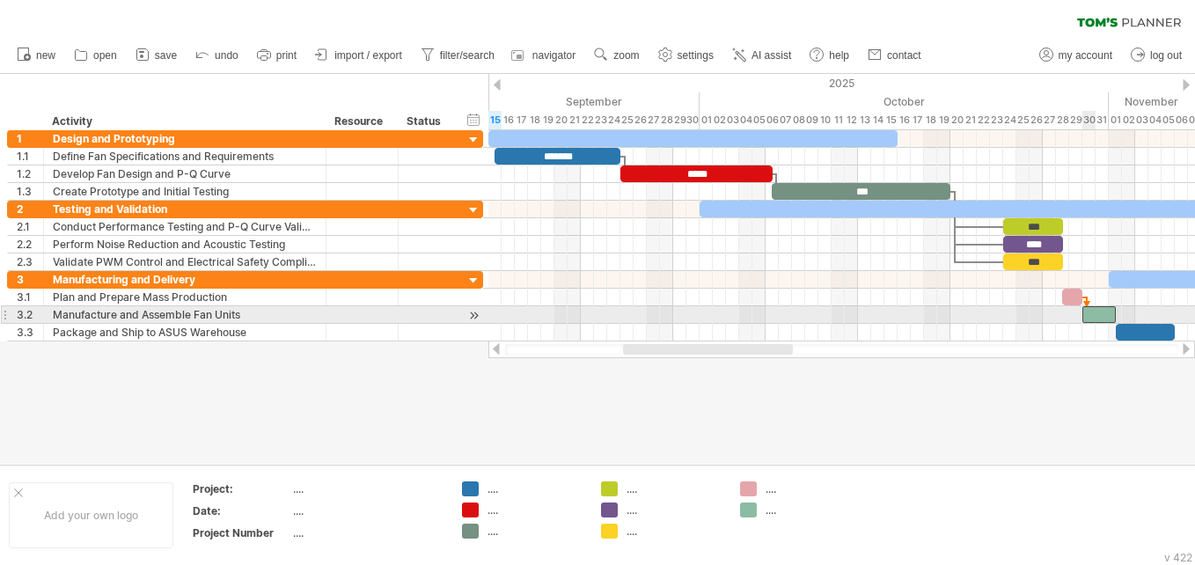
click at [1086, 319] on div at bounding box center [1098, 314] width 33 height 17
click at [1104, 317] on div at bounding box center [1098, 314] width 33 height 17
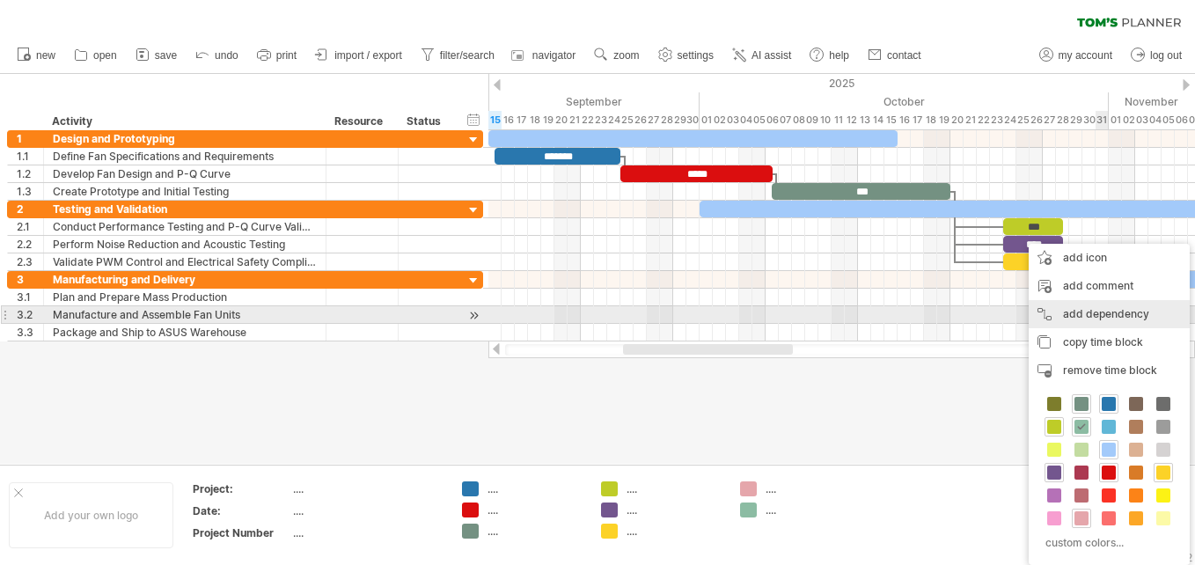
click at [1105, 315] on div "add dependency You can use dependencies when you require tasks to be done in a …" at bounding box center [1108, 314] width 161 height 28
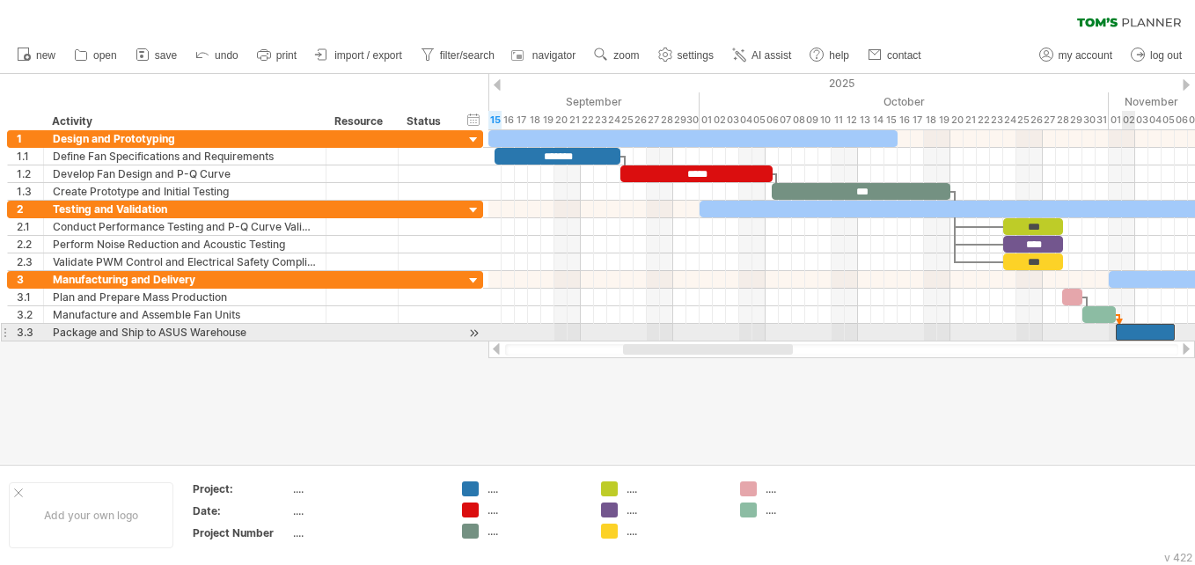
click at [1125, 339] on div at bounding box center [1145, 332] width 60 height 17
click at [1149, 333] on div at bounding box center [1145, 332] width 60 height 17
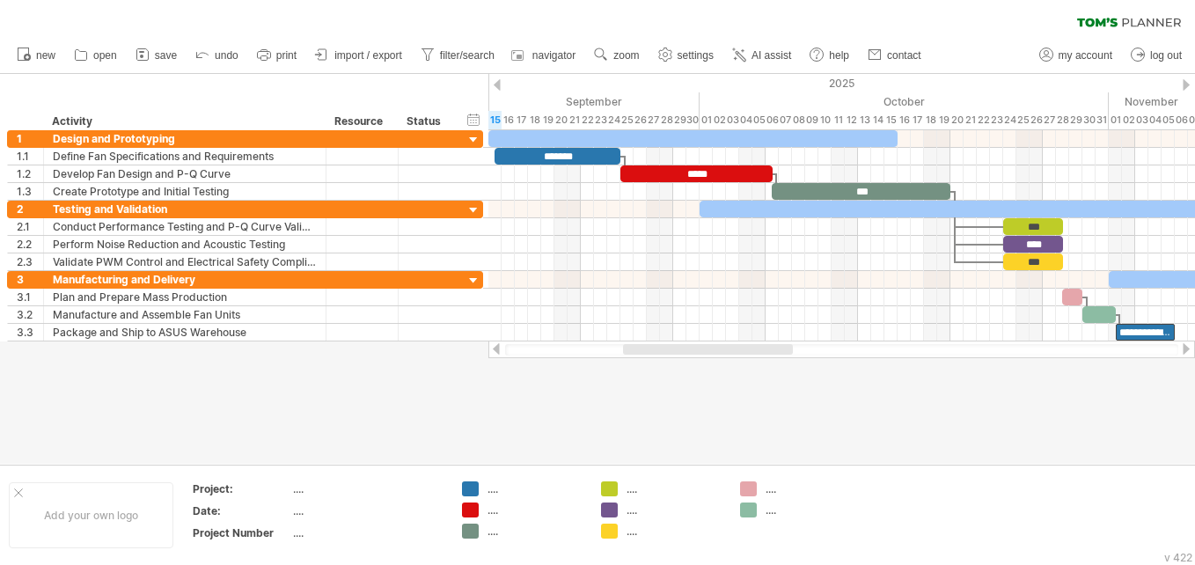
click at [1187, 348] on div at bounding box center [1186, 348] width 14 height 11
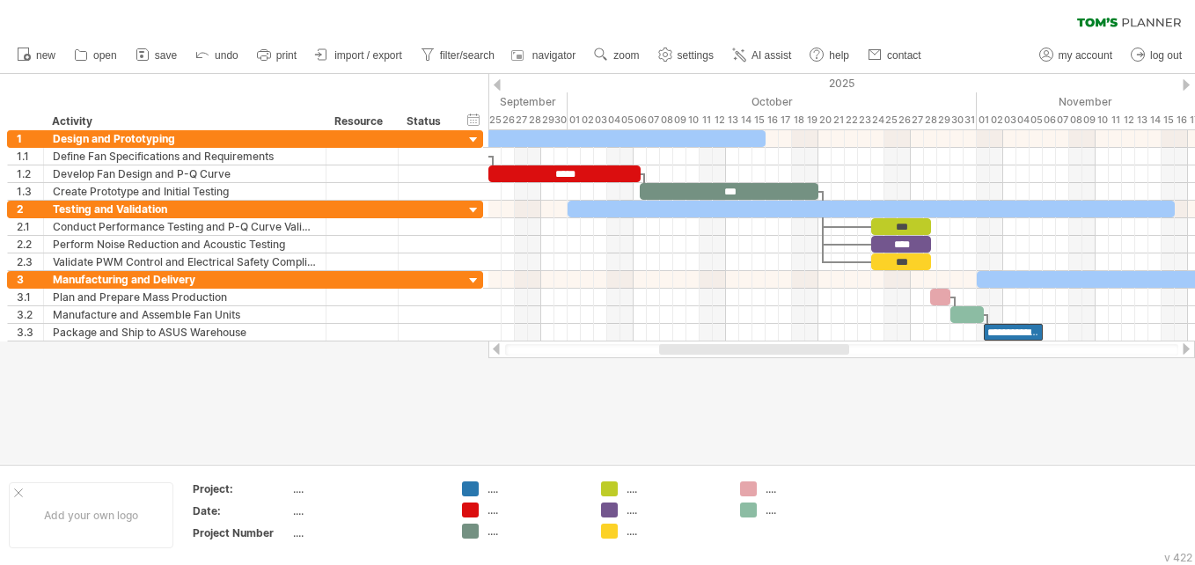
click at [1187, 348] on div at bounding box center [1186, 348] width 14 height 11
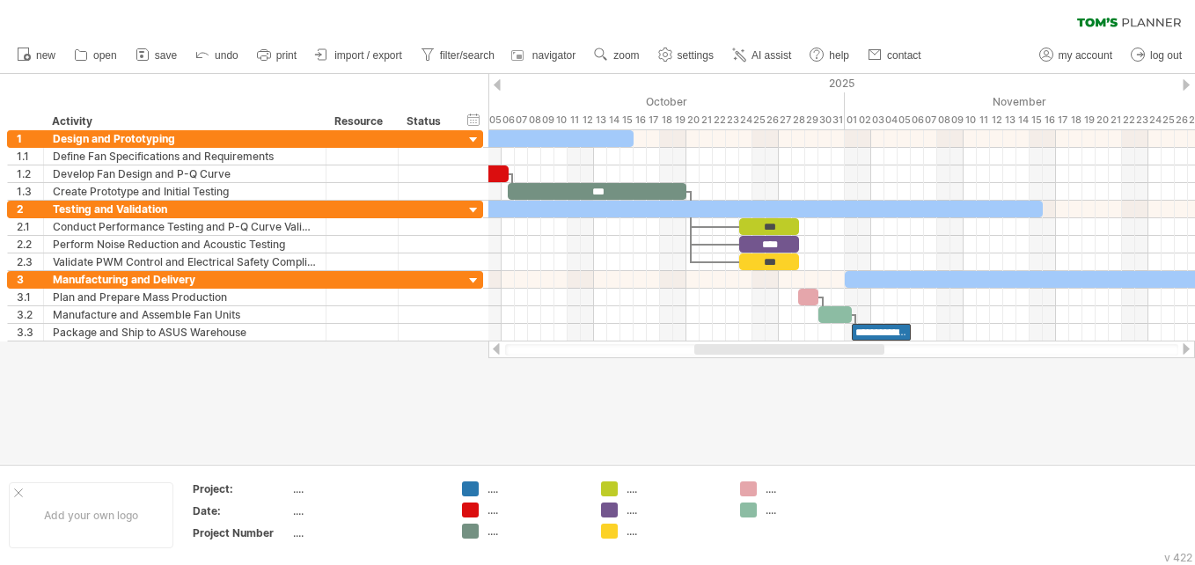
click at [1187, 348] on div at bounding box center [1186, 348] width 14 height 11
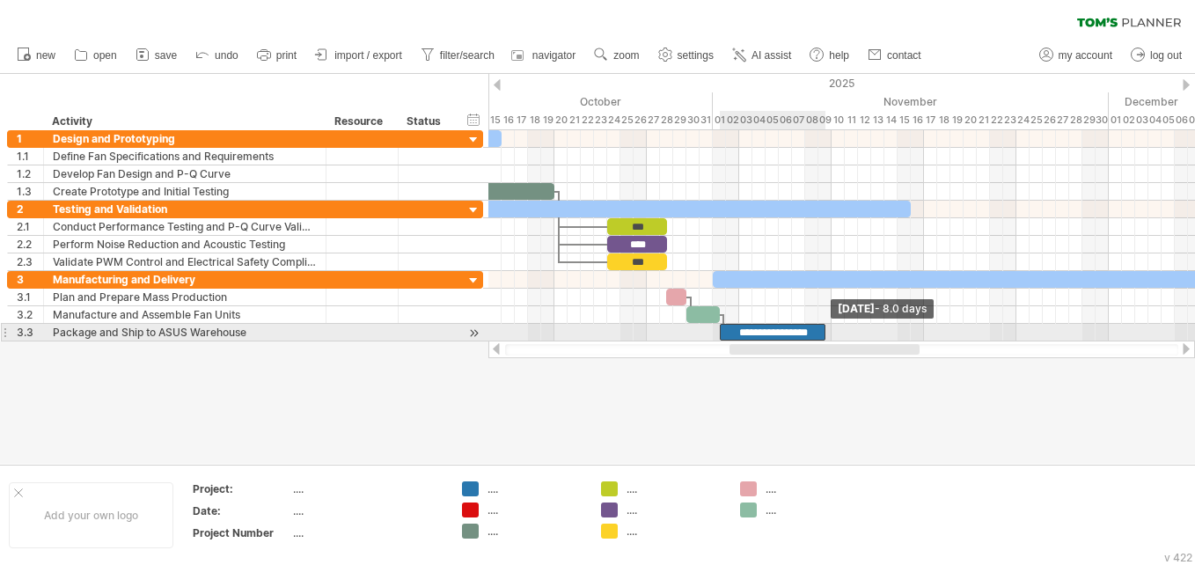
drag, startPoint x: 780, startPoint y: 333, endPoint x: 825, endPoint y: 337, distance: 45.0
click at [825, 337] on span at bounding box center [825, 332] width 7 height 17
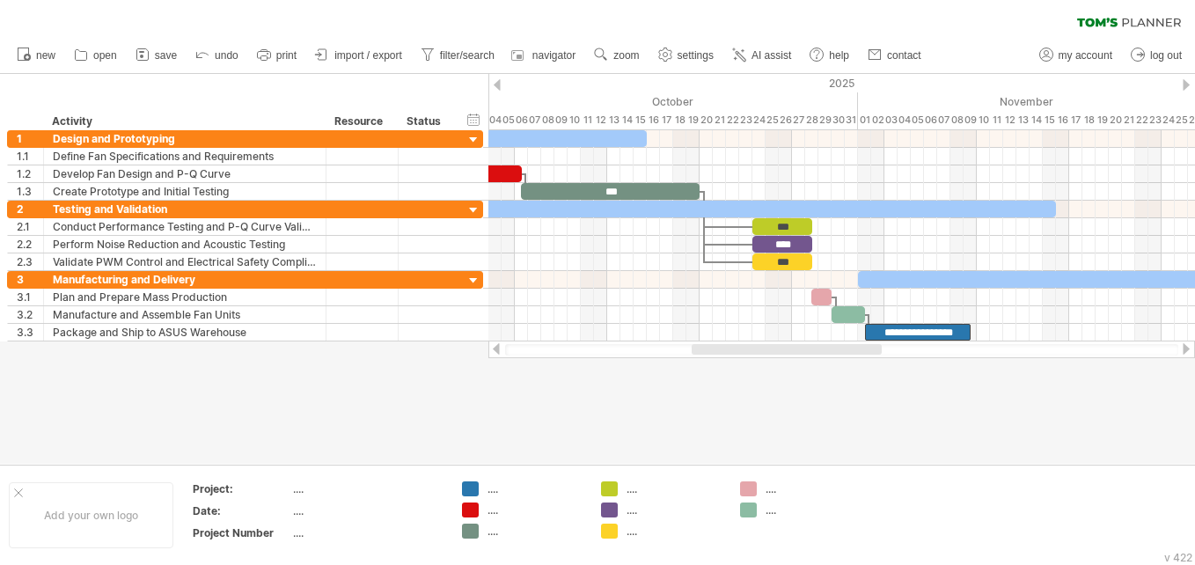
drag, startPoint x: 756, startPoint y: 347, endPoint x: 719, endPoint y: 356, distance: 39.0
click at [719, 356] on div at bounding box center [841, 349] width 706 height 18
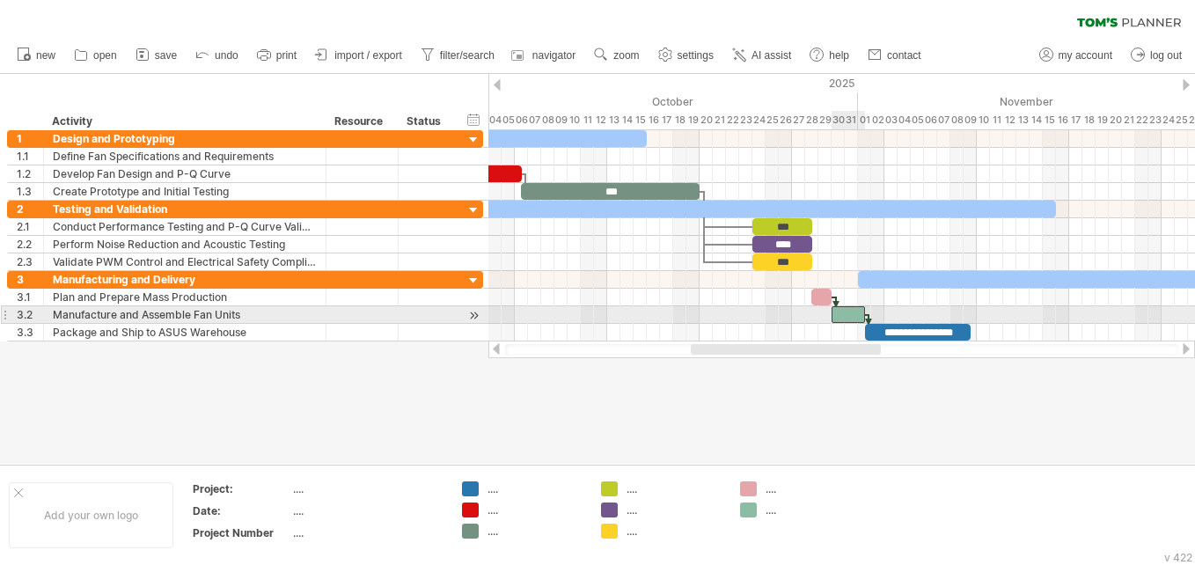
click at [851, 313] on div at bounding box center [847, 314] width 33 height 17
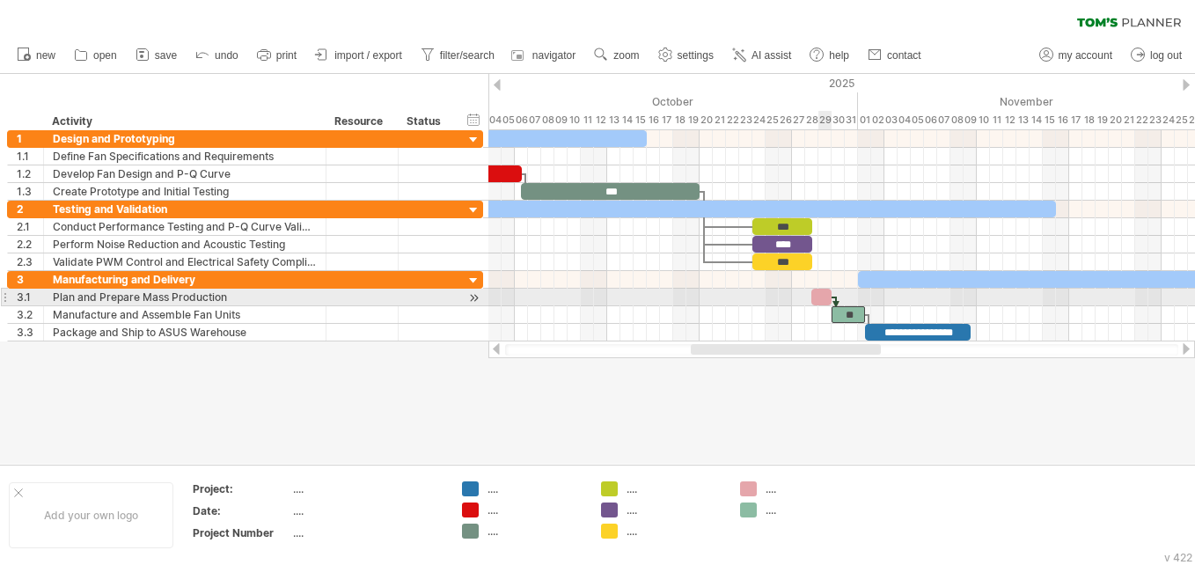
click at [821, 290] on div at bounding box center [821, 297] width 20 height 17
click at [837, 299] on span at bounding box center [837, 297] width 7 height 17
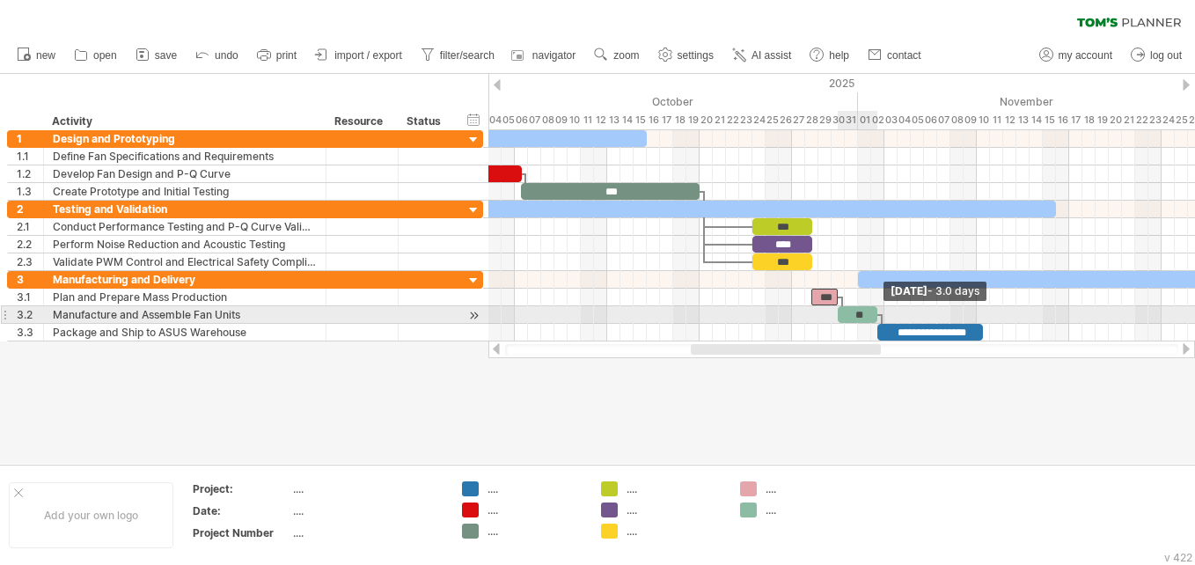
click at [874, 311] on span at bounding box center [876, 314] width 7 height 17
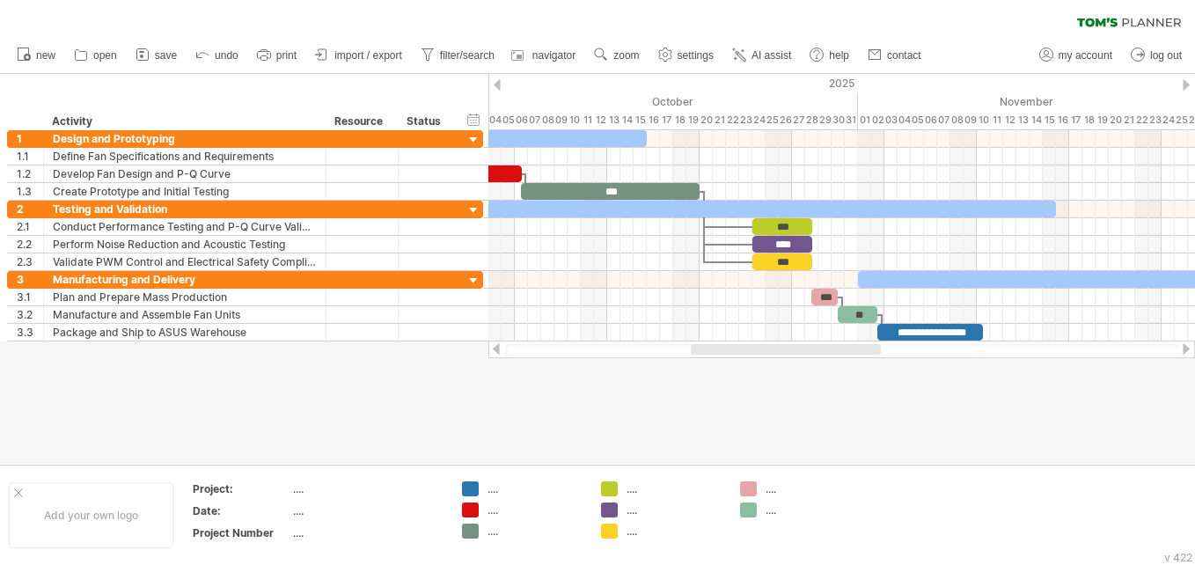
click at [891, 406] on div at bounding box center [597, 269] width 1195 height 390
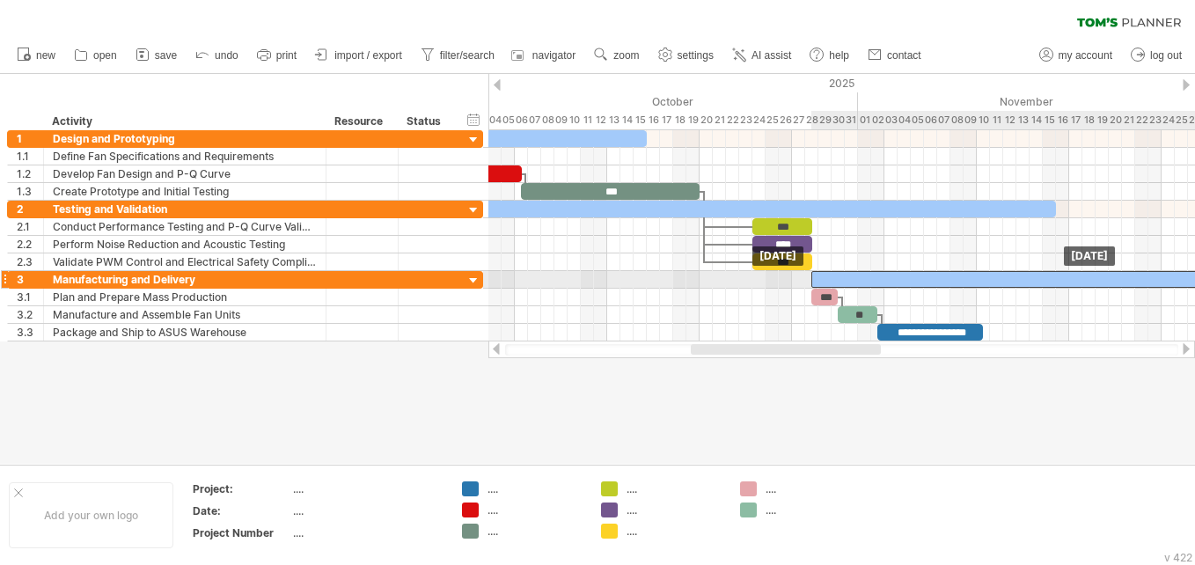
drag, startPoint x: 893, startPoint y: 274, endPoint x: 848, endPoint y: 277, distance: 44.9
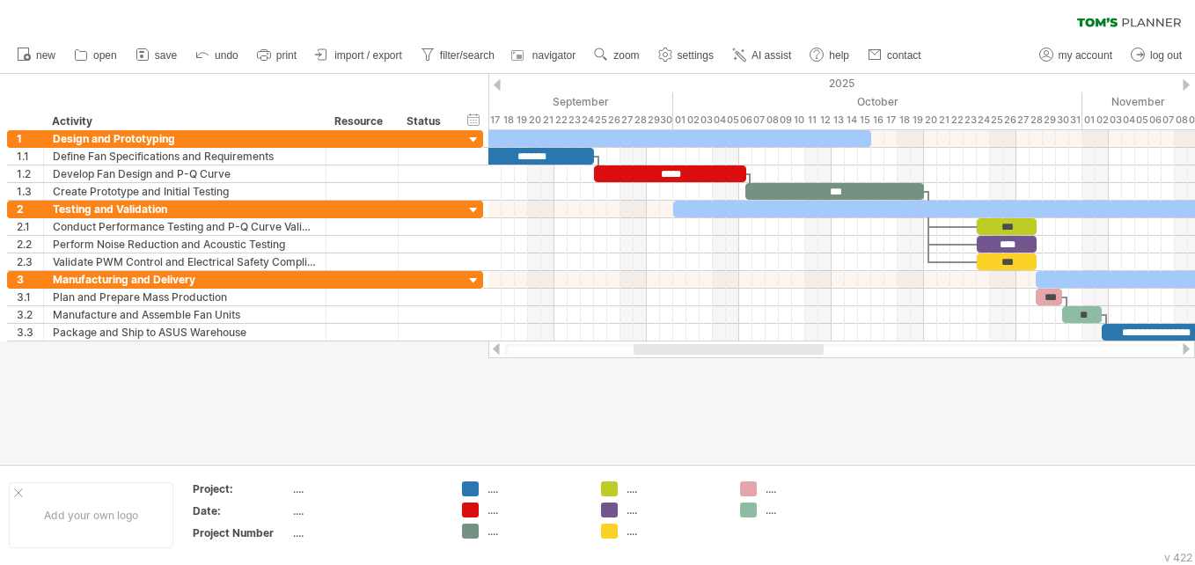
drag, startPoint x: 773, startPoint y: 349, endPoint x: 713, endPoint y: 351, distance: 59.8
click at [713, 351] on div at bounding box center [728, 349] width 190 height 11
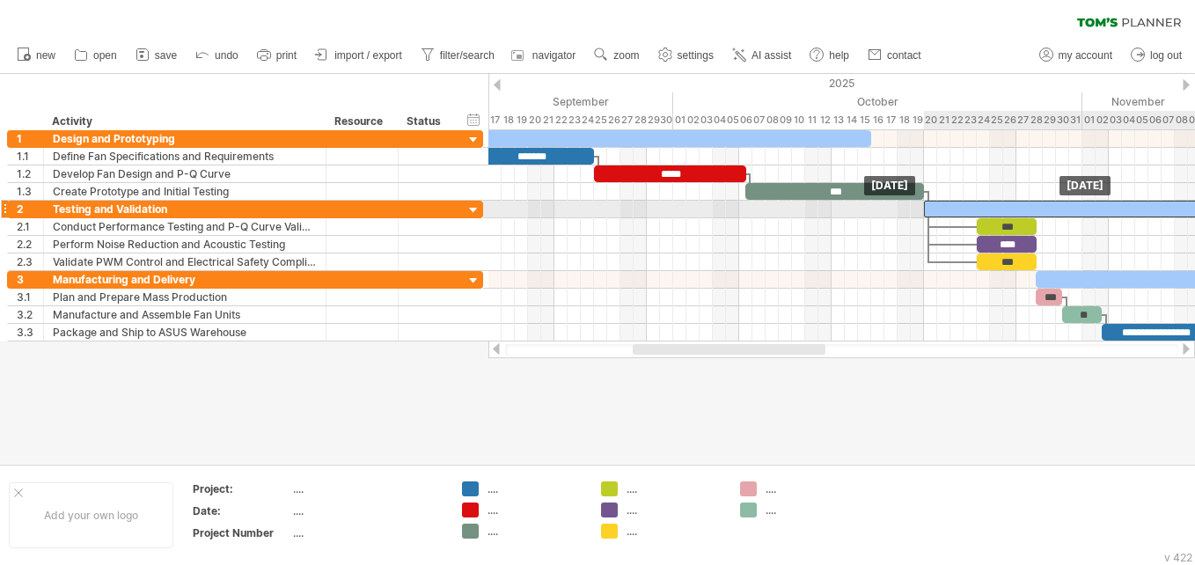
drag, startPoint x: 733, startPoint y: 208, endPoint x: 981, endPoint y: 213, distance: 248.1
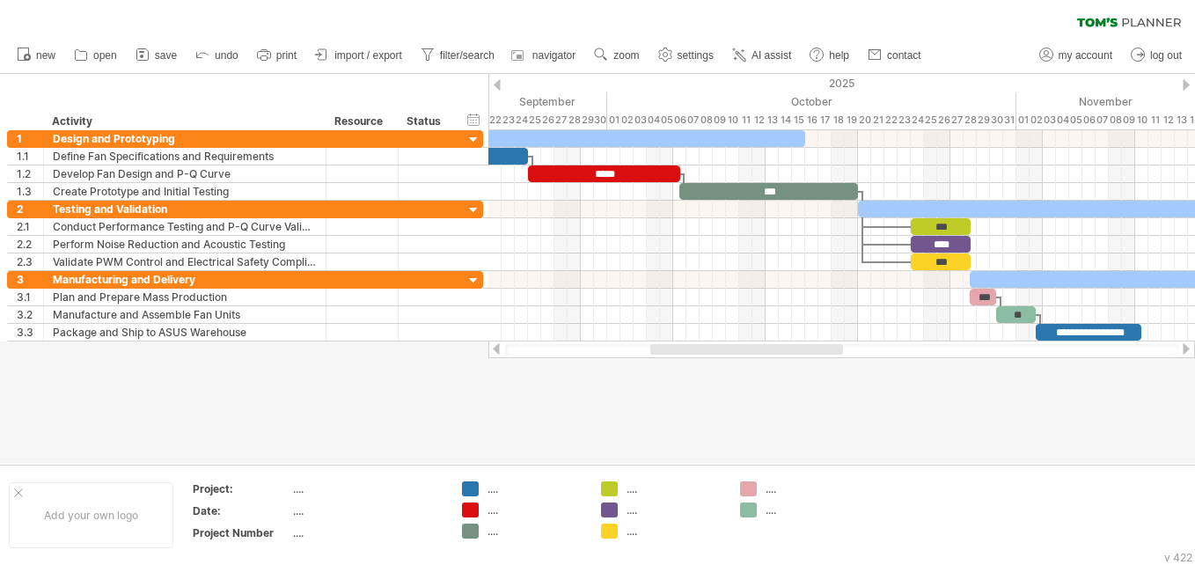
drag, startPoint x: 704, startPoint y: 347, endPoint x: 721, endPoint y: 360, distance: 22.0
click at [721, 360] on div "Trying to reach [DOMAIN_NAME] Connected again... 0% clear filter new 1" at bounding box center [597, 282] width 1195 height 565
